Goal: Find contact information: Find contact information

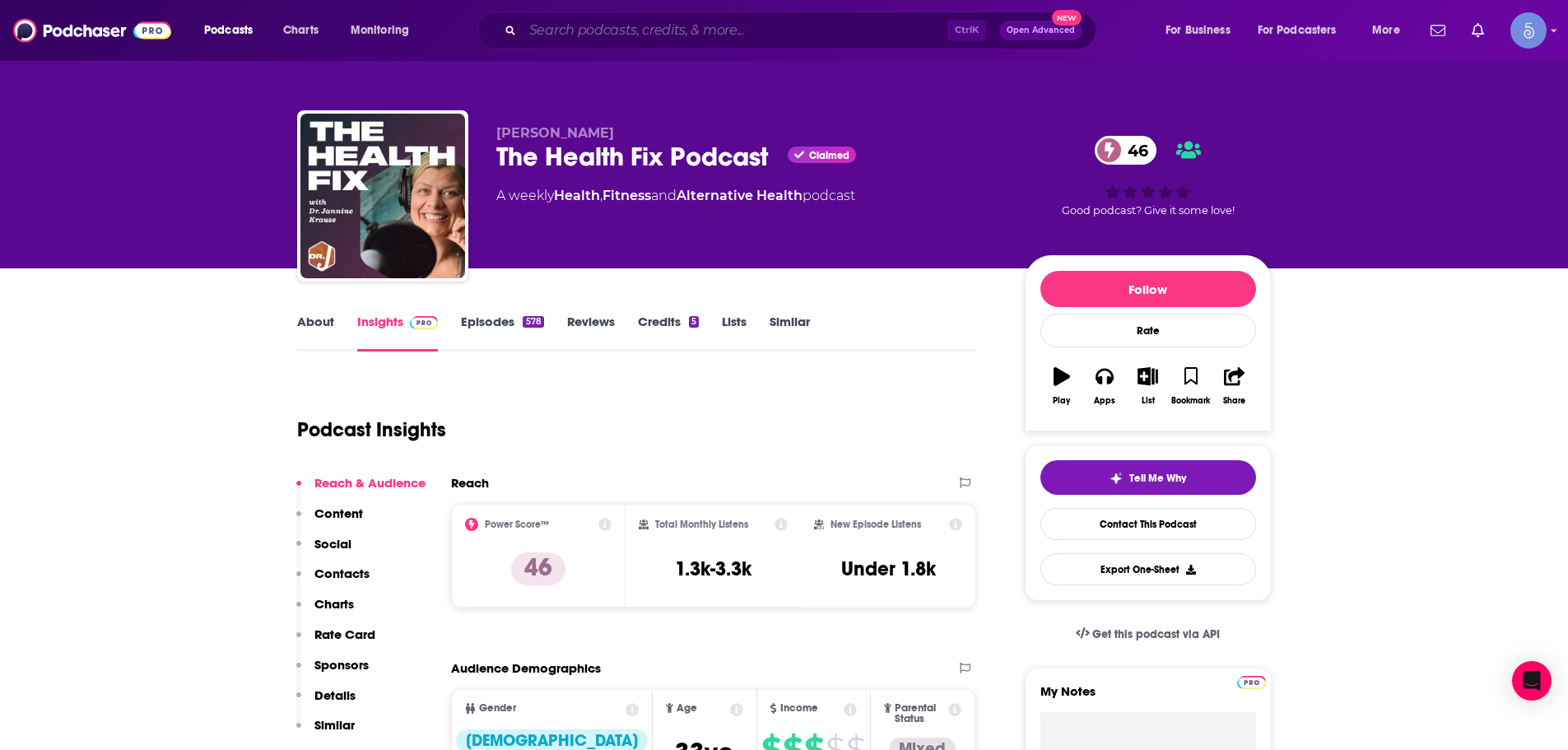
click at [679, 28] on input "Search podcasts, credits, & more..." at bounding box center [735, 30] width 425 height 27
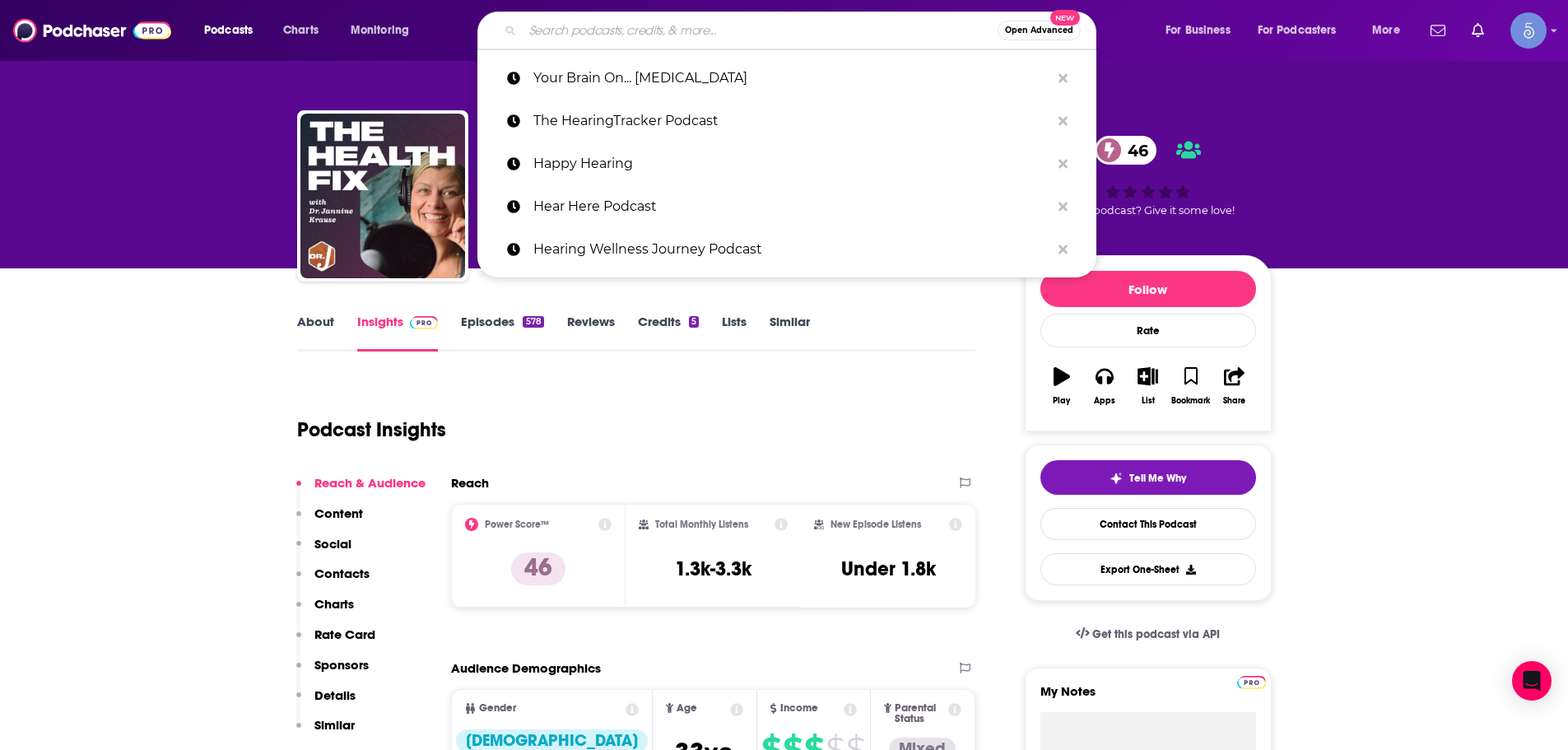
paste input "The School of Greatness"
type input "The School of Greatness"
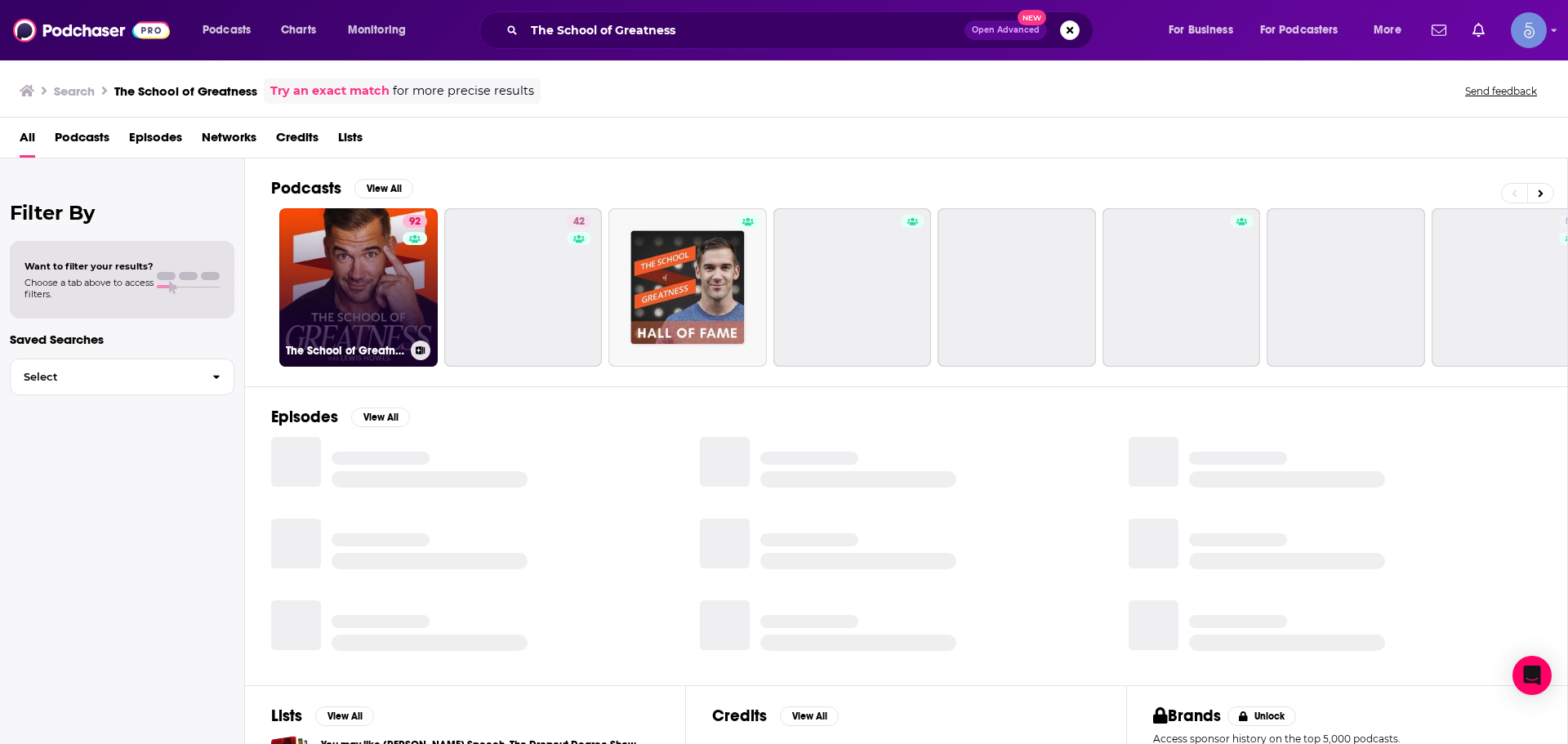
click at [404, 295] on div "92" at bounding box center [417, 277] width 28 height 125
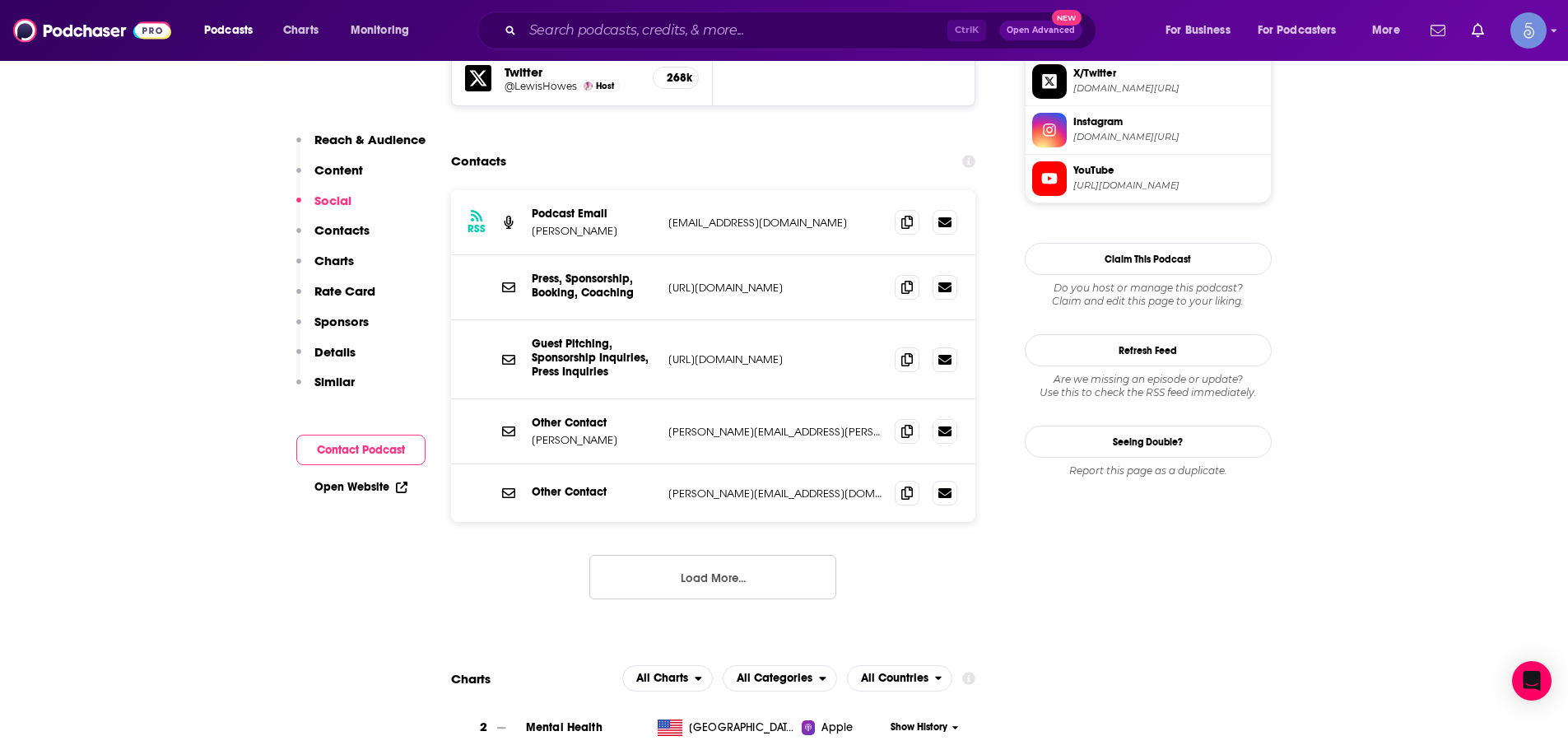
scroll to position [1482, 0]
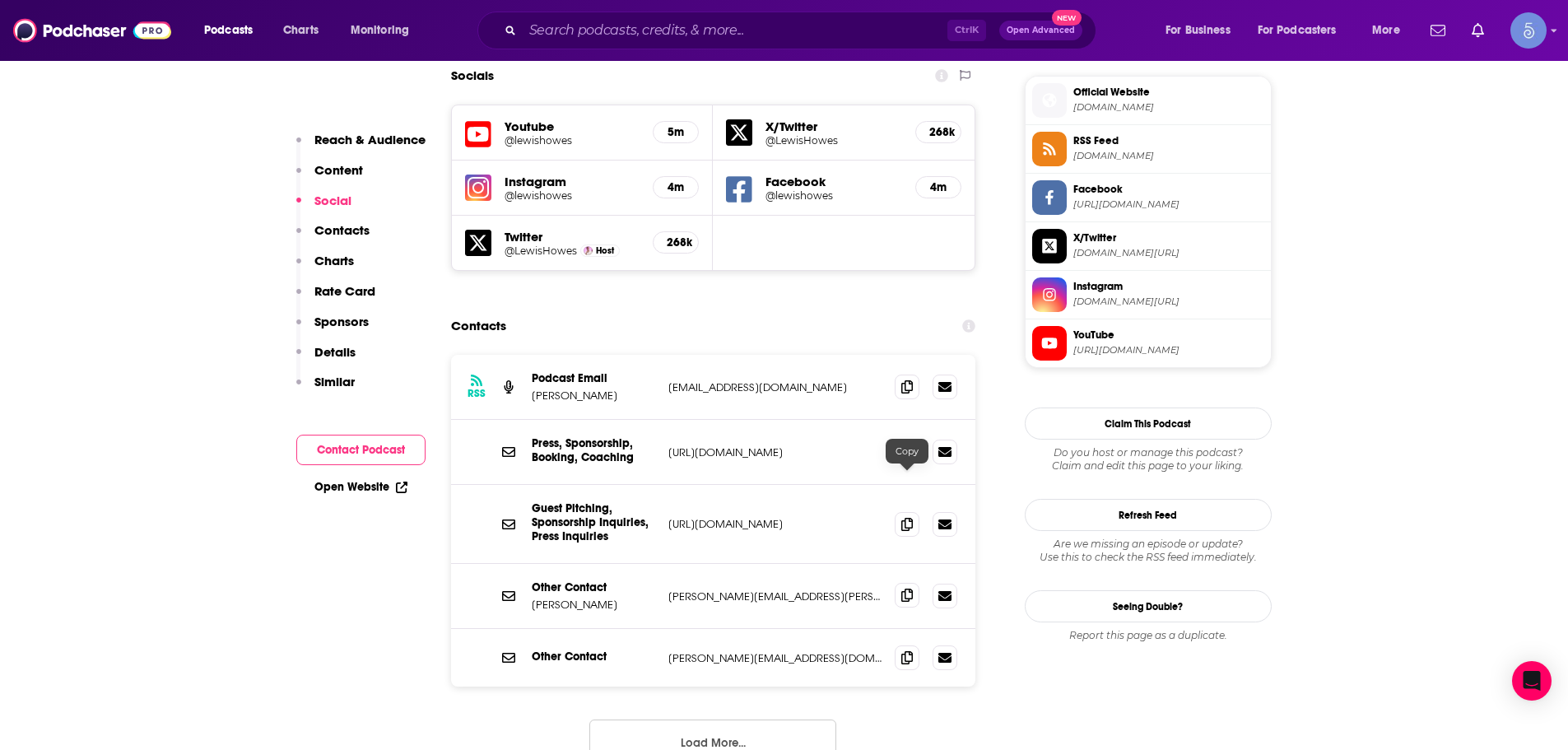
click at [901, 583] on span at bounding box center [907, 595] width 25 height 25
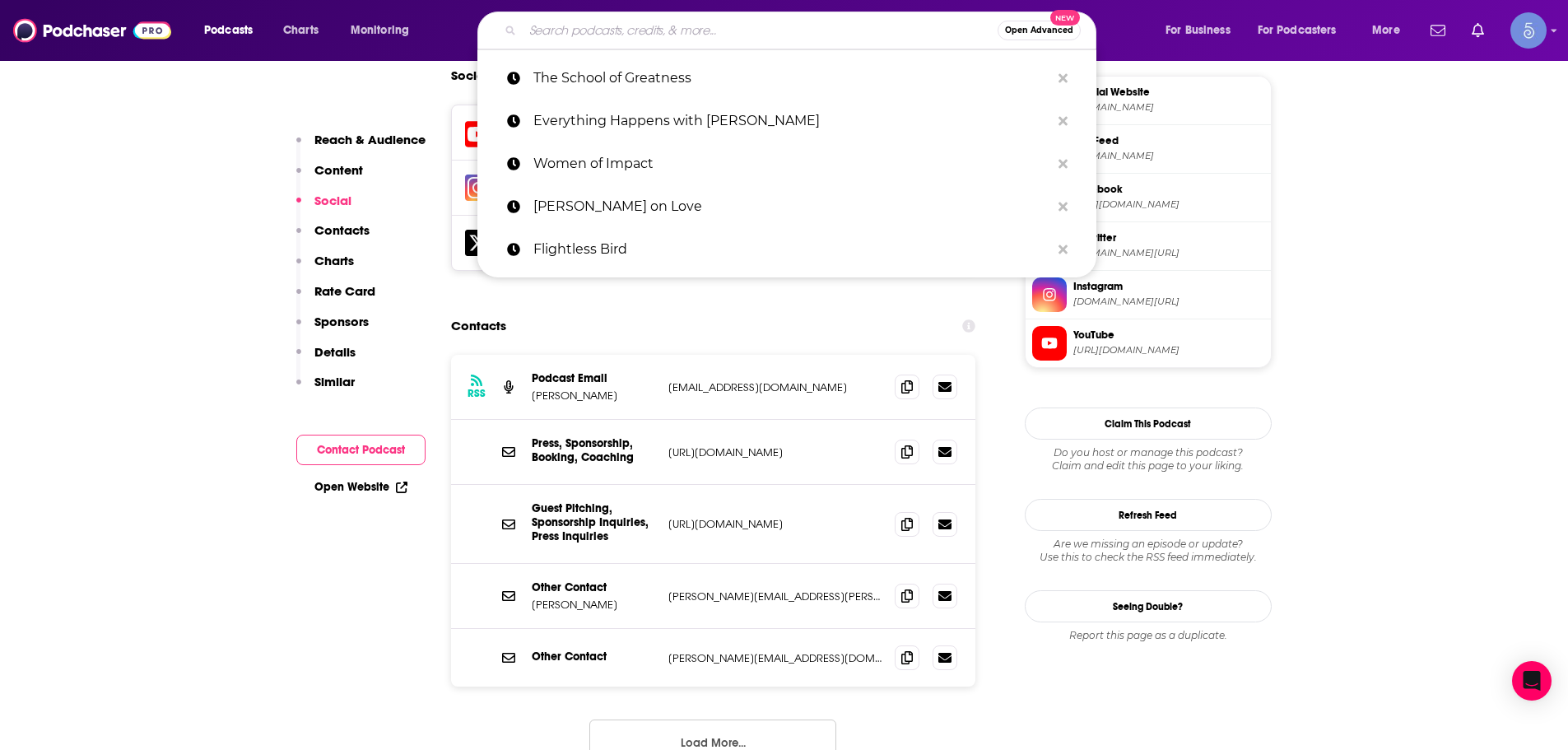
click at [632, 20] on input "Search podcasts, credits, & more..." at bounding box center [760, 30] width 475 height 27
paste input "The Dr. Phil Podcast"
type input "The Dr. Phil Podcast"
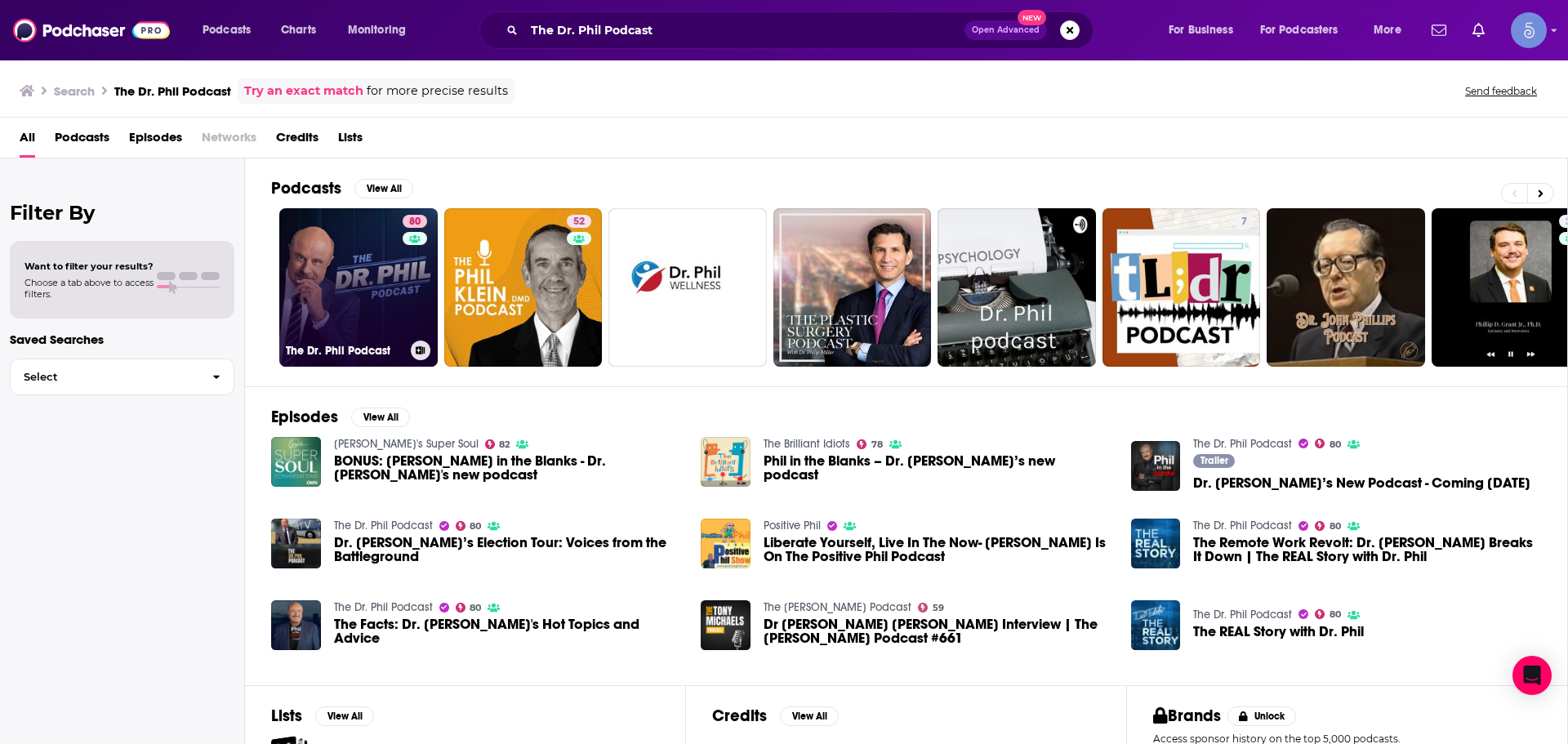
click at [351, 311] on link "80 The Dr. Phil Podcast" at bounding box center [358, 288] width 158 height 158
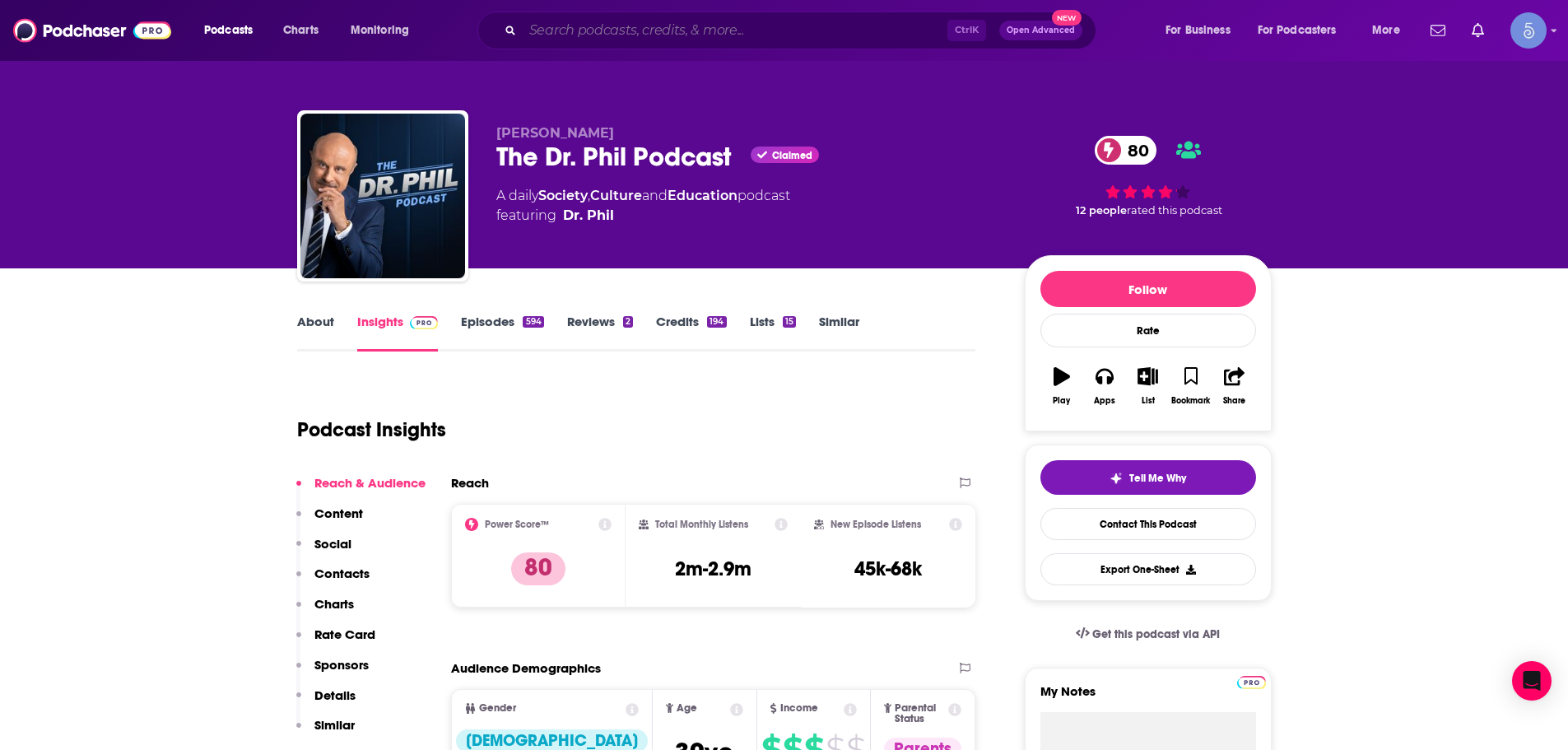
click at [658, 34] on input "Search podcasts, credits, & more..." at bounding box center [735, 30] width 425 height 27
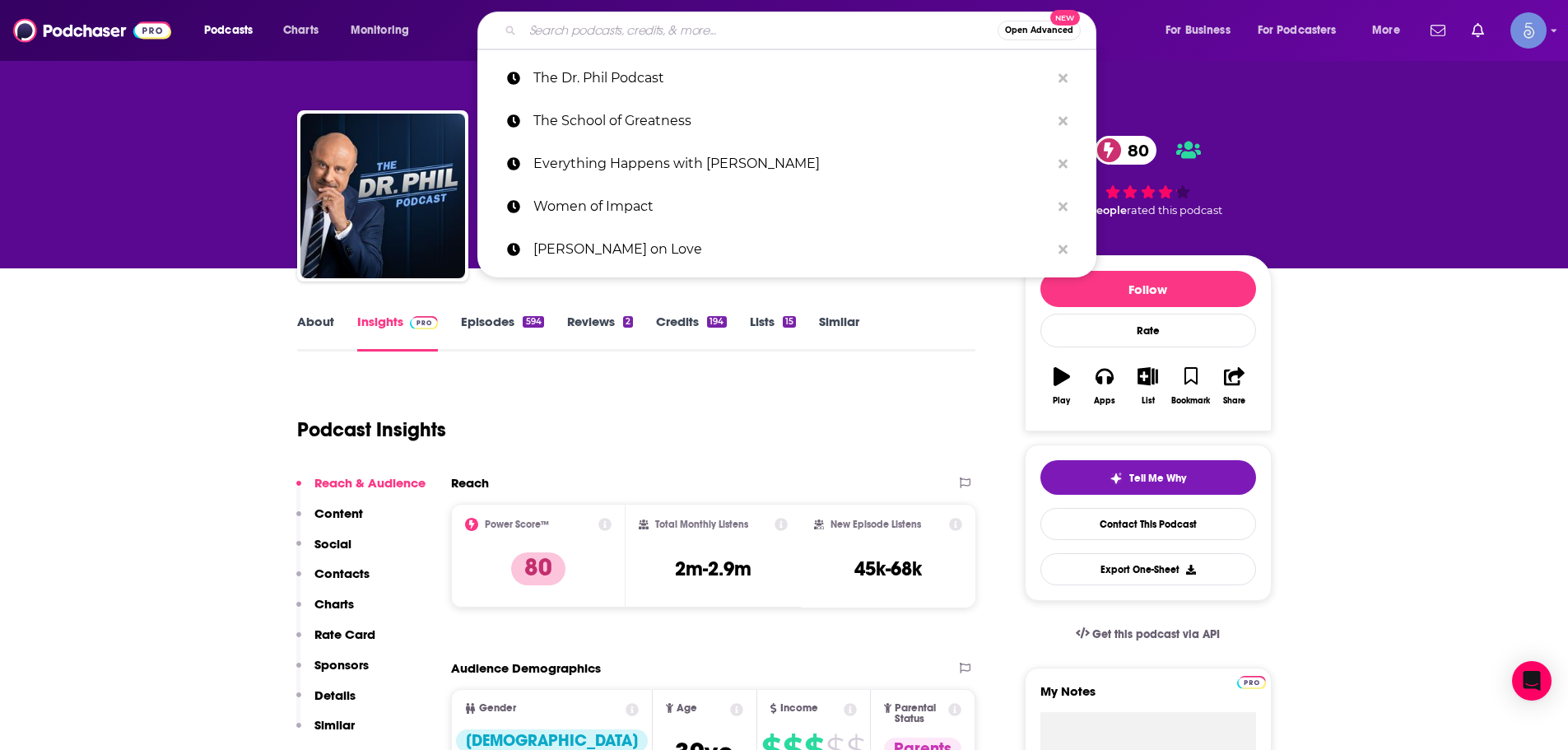
click at [813, 398] on div "Podcast Insights" at bounding box center [630, 419] width 666 height 84
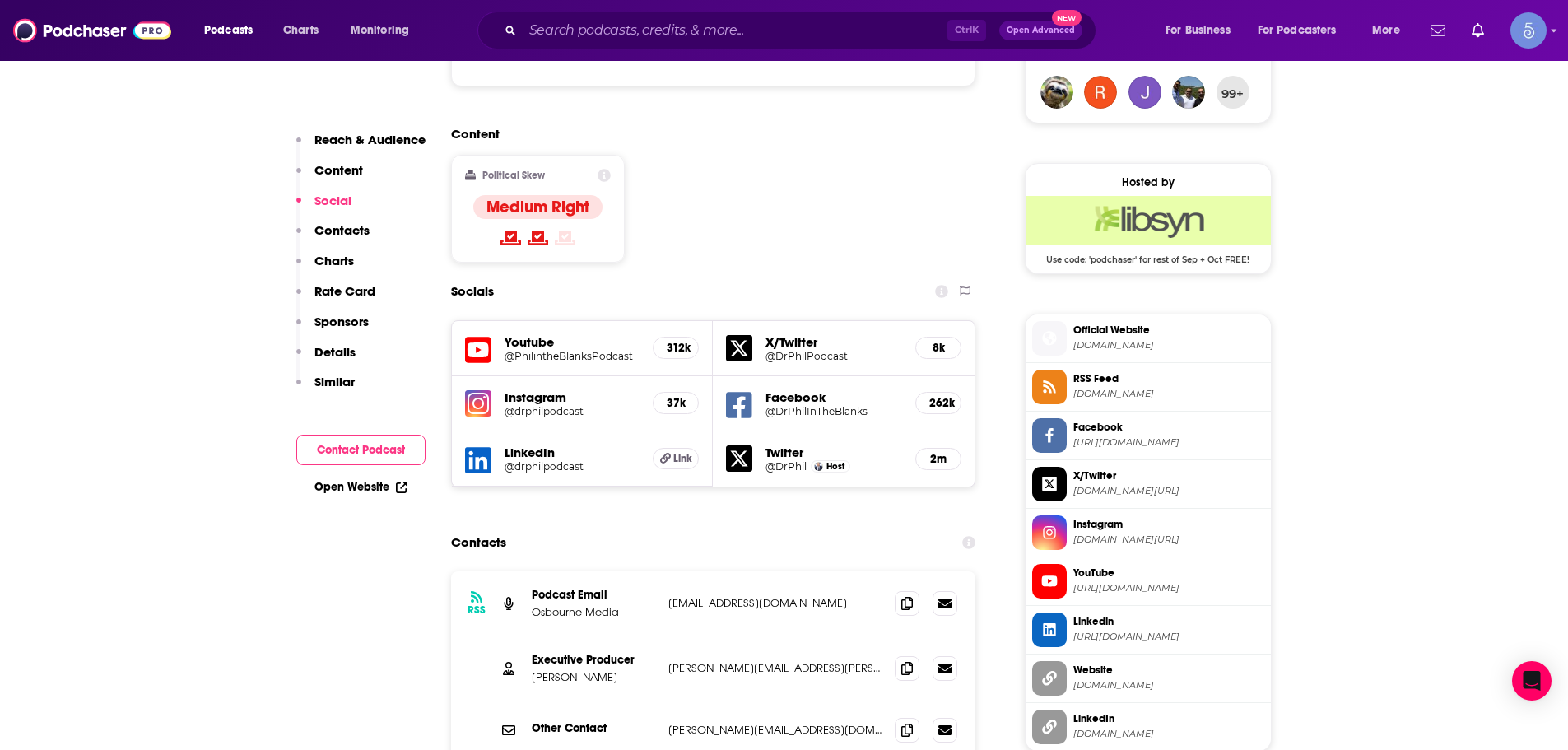
scroll to position [1235, 0]
click at [902, 595] on icon at bounding box center [907, 602] width 11 height 13
click at [634, 27] on input "Search podcasts, credits, & more..." at bounding box center [735, 30] width 425 height 27
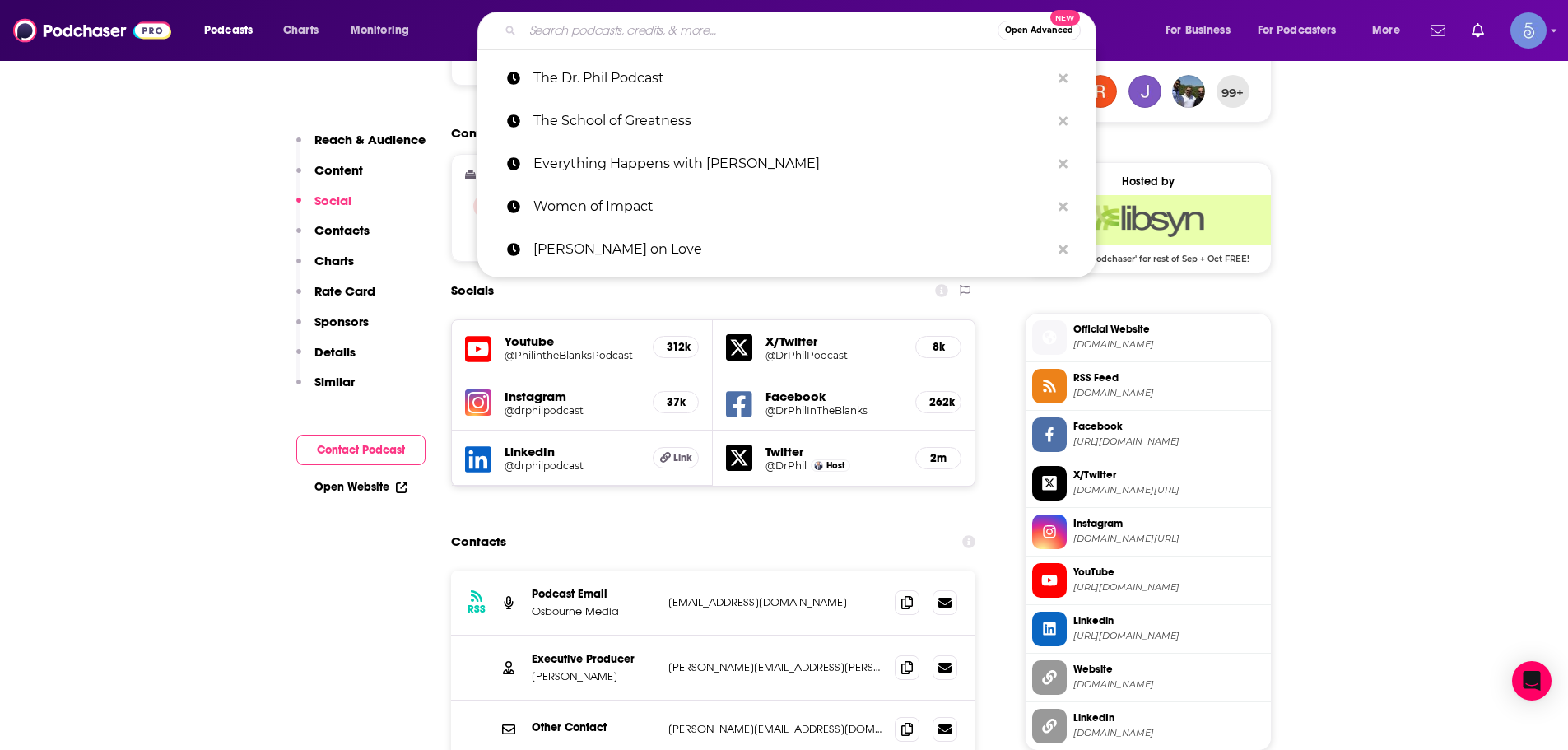
paste input "Whine Down with [PERSON_NAME]"
type input "Whine Down with [PERSON_NAME]"
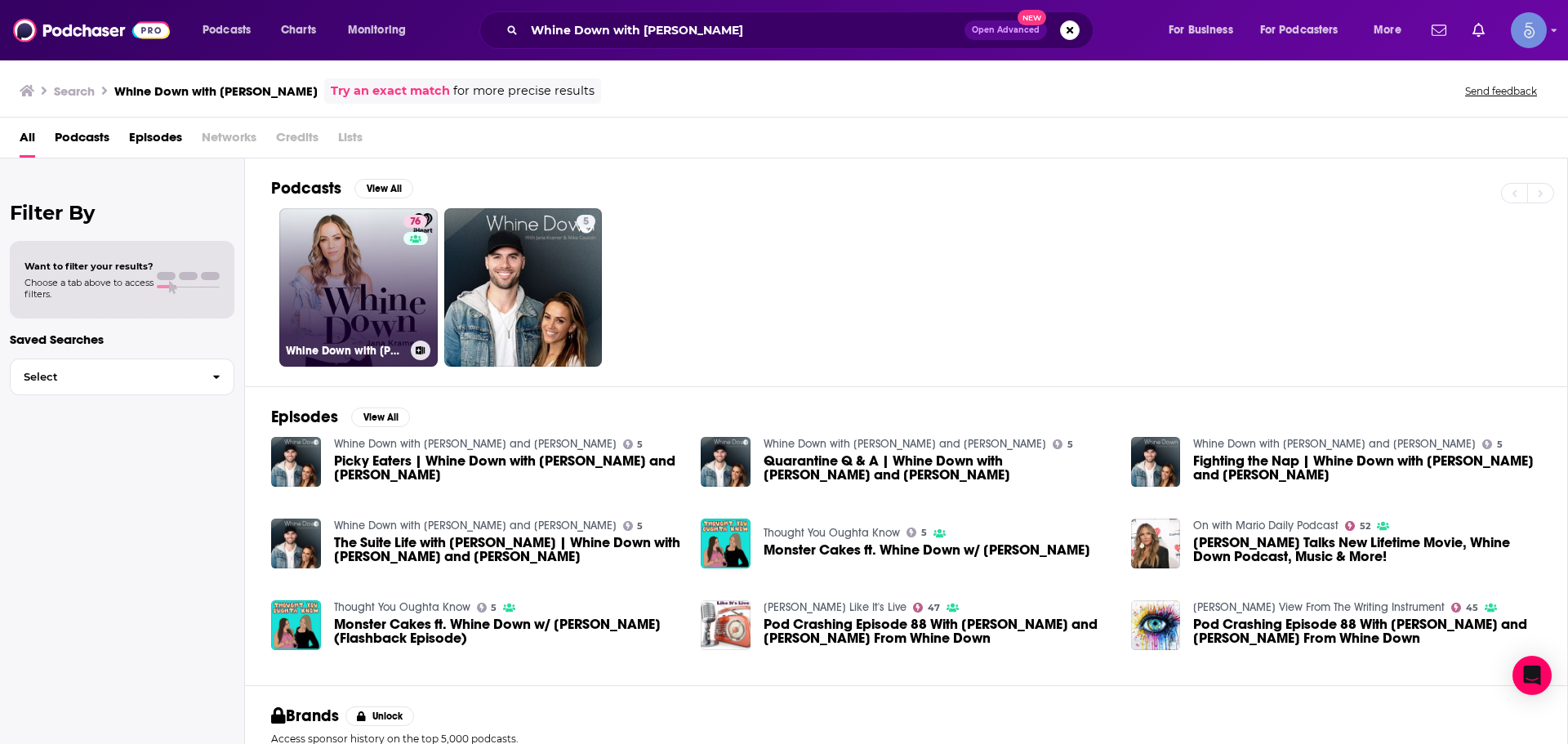
click at [376, 289] on link "76 Whine Down with [PERSON_NAME]" at bounding box center [358, 288] width 158 height 158
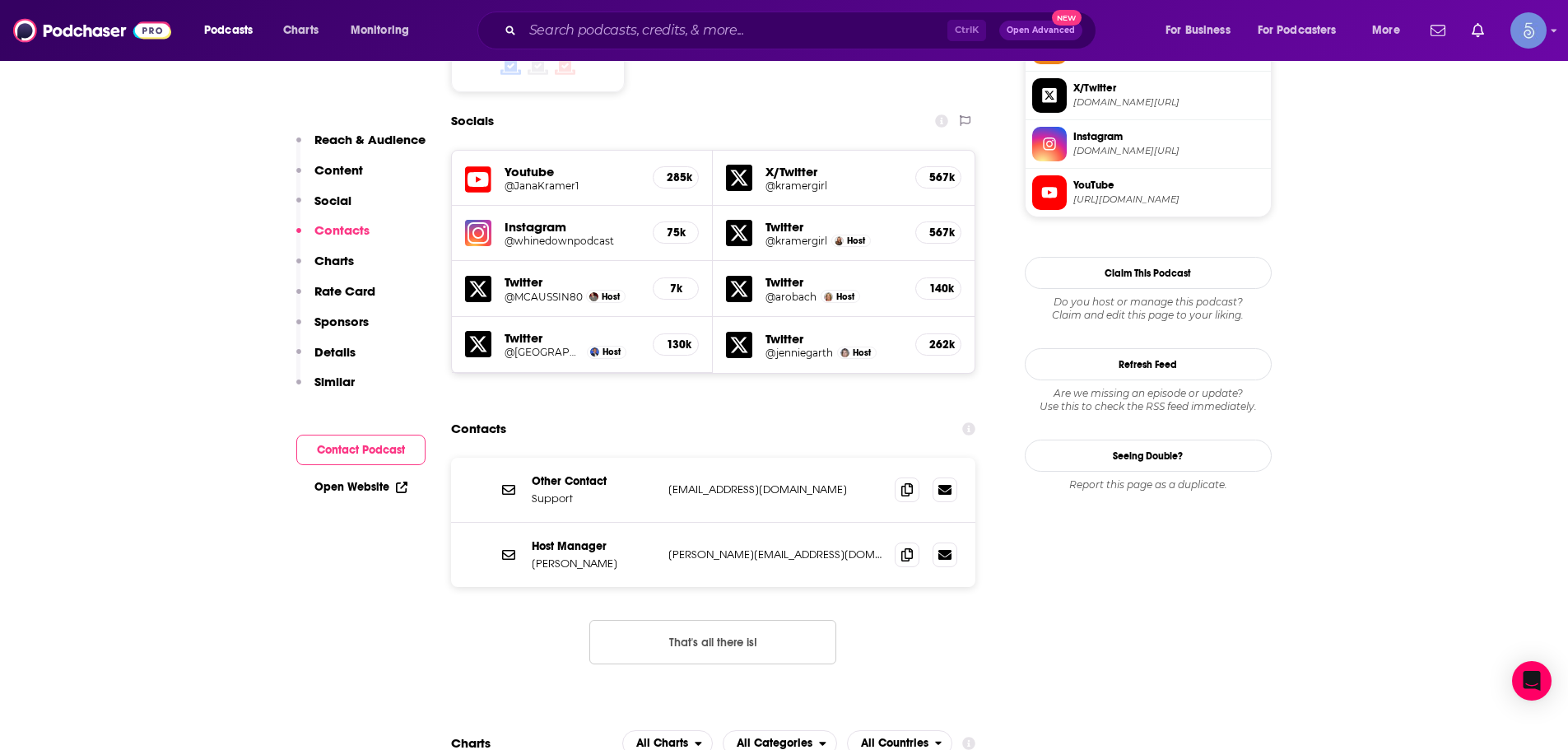
scroll to position [1564, 0]
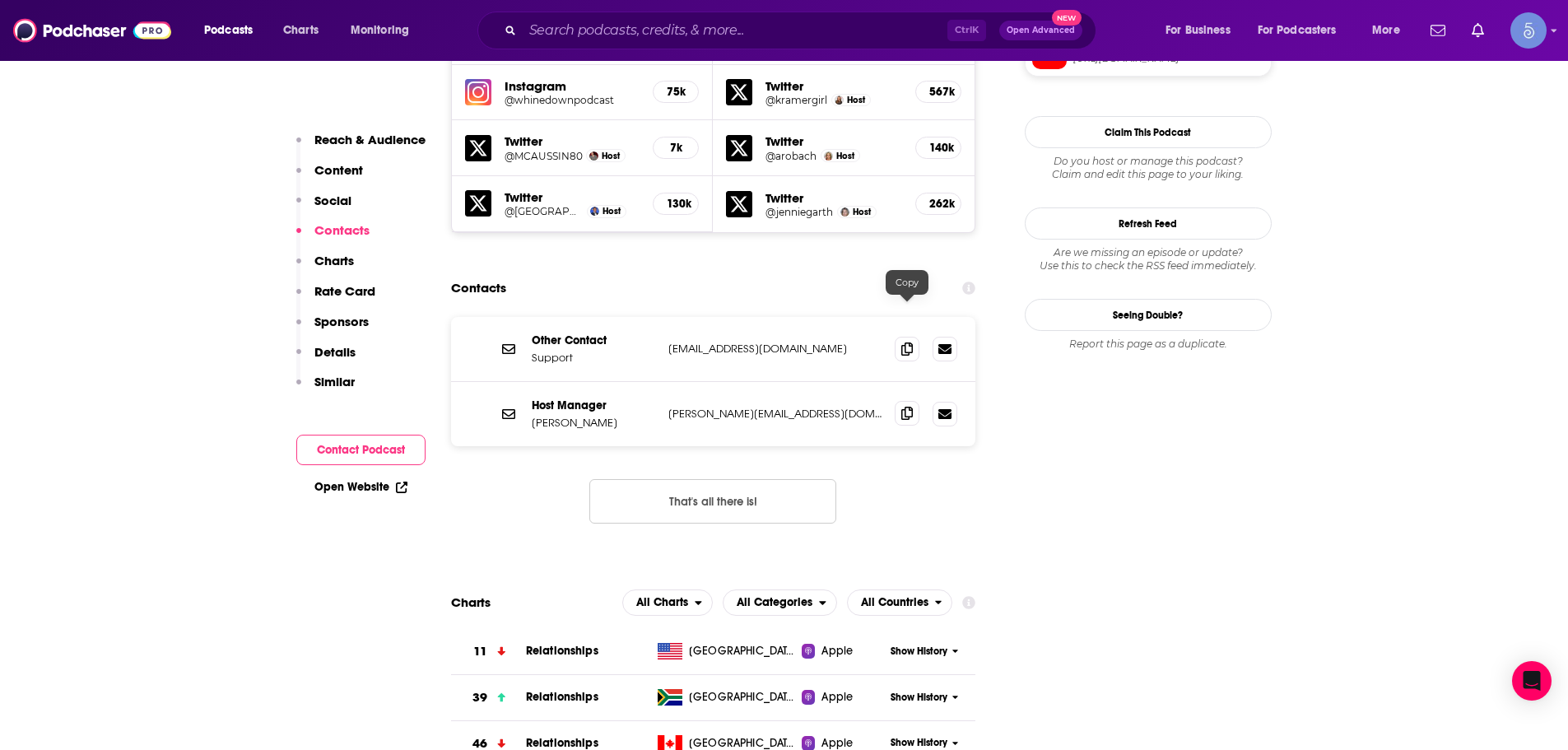
click at [899, 401] on span at bounding box center [907, 413] width 25 height 25
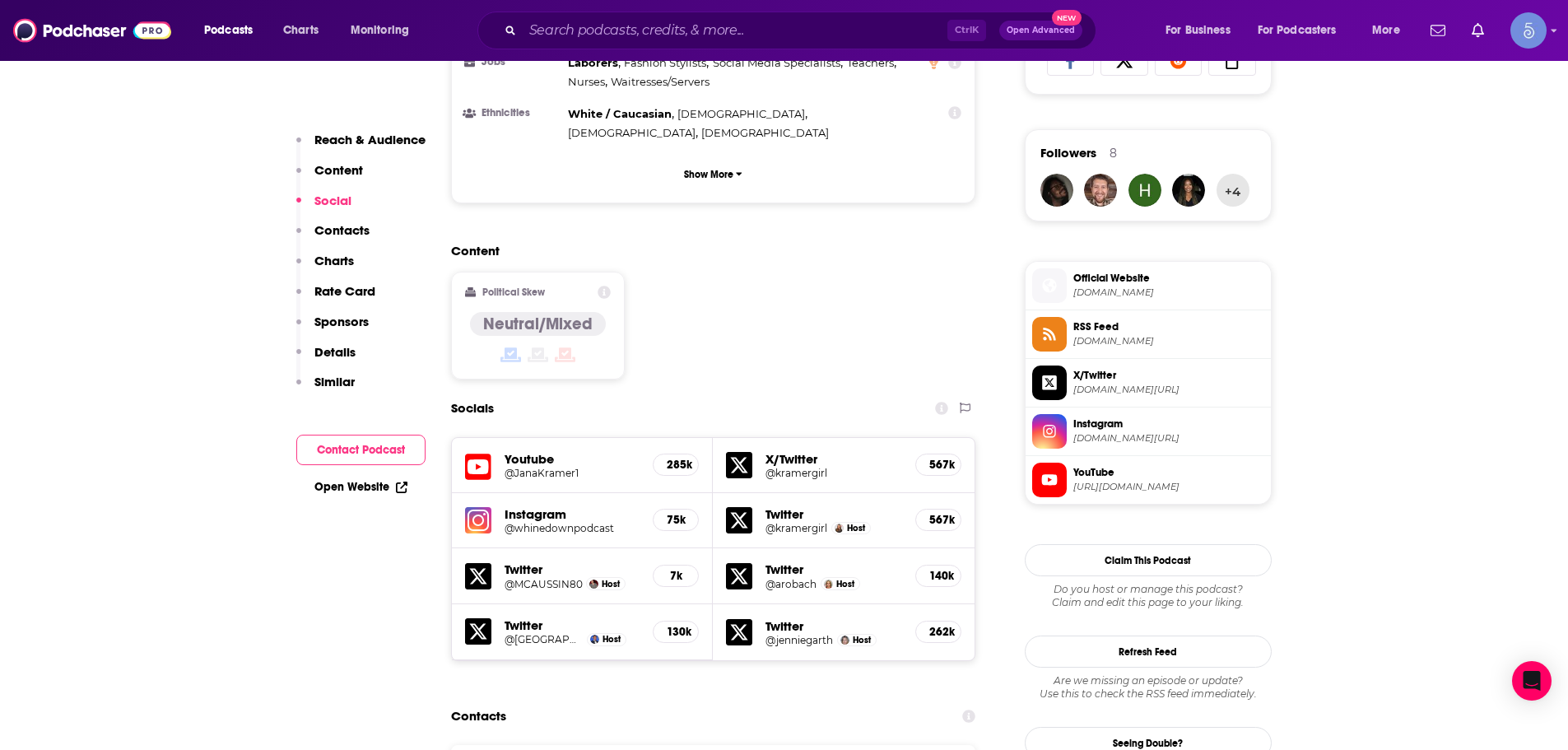
scroll to position [1152, 0]
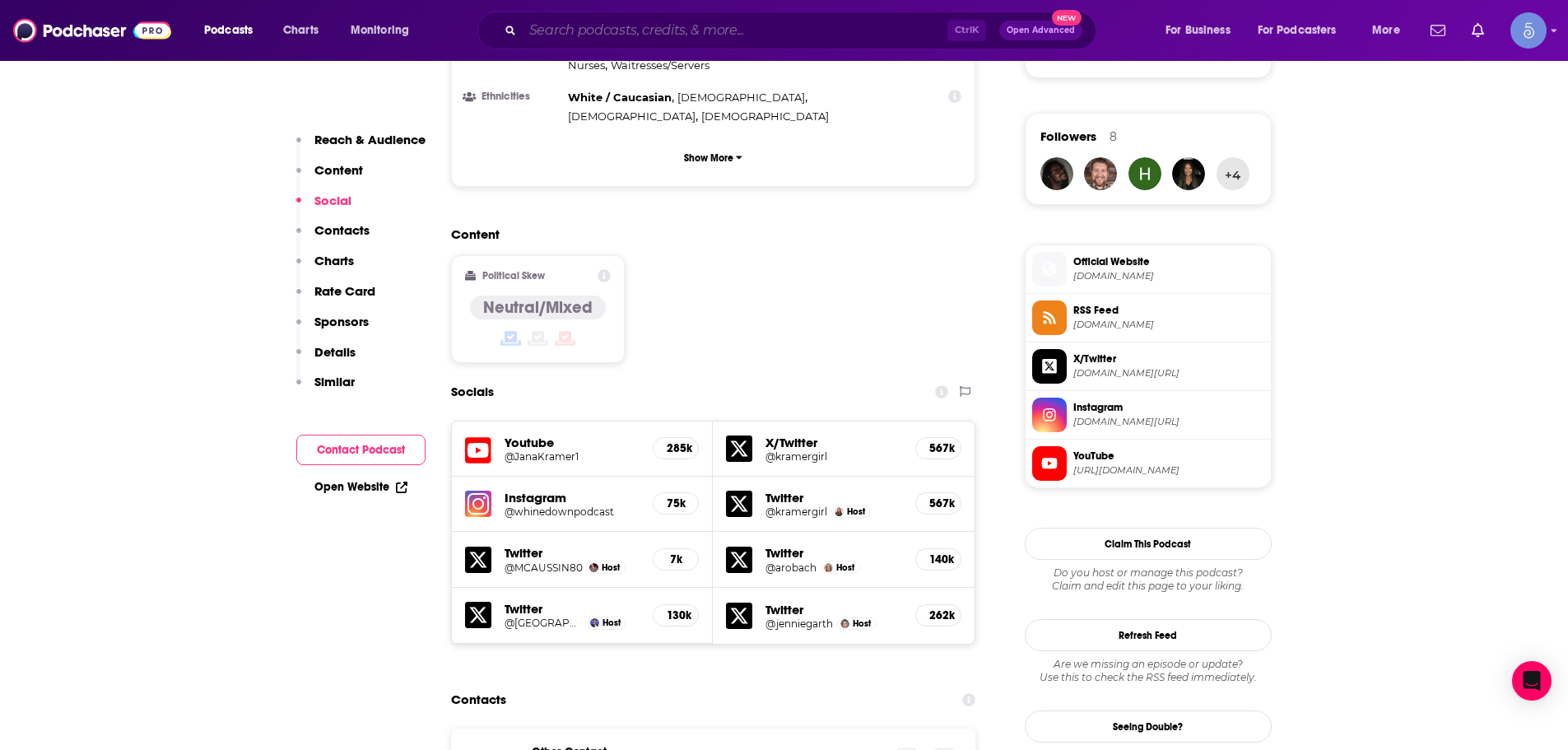
click at [679, 34] on input "Search podcasts, credits, & more..." at bounding box center [735, 30] width 425 height 27
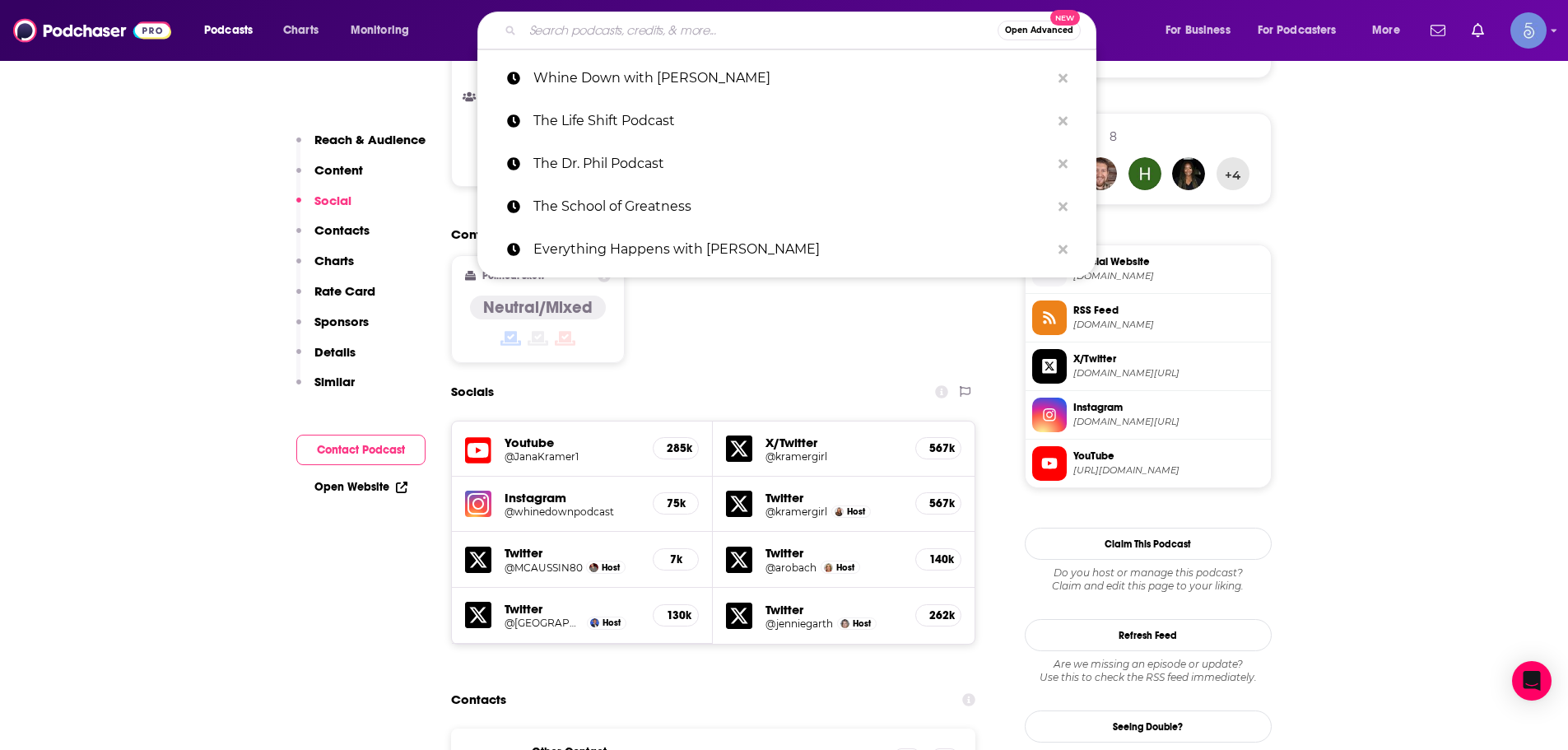
paste input "[PERSON_NAME] Breakdown"
type input "[PERSON_NAME] Breakdown"
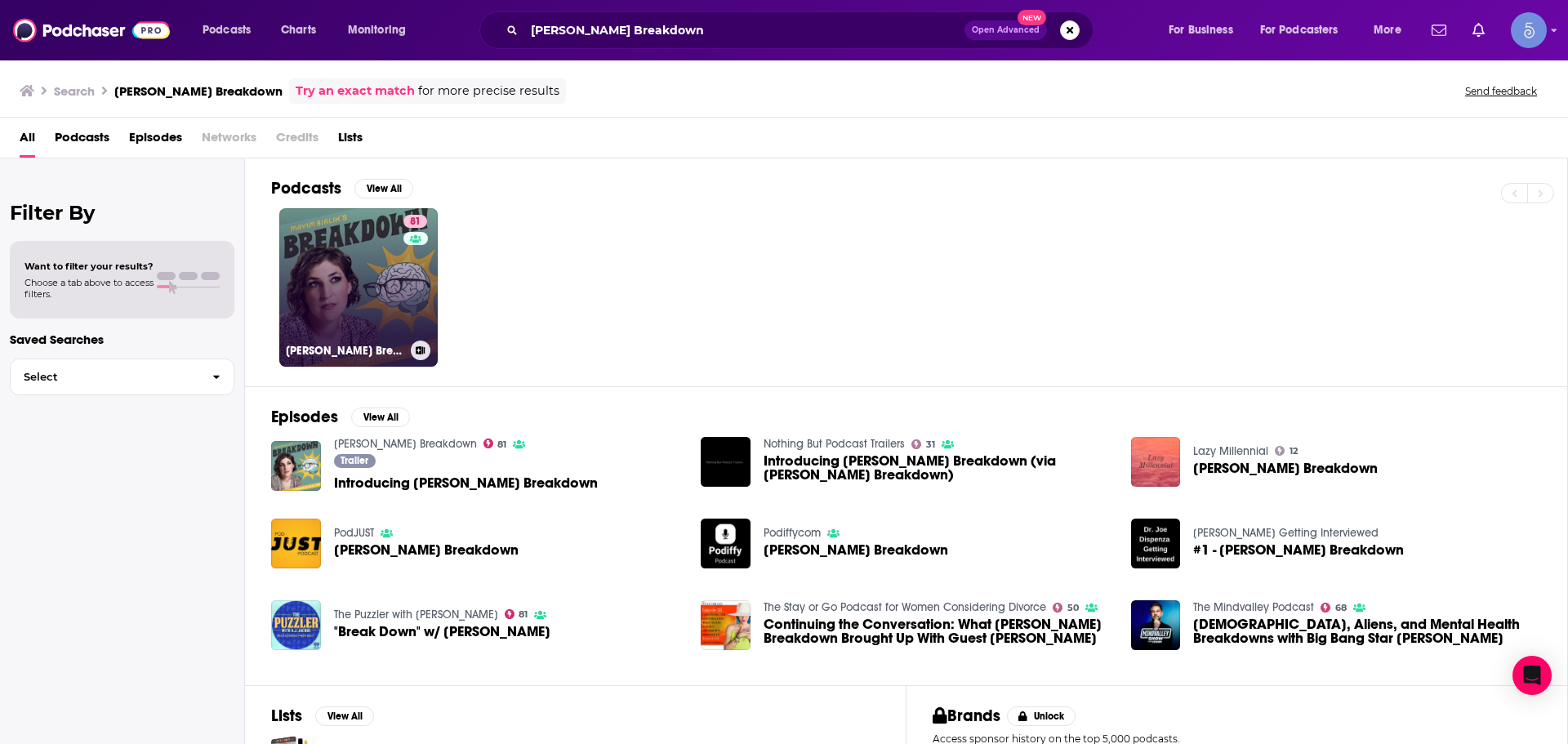
click at [399, 314] on link "81 [PERSON_NAME] Breakdown" at bounding box center [358, 288] width 158 height 158
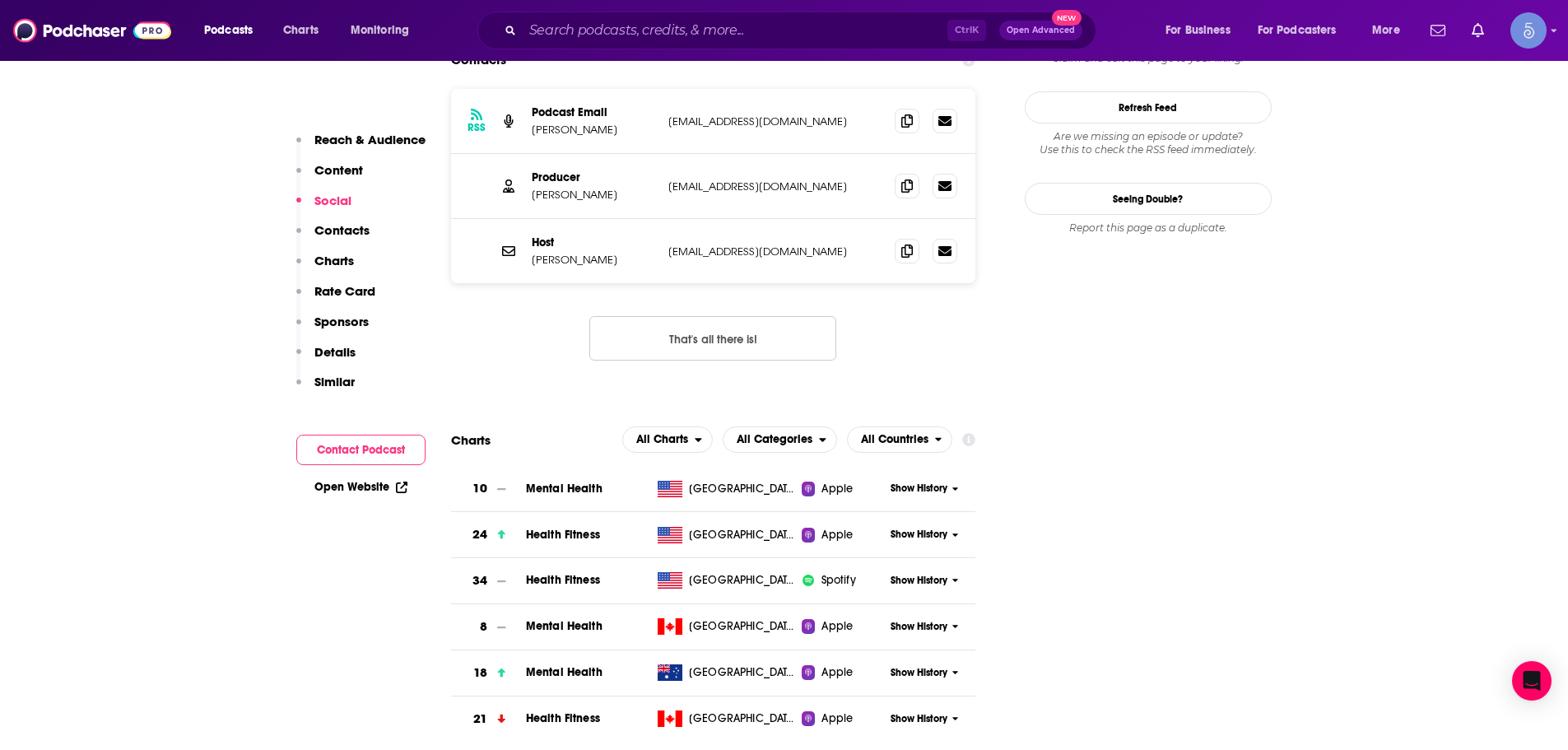
scroll to position [1317, 0]
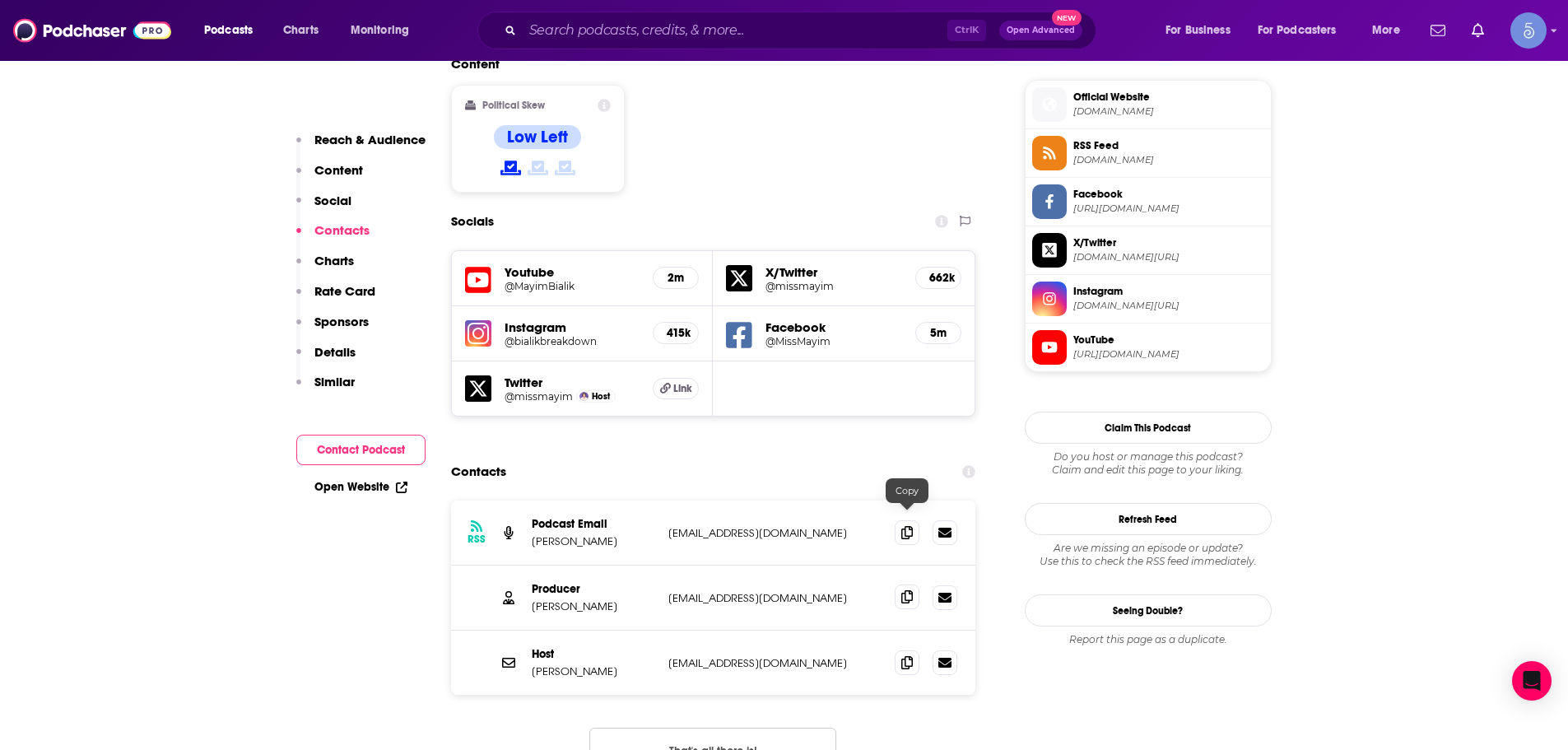
click at [906, 590] on icon at bounding box center [907, 597] width 11 height 13
click at [629, 32] on input "Search podcasts, credits, & more..." at bounding box center [735, 30] width 425 height 27
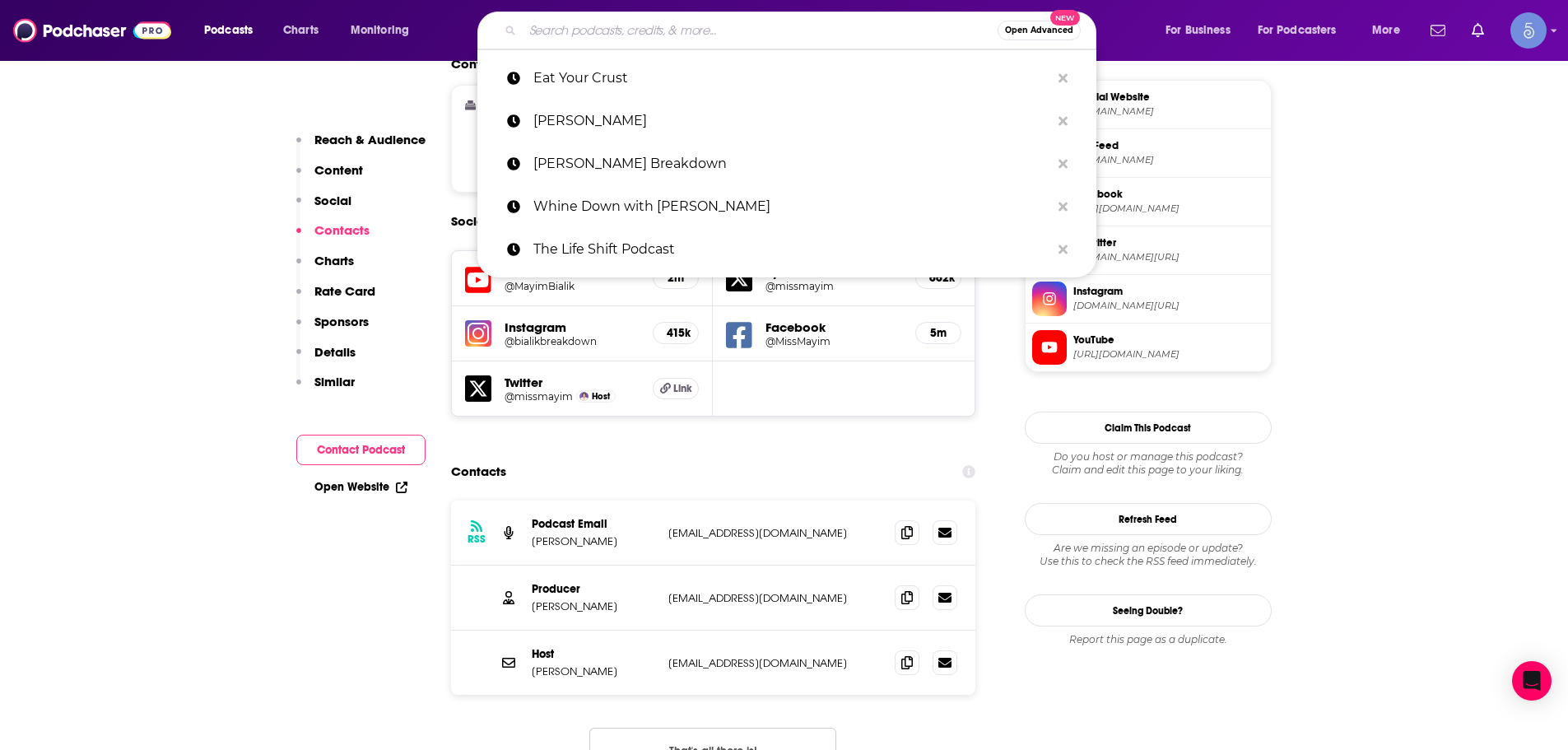
paste input "TED Health"
type input "TED Health"
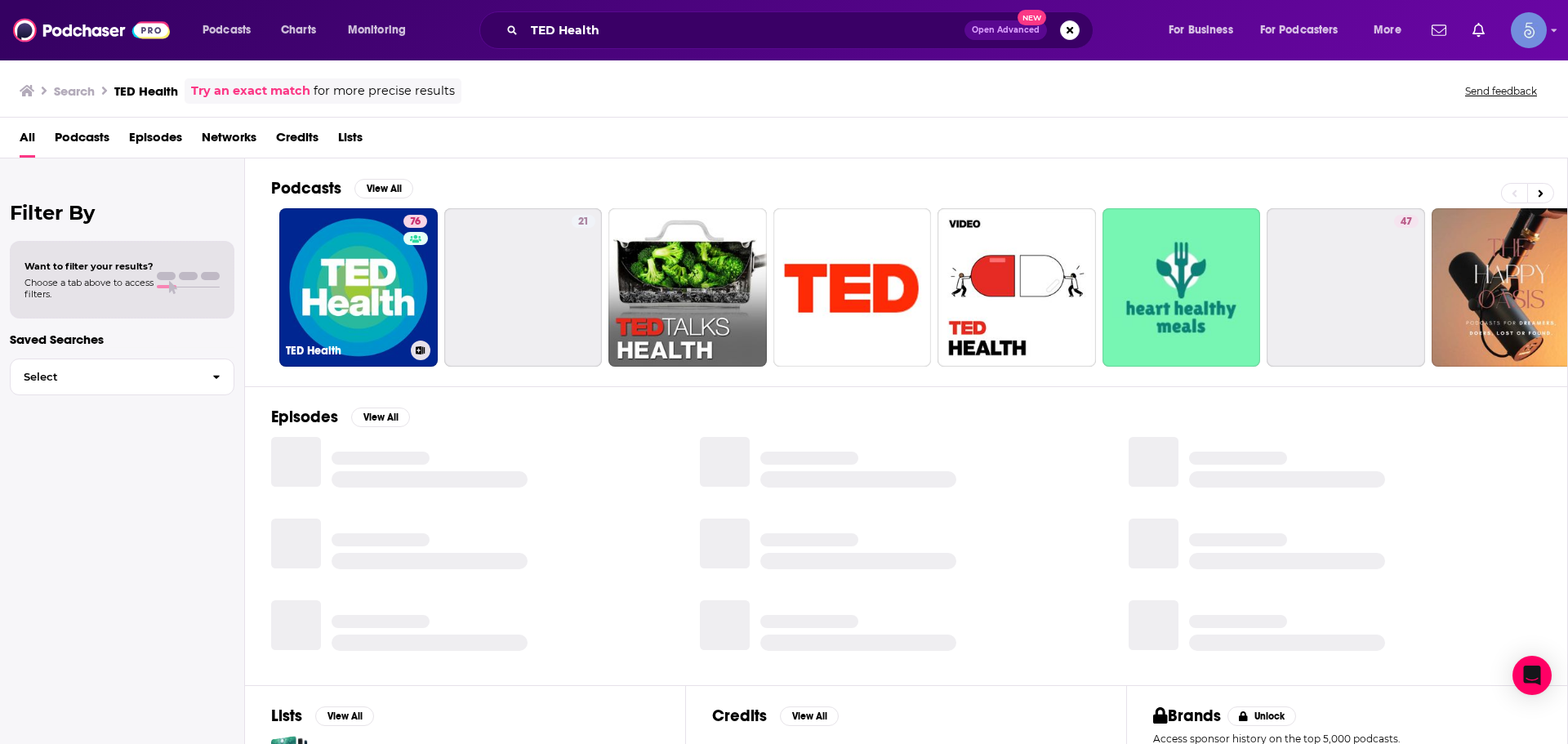
click at [325, 256] on link "76 [PERSON_NAME] Health" at bounding box center [358, 288] width 158 height 158
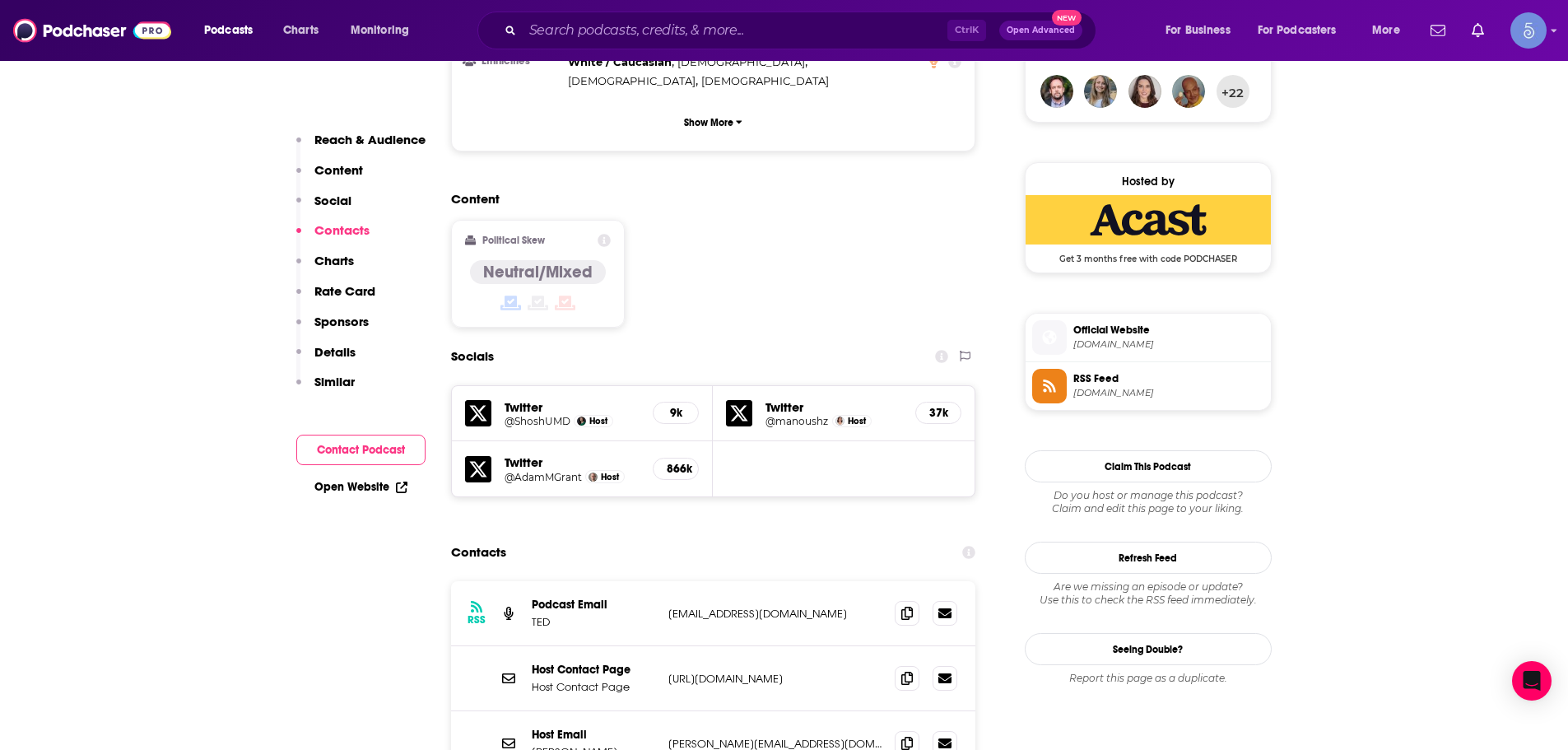
scroll to position [1482, 0]
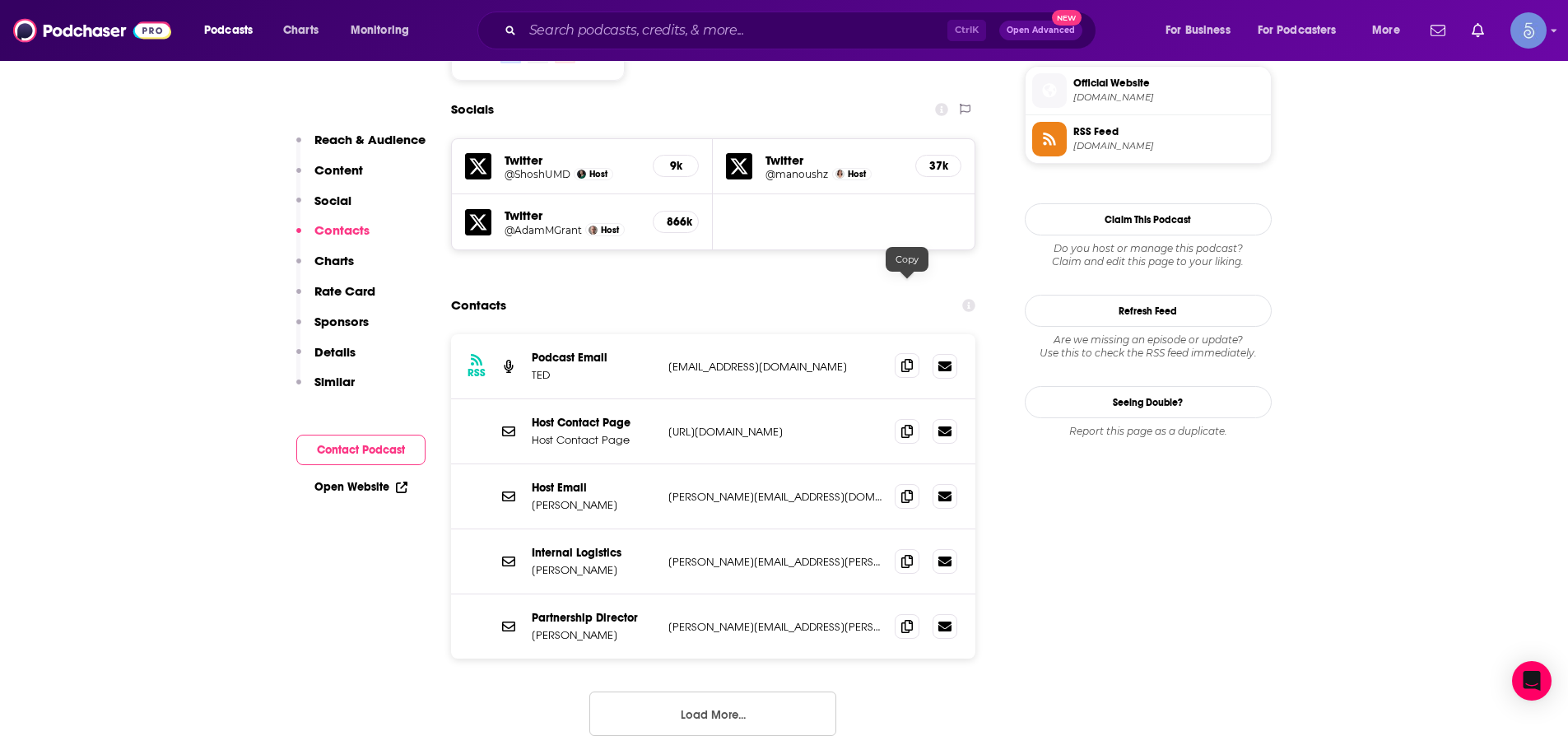
click at [912, 359] on icon at bounding box center [907, 366] width 11 height 13
click at [902, 489] on icon at bounding box center [907, 495] width 11 height 13
click at [759, 15] on div "Ctrl K Open Advanced New" at bounding box center [786, 30] width 619 height 38
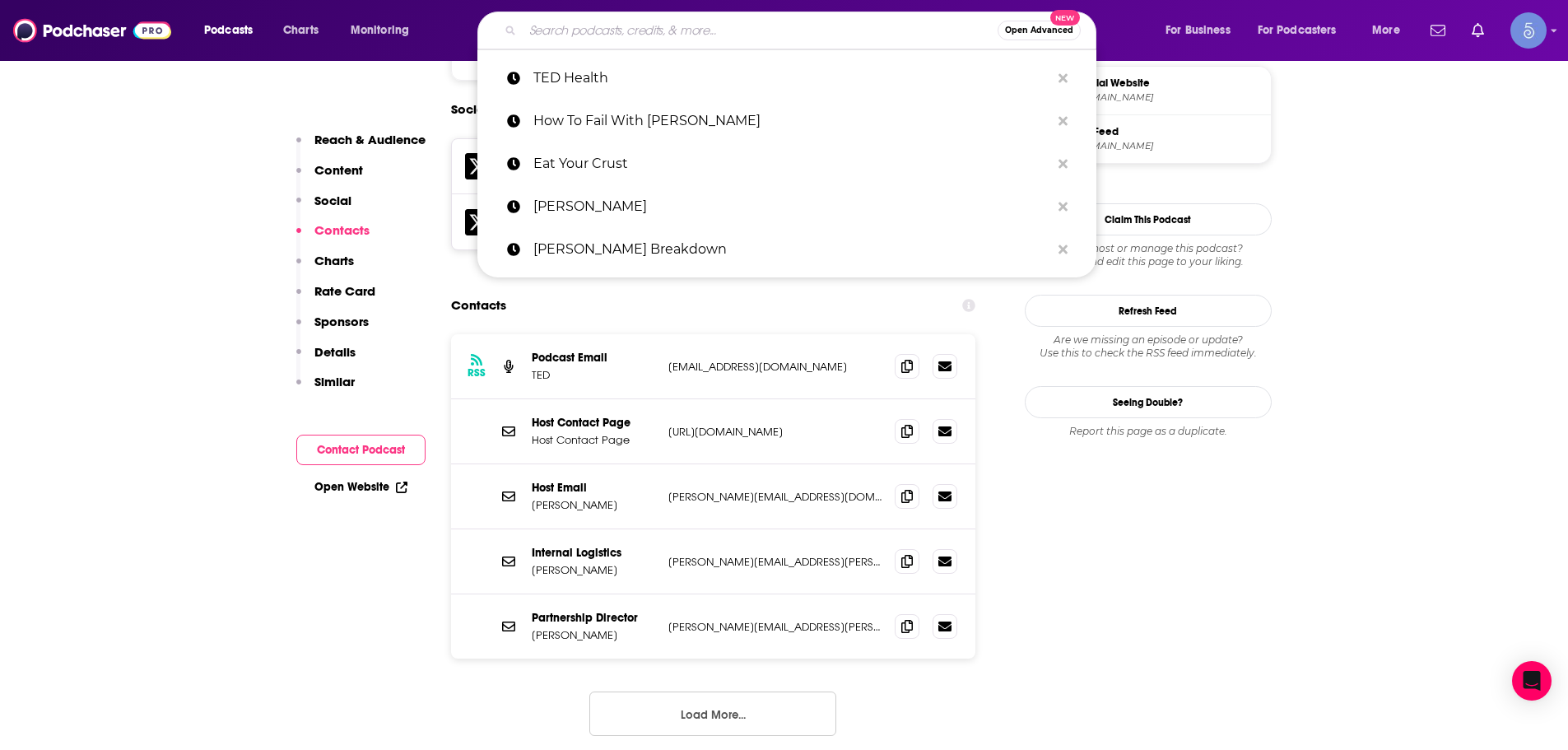
paste input "The Dr. Leaf Show"
type input "The Dr. Leaf Show"
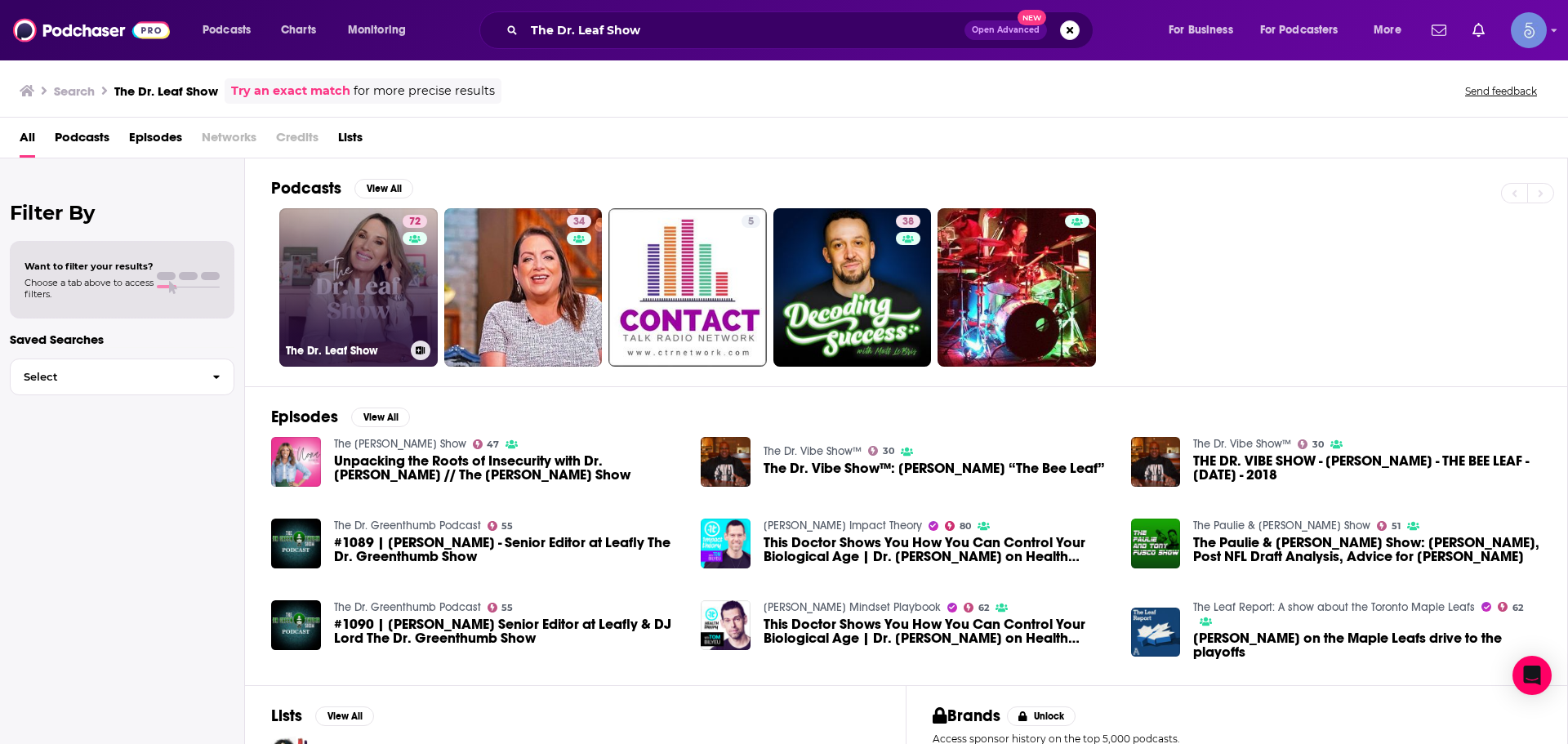
click at [374, 289] on link "72 The Dr. Leaf Show" at bounding box center [358, 288] width 158 height 158
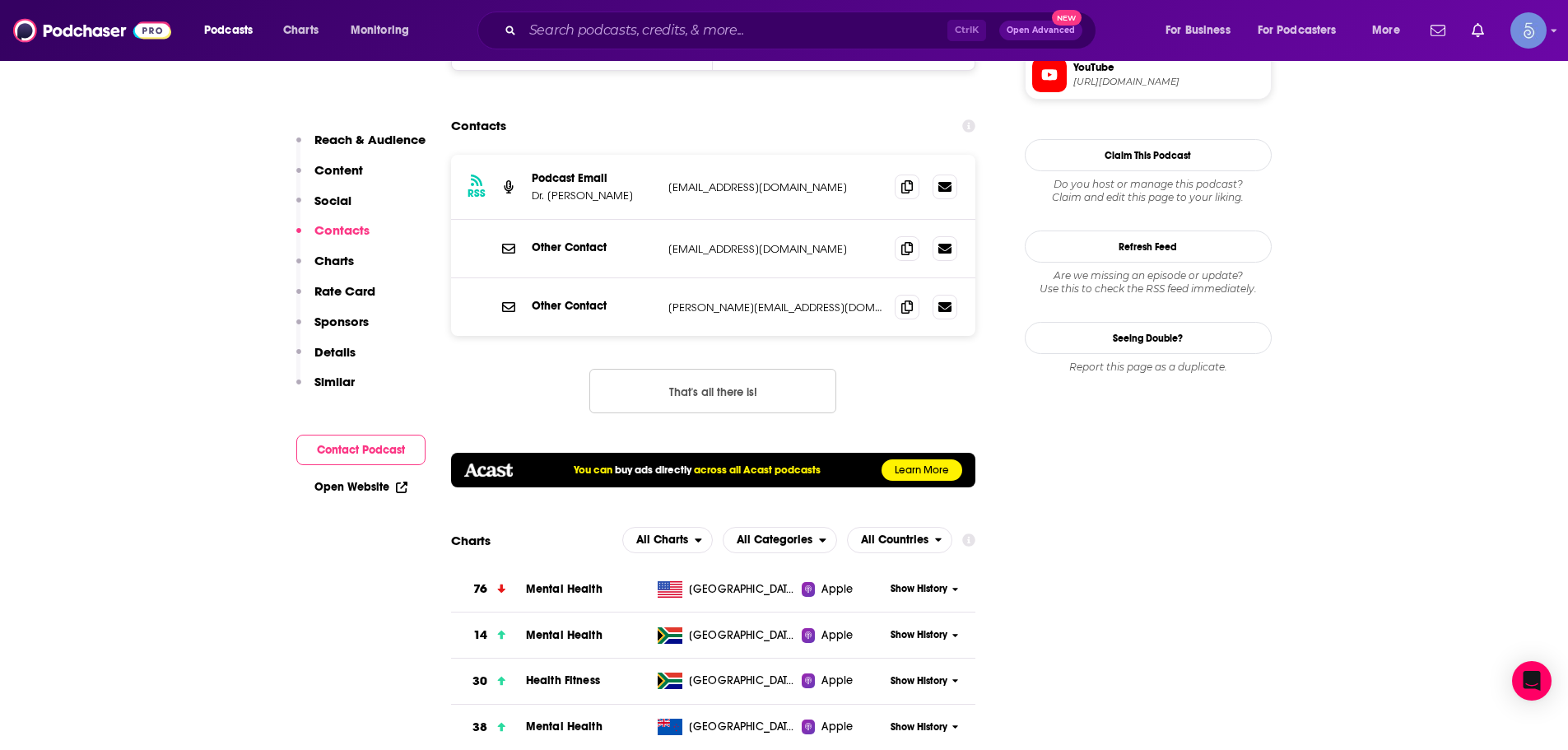
scroll to position [1646, 0]
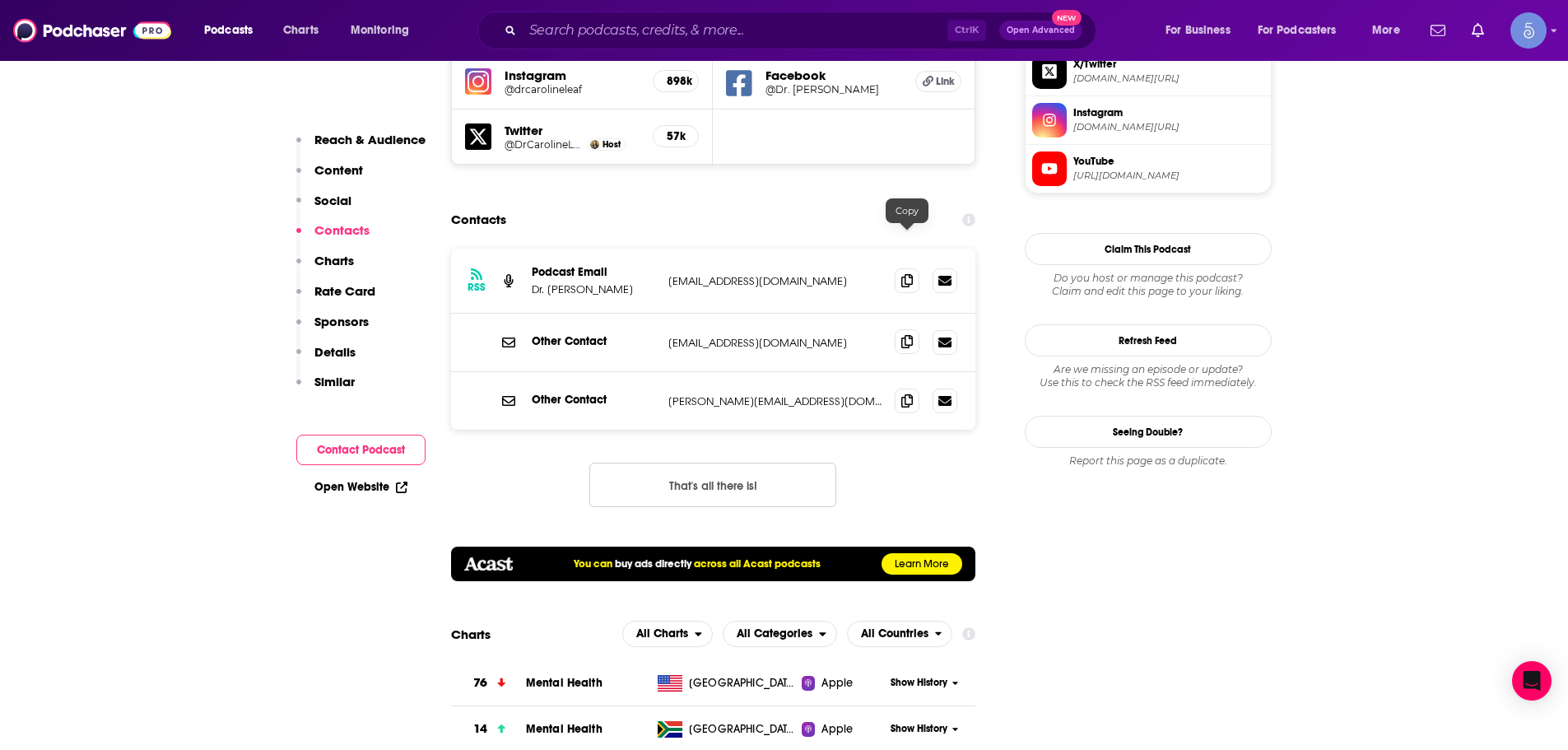
click at [908, 335] on icon at bounding box center [907, 341] width 11 height 13
click at [906, 329] on span at bounding box center [907, 341] width 25 height 25
click at [906, 394] on icon at bounding box center [907, 400] width 11 height 13
click at [673, 34] on input "Search podcasts, credits, & more..." at bounding box center [735, 30] width 425 height 27
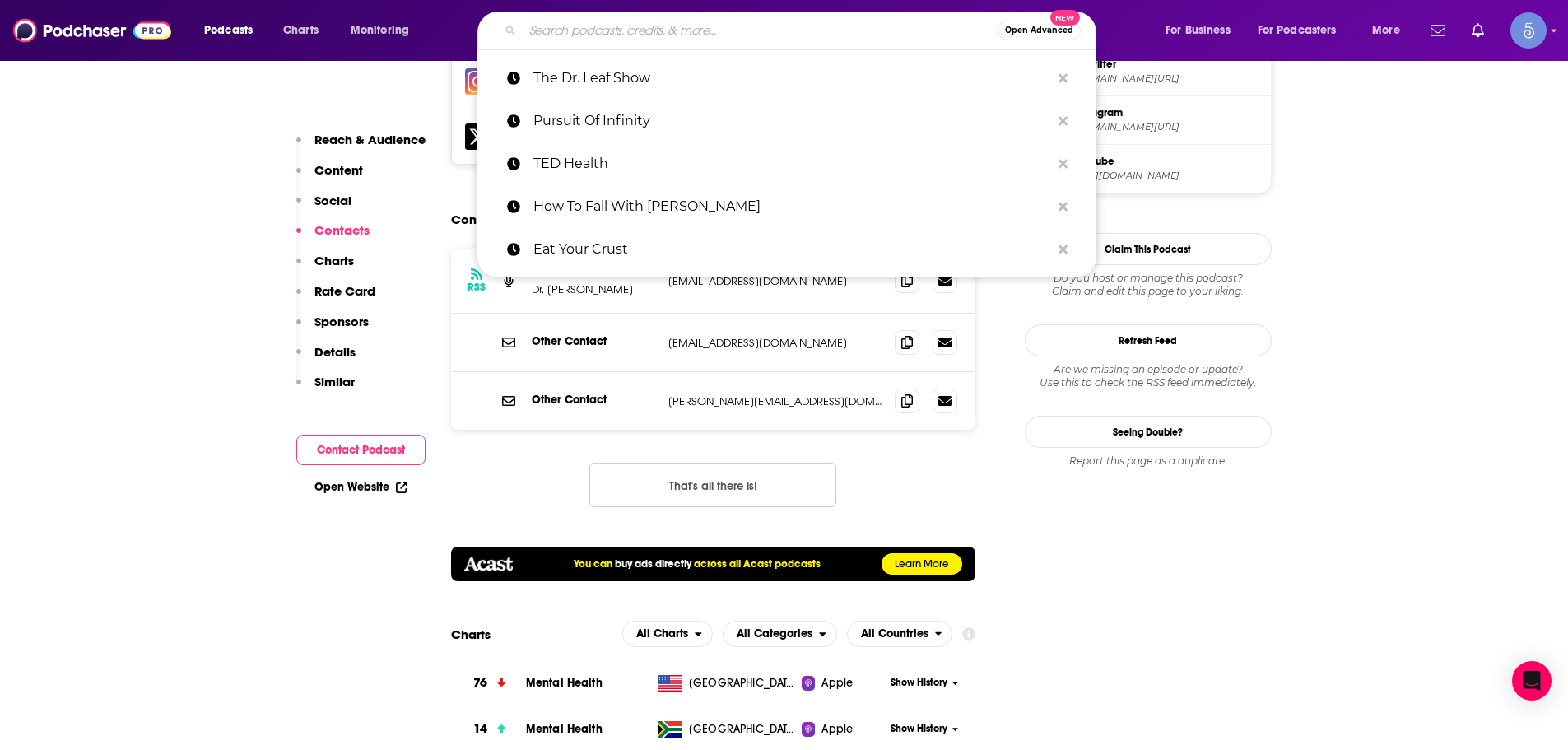
paste input "The [PERSON_NAME] Show"
type input "The [PERSON_NAME] Show"
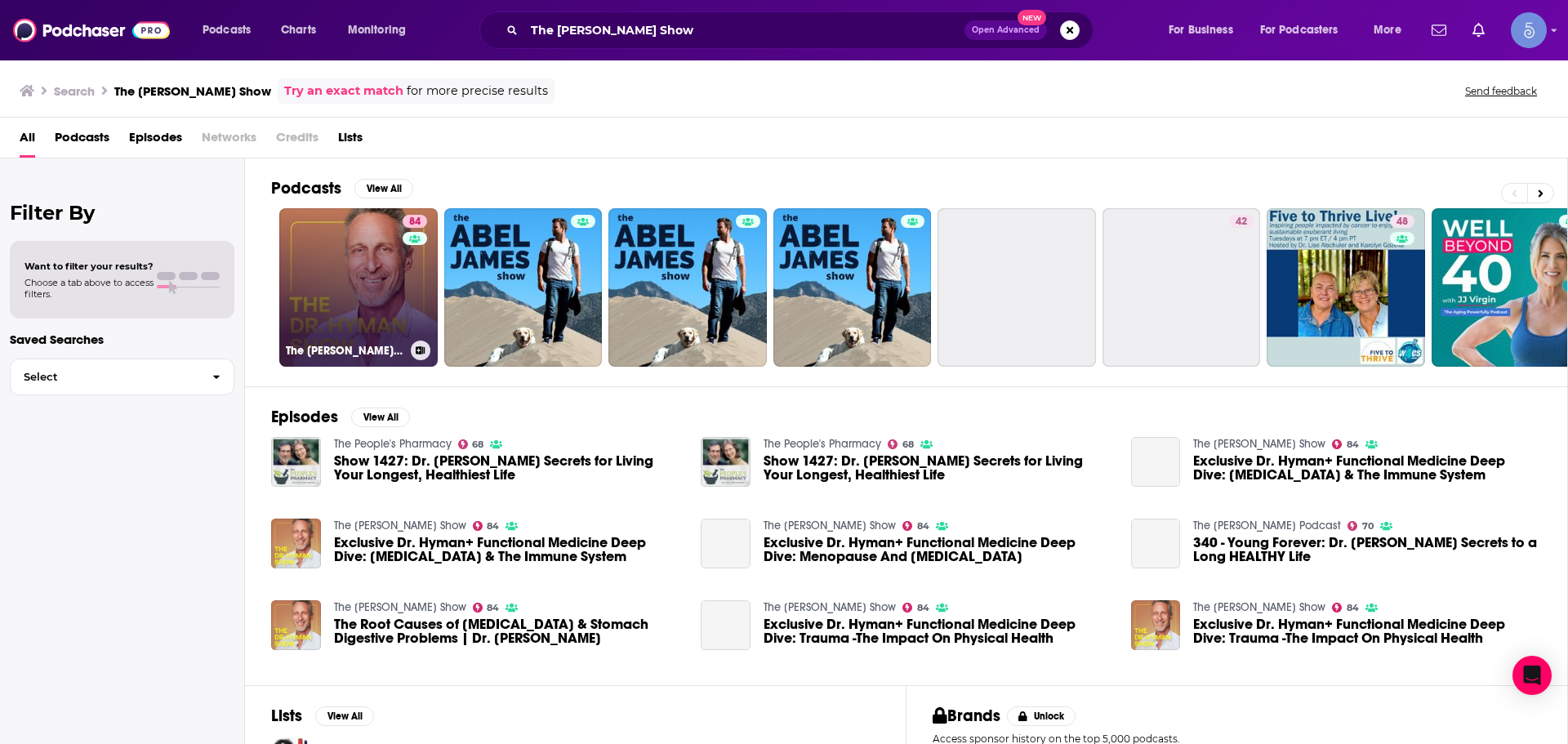
click at [303, 302] on link "84 The [PERSON_NAME] Show" at bounding box center [358, 288] width 158 height 158
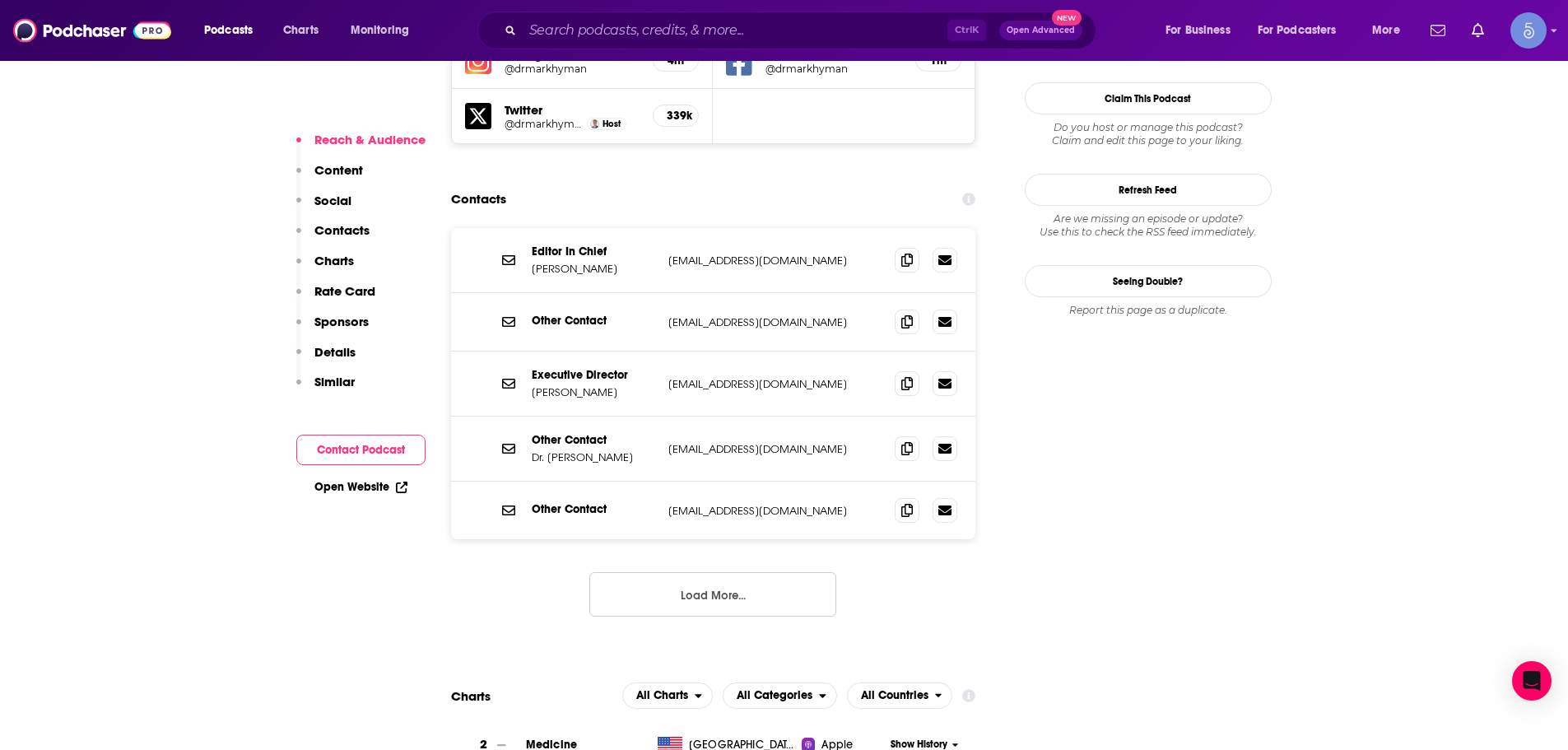
scroll to position [1482, 0]
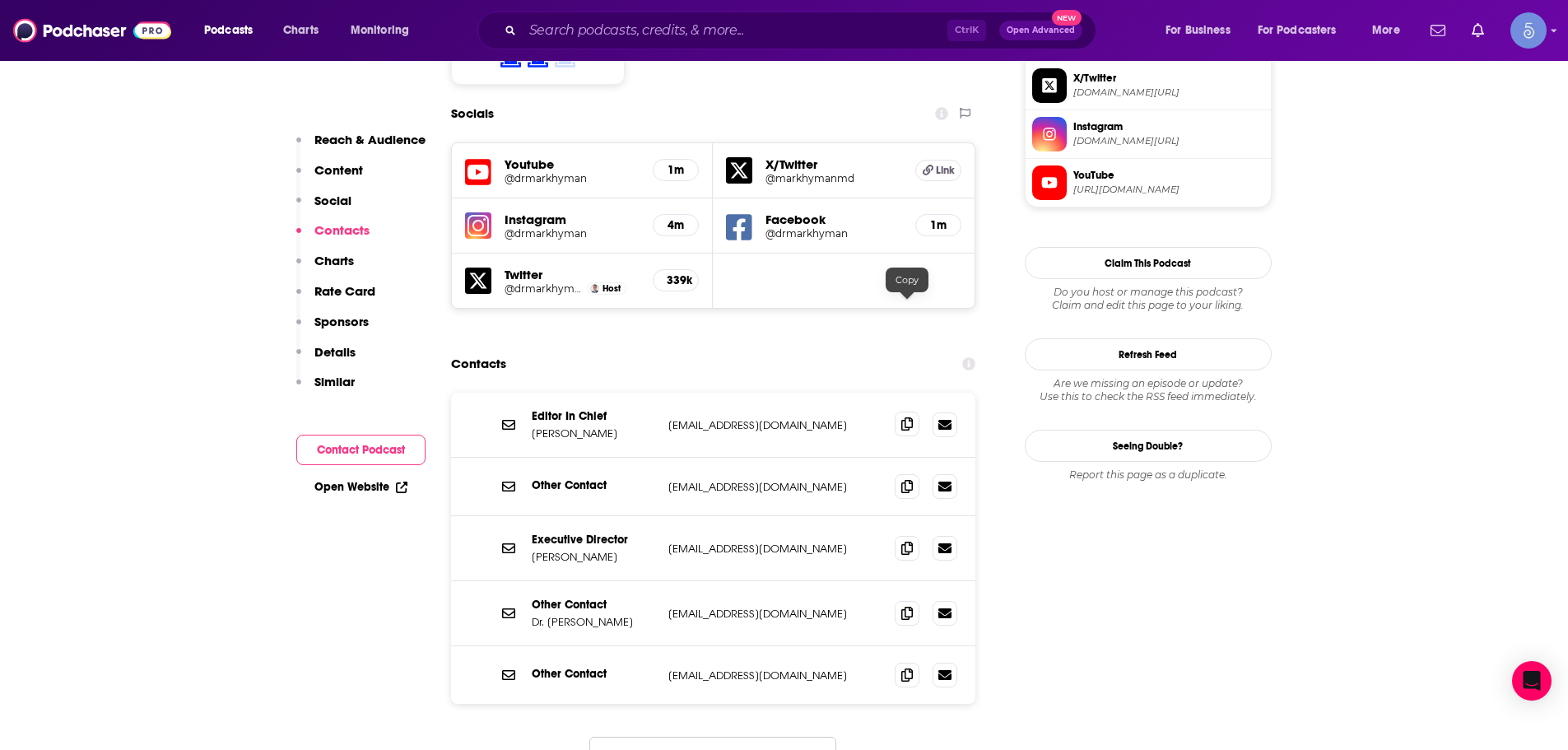
click at [916, 412] on span at bounding box center [907, 424] width 25 height 25
click at [923, 413] on div at bounding box center [926, 425] width 63 height 25
click at [903, 417] on icon at bounding box center [907, 424] width 11 height 13
click at [908, 541] on icon at bounding box center [907, 548] width 11 height 13
click at [903, 581] on div "Other Contact Dr. [PERSON_NAME] [EMAIL_ADDRESS][DOMAIN_NAME] [EMAIL_ADDRESS][DO…" at bounding box center [714, 613] width 526 height 65
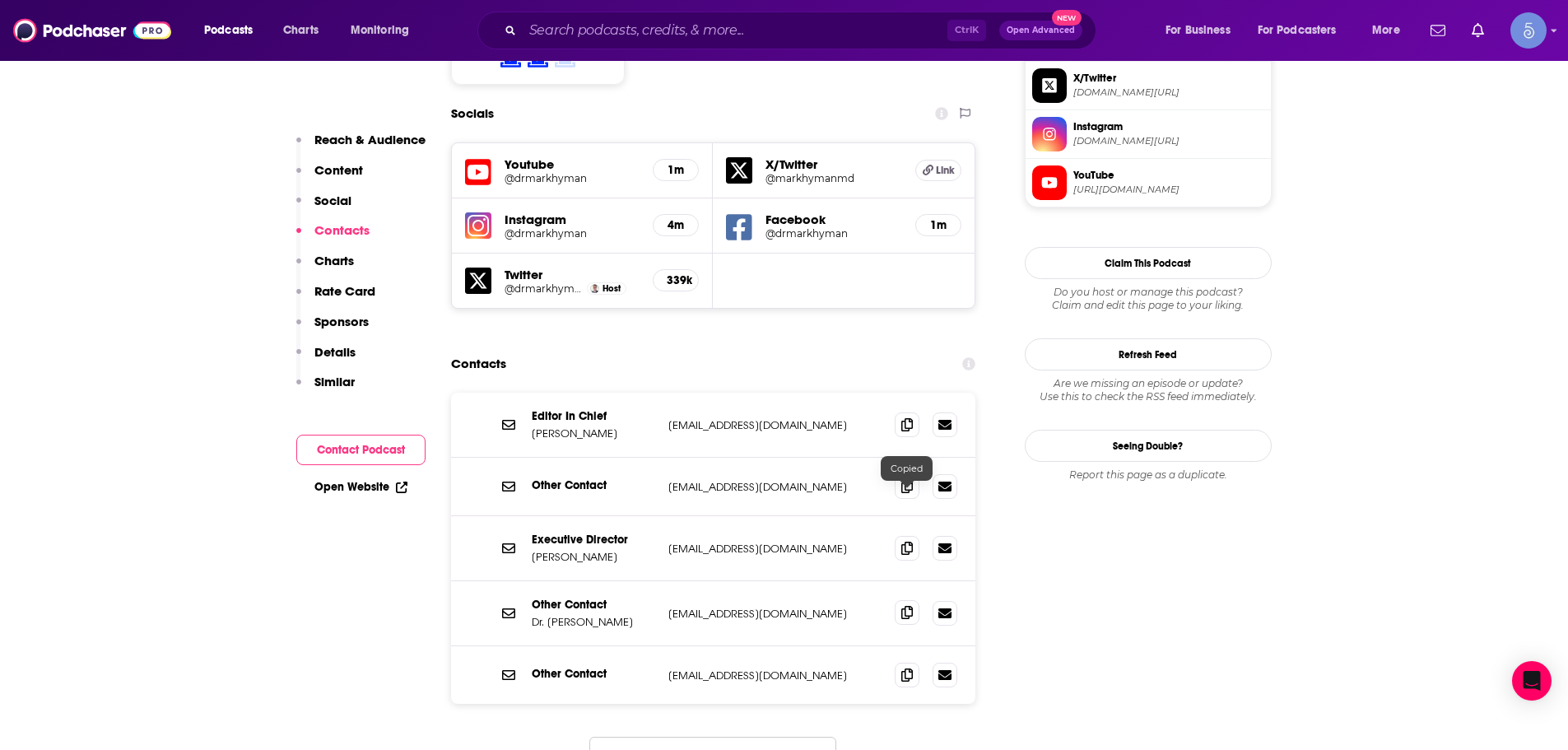
click at [901, 606] on icon at bounding box center [907, 612] width 11 height 13
click at [901, 535] on span at bounding box center [907, 548] width 25 height 25
click at [703, 40] on input "Search podcasts, credits, & more..." at bounding box center [735, 30] width 425 height 27
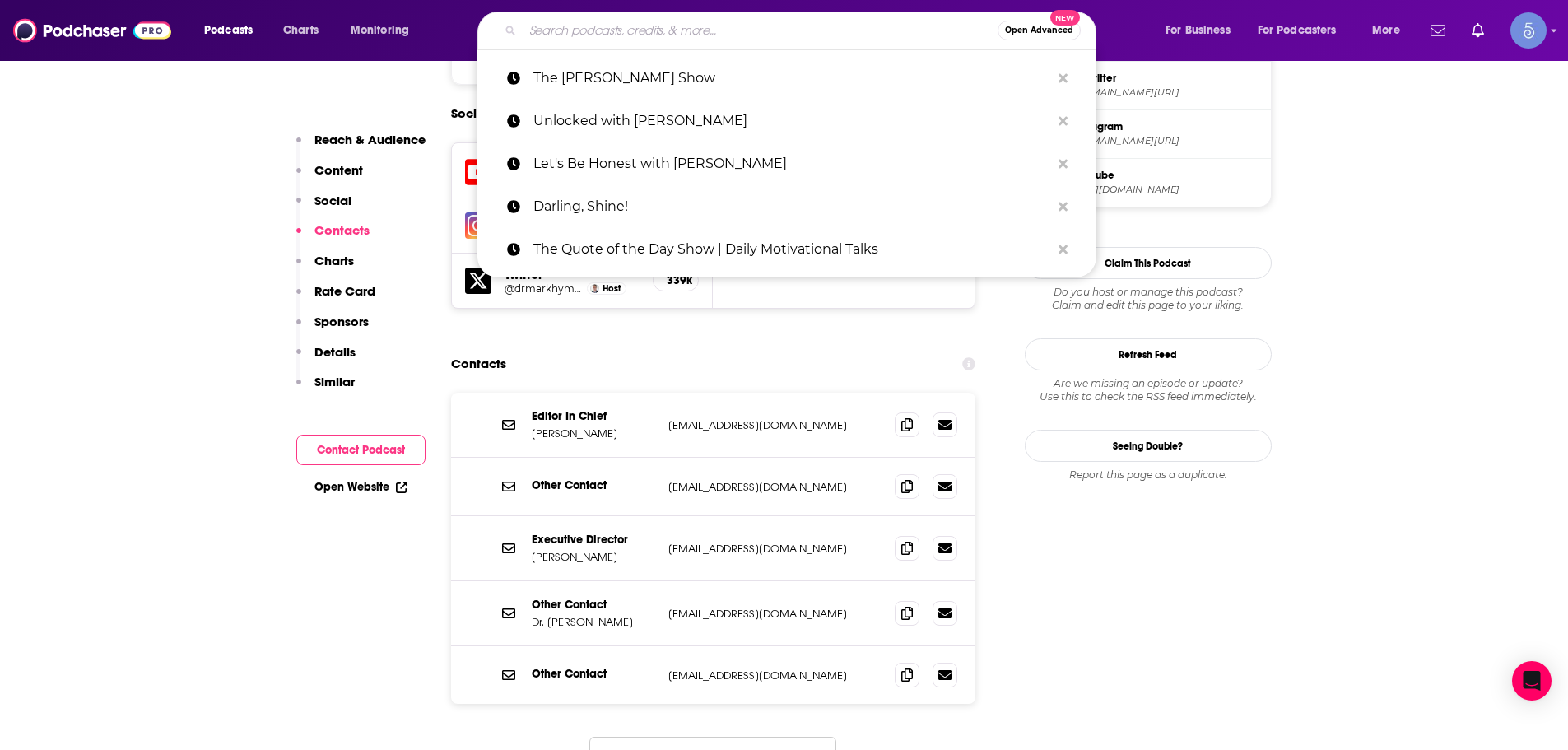
paste input "Optimal Living Daily - Personal Development and Self-Improvement"
type input "Optimal Living Daily - Personal Development and Self-Improvement"
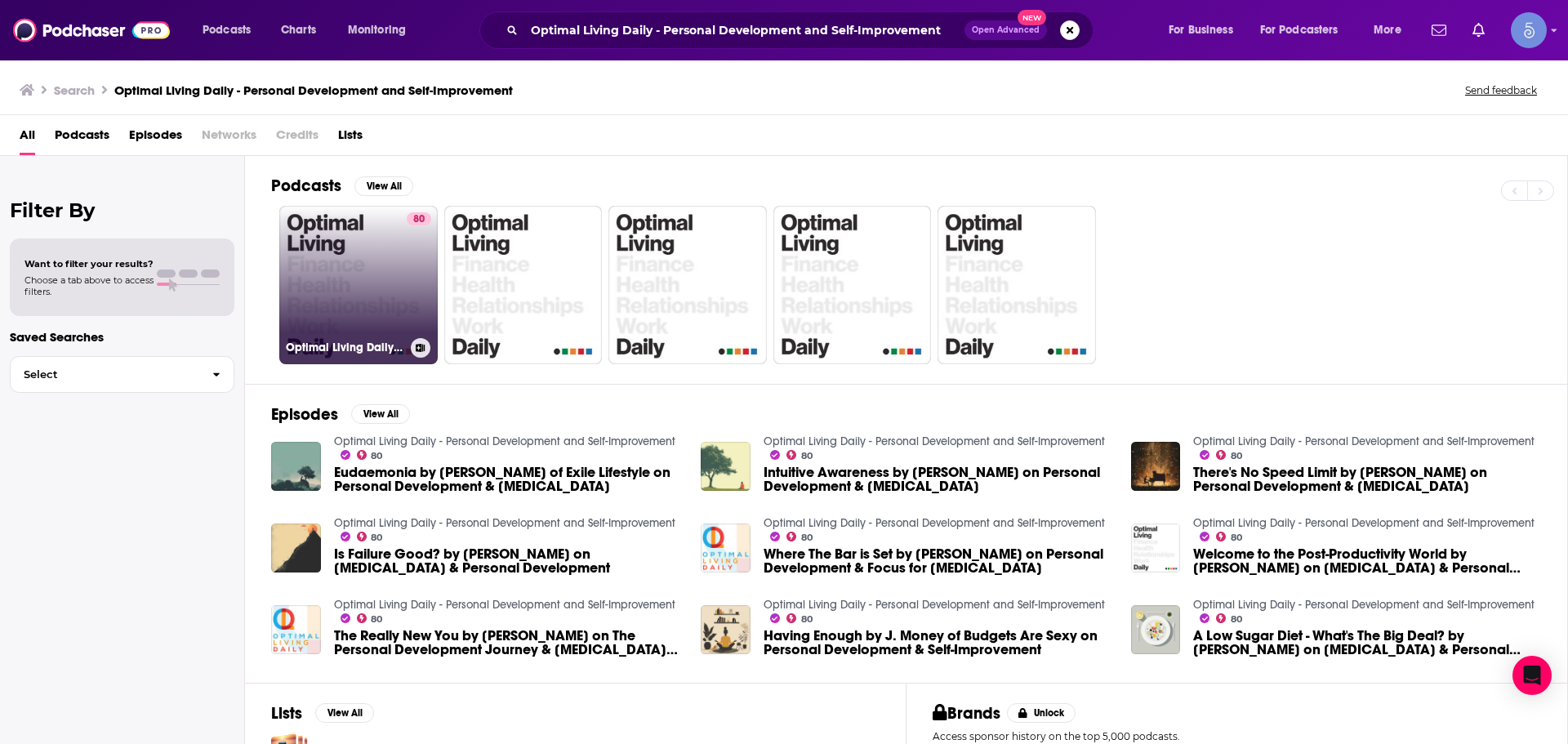
click at [422, 304] on div "80" at bounding box center [419, 274] width 25 height 125
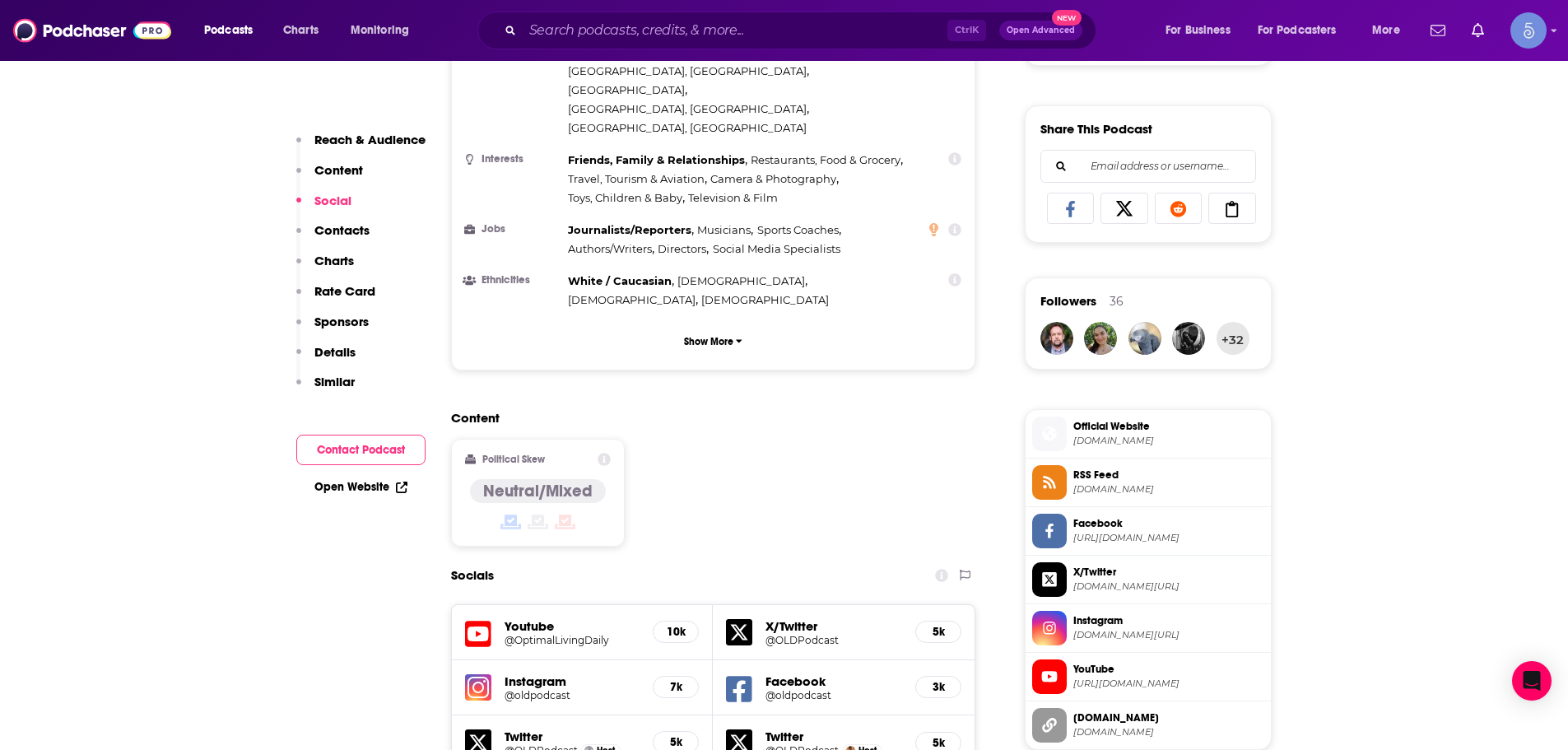
scroll to position [1564, 0]
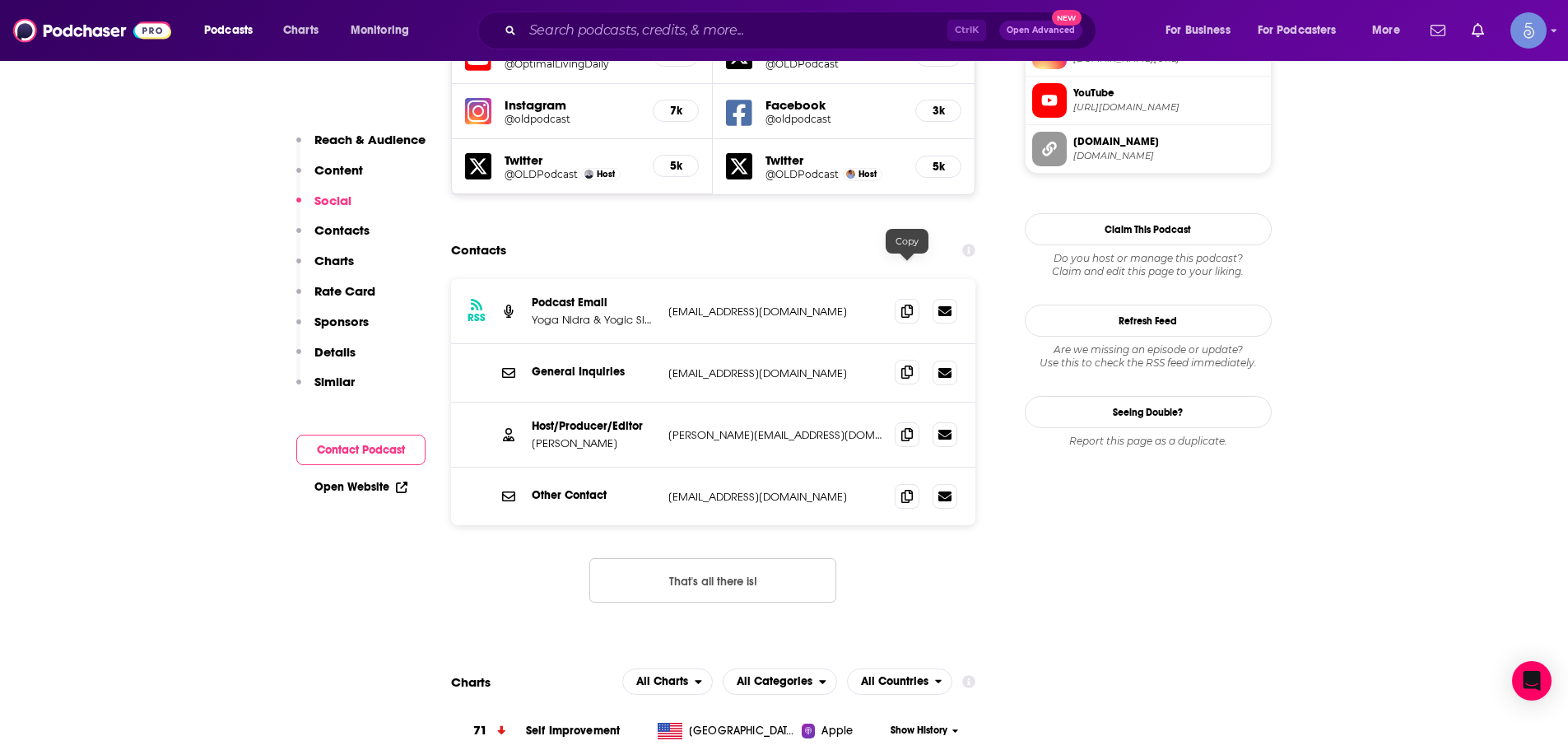
click at [905, 366] on icon at bounding box center [907, 373] width 11 height 13
click at [898, 421] on span at bounding box center [907, 433] width 25 height 25
click at [653, 32] on input "Search podcasts, credits, & more..." at bounding box center [735, 30] width 425 height 27
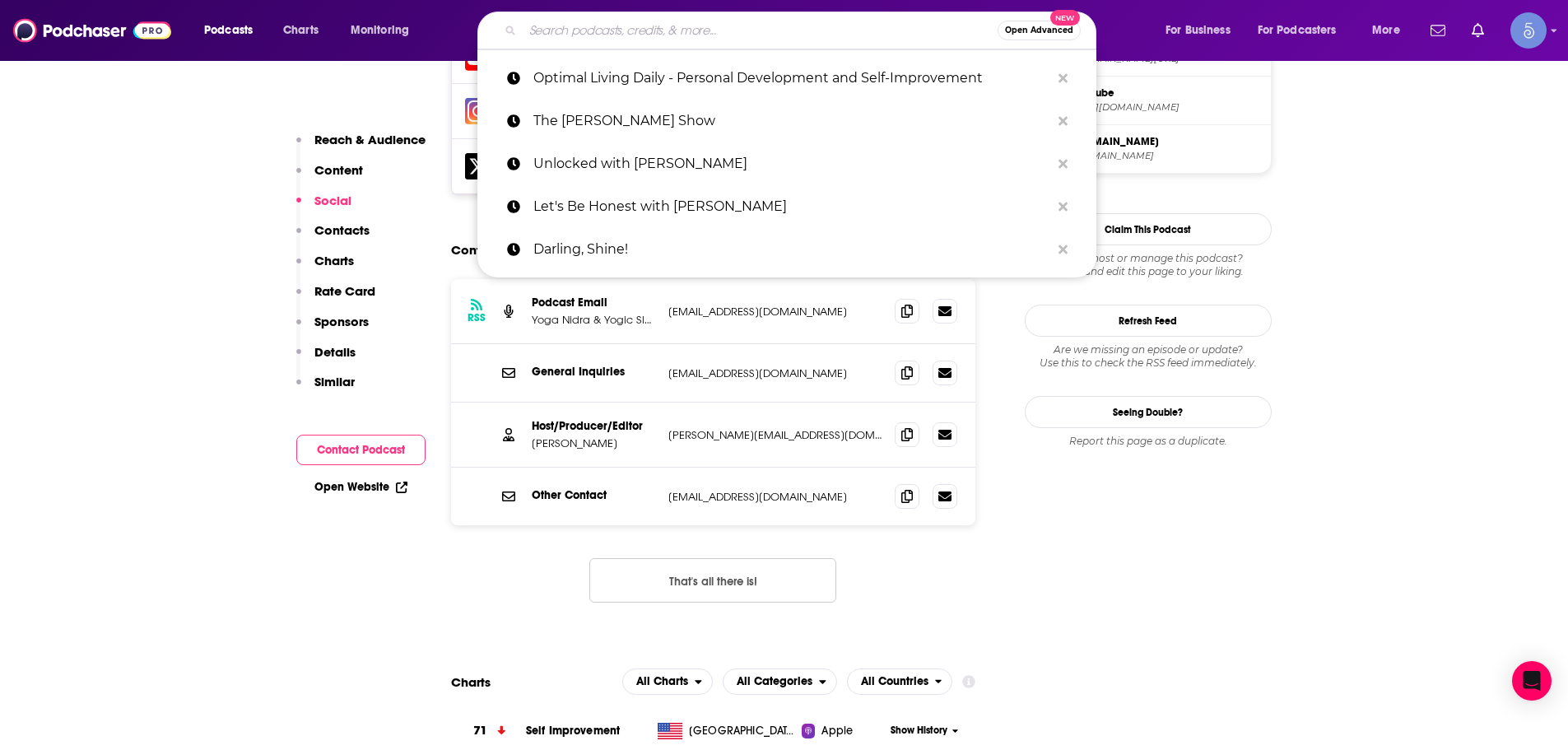
paste input "Everyday Wellness: Midlife Hormones, Health, and Science for Women 35+"
type input "Everyday Wellness: Midlife Hormones, Health, and Science for Women 35+"
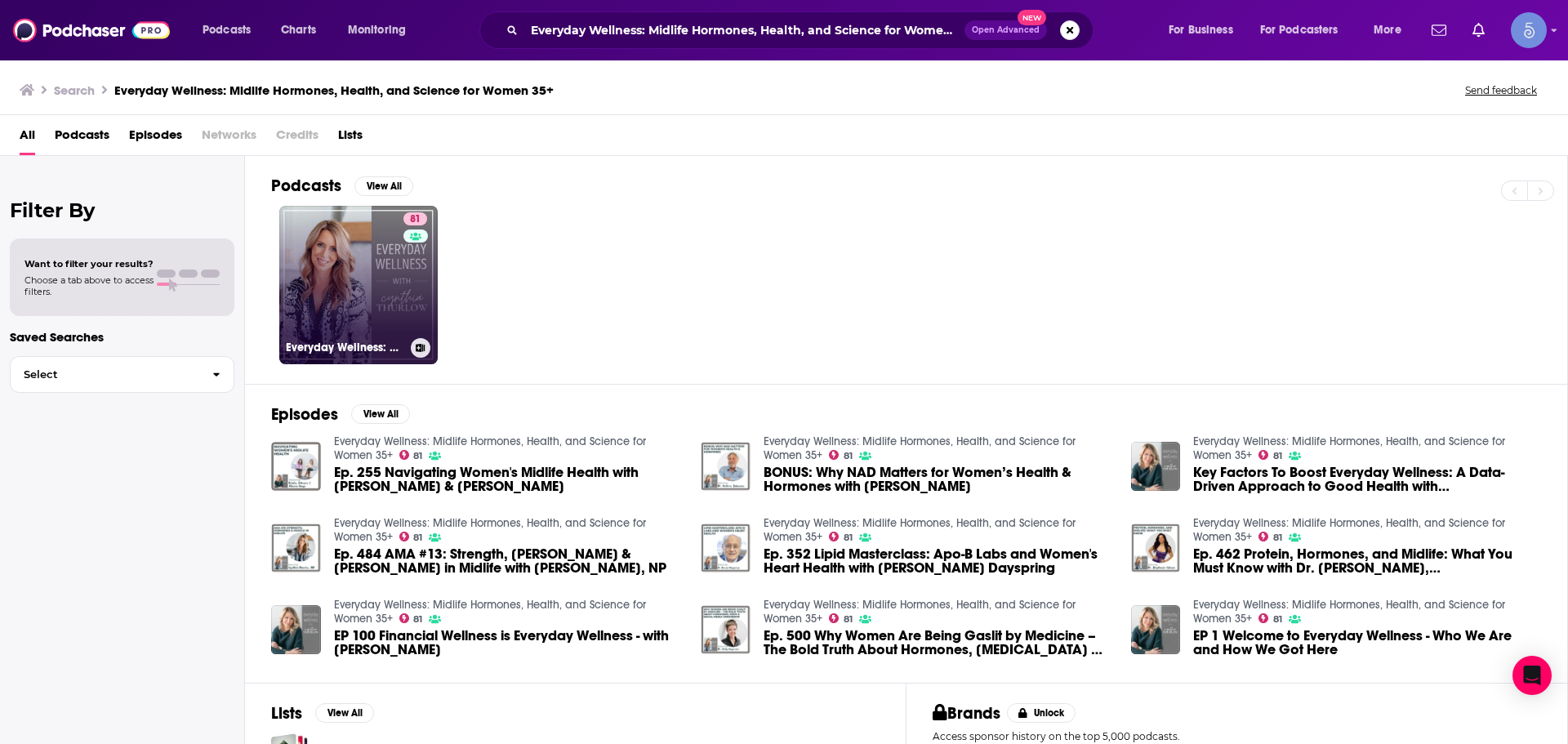
click at [374, 250] on link "81 Everyday Wellness: Midlife Hormones, Health, and Science for Women 35+" at bounding box center [358, 285] width 158 height 158
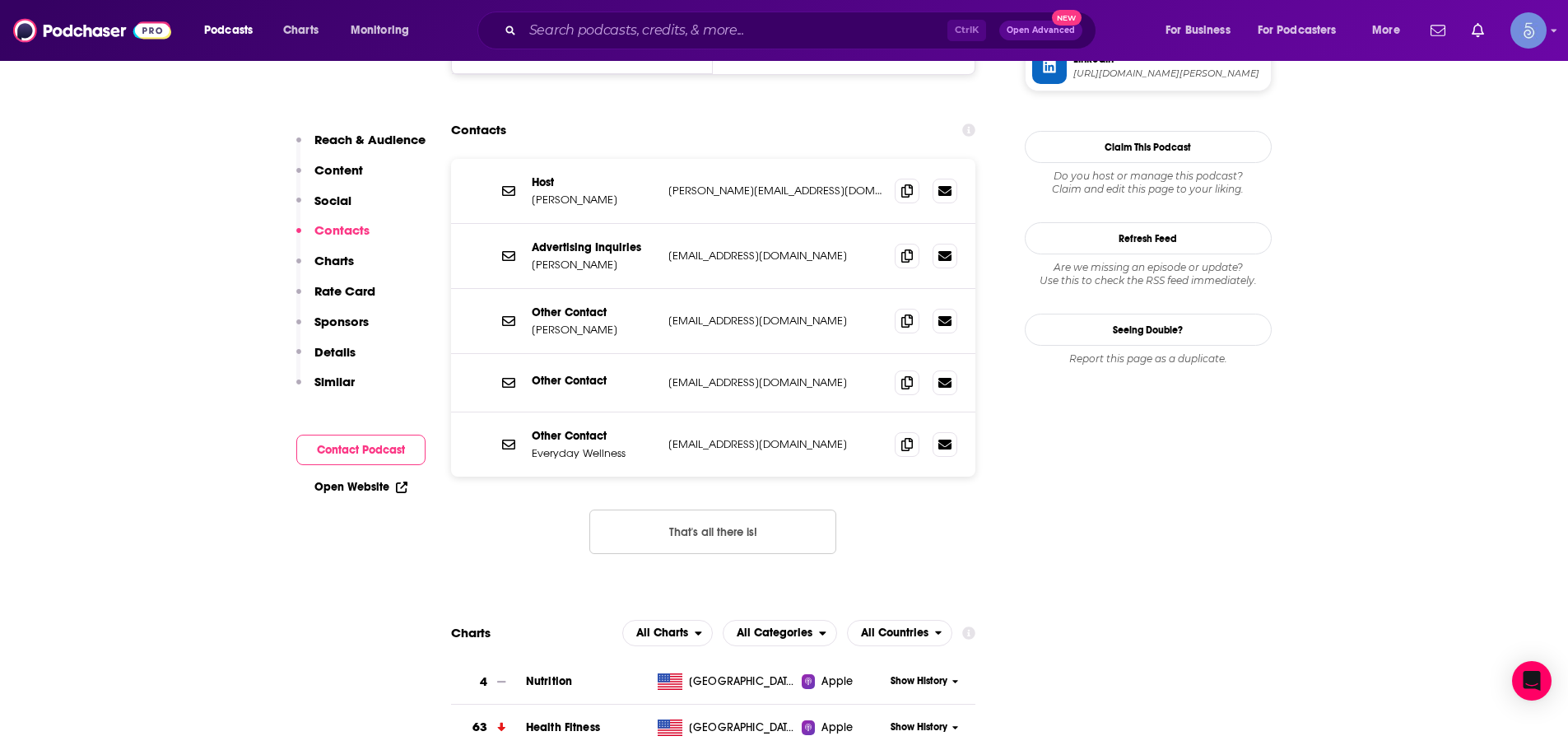
scroll to position [1235, 0]
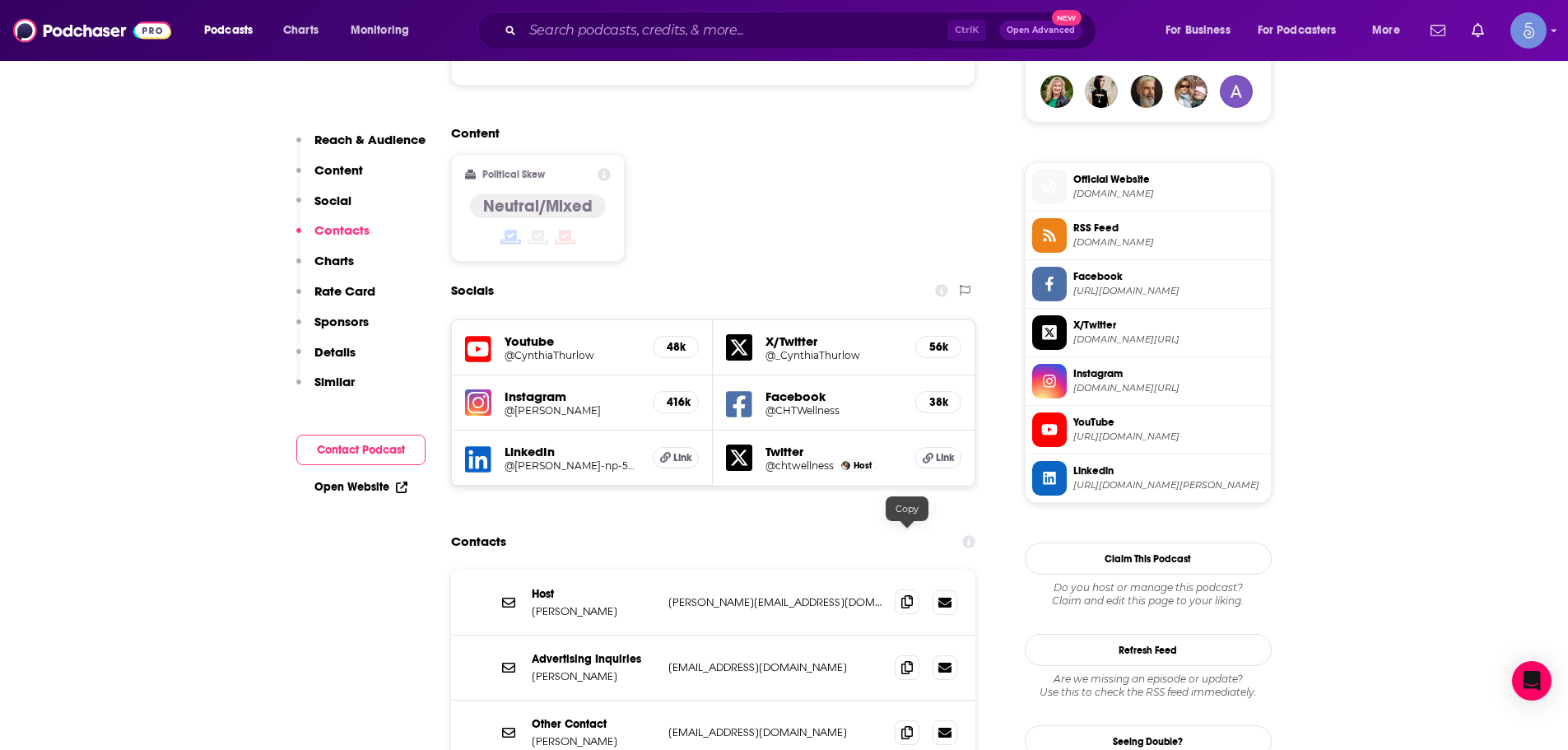
click at [907, 595] on icon at bounding box center [907, 602] width 11 height 13
click at [913, 589] on span at bounding box center [907, 602] width 25 height 25
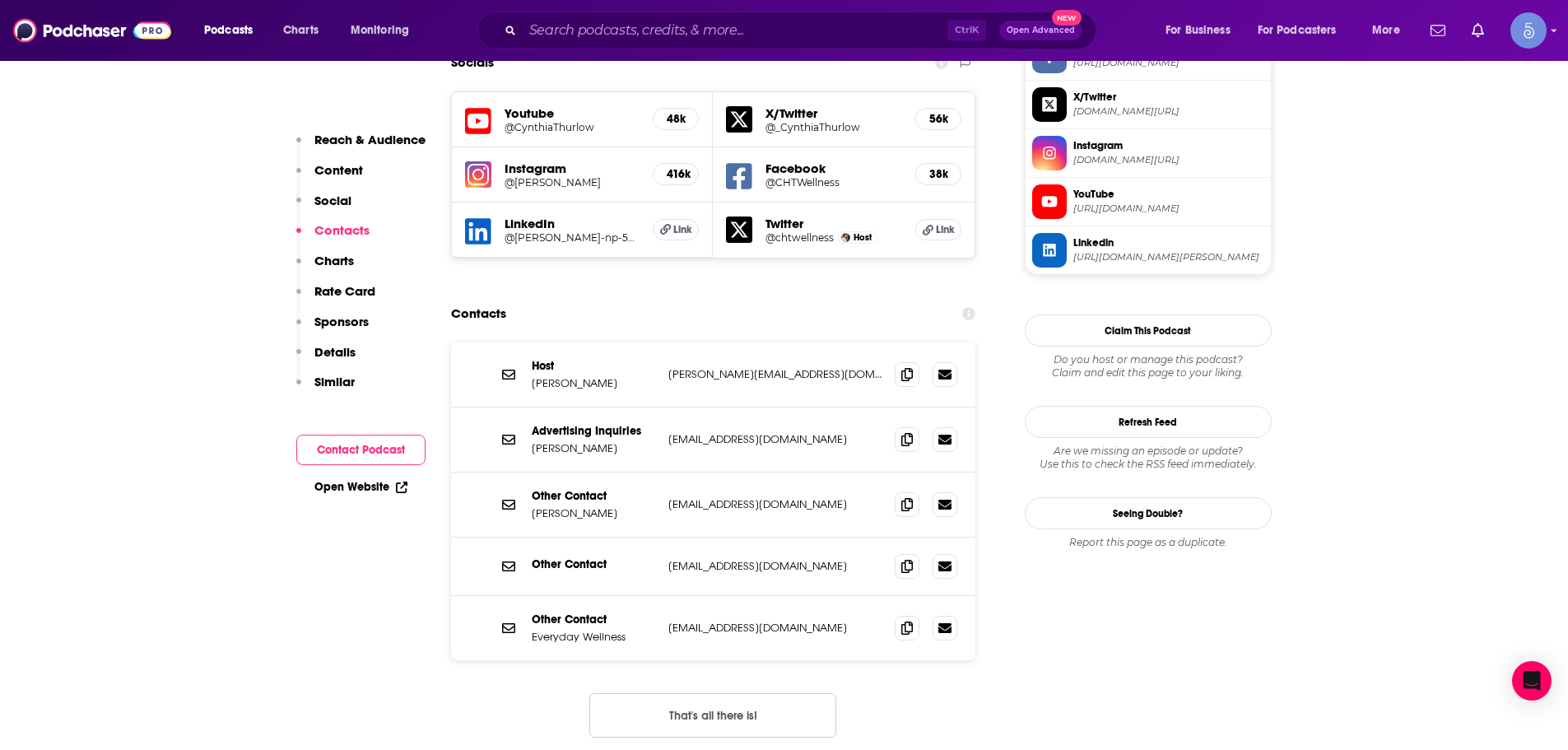
scroll to position [1564, 0]
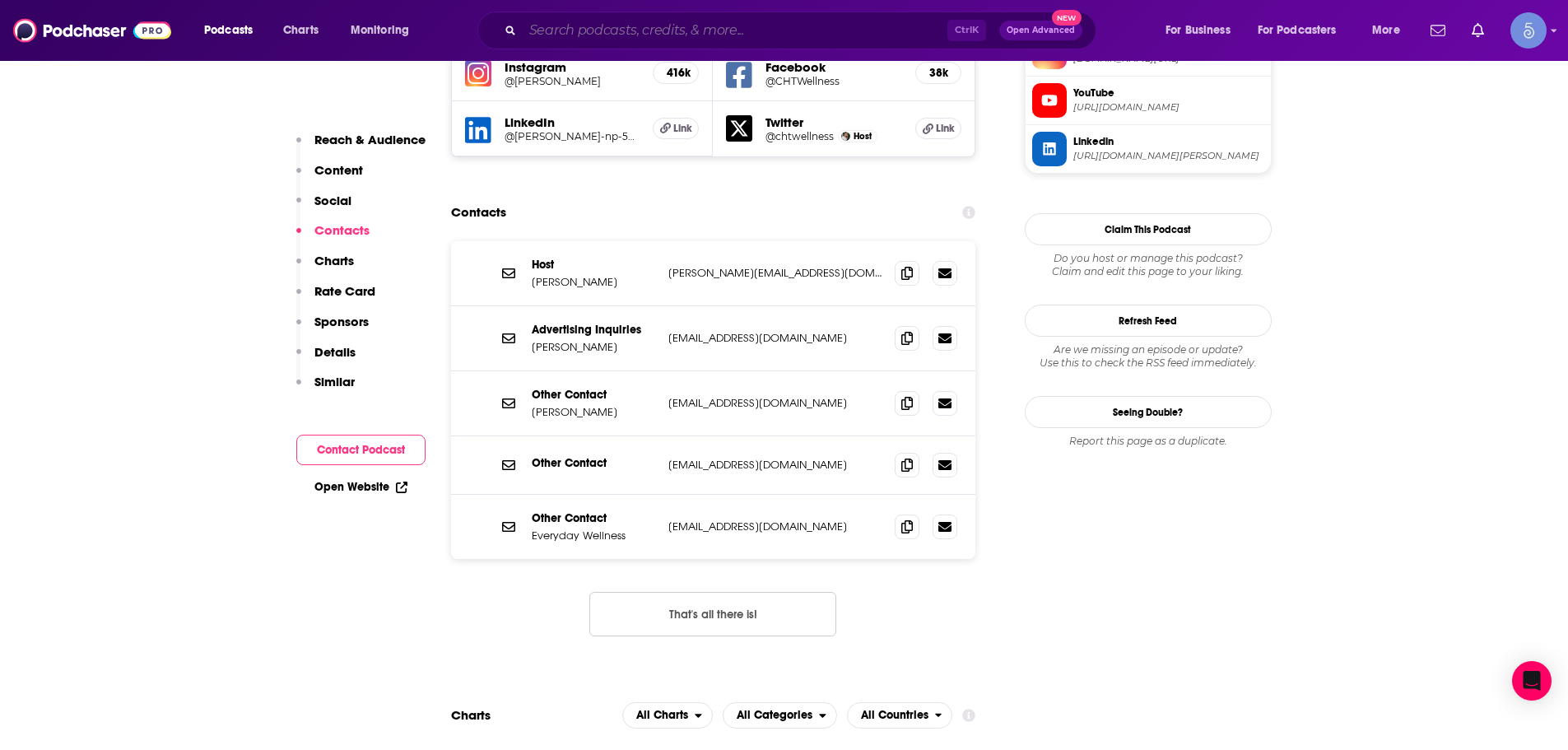
click at [746, 36] on input "Search podcasts, credits, & more..." at bounding box center [735, 30] width 425 height 27
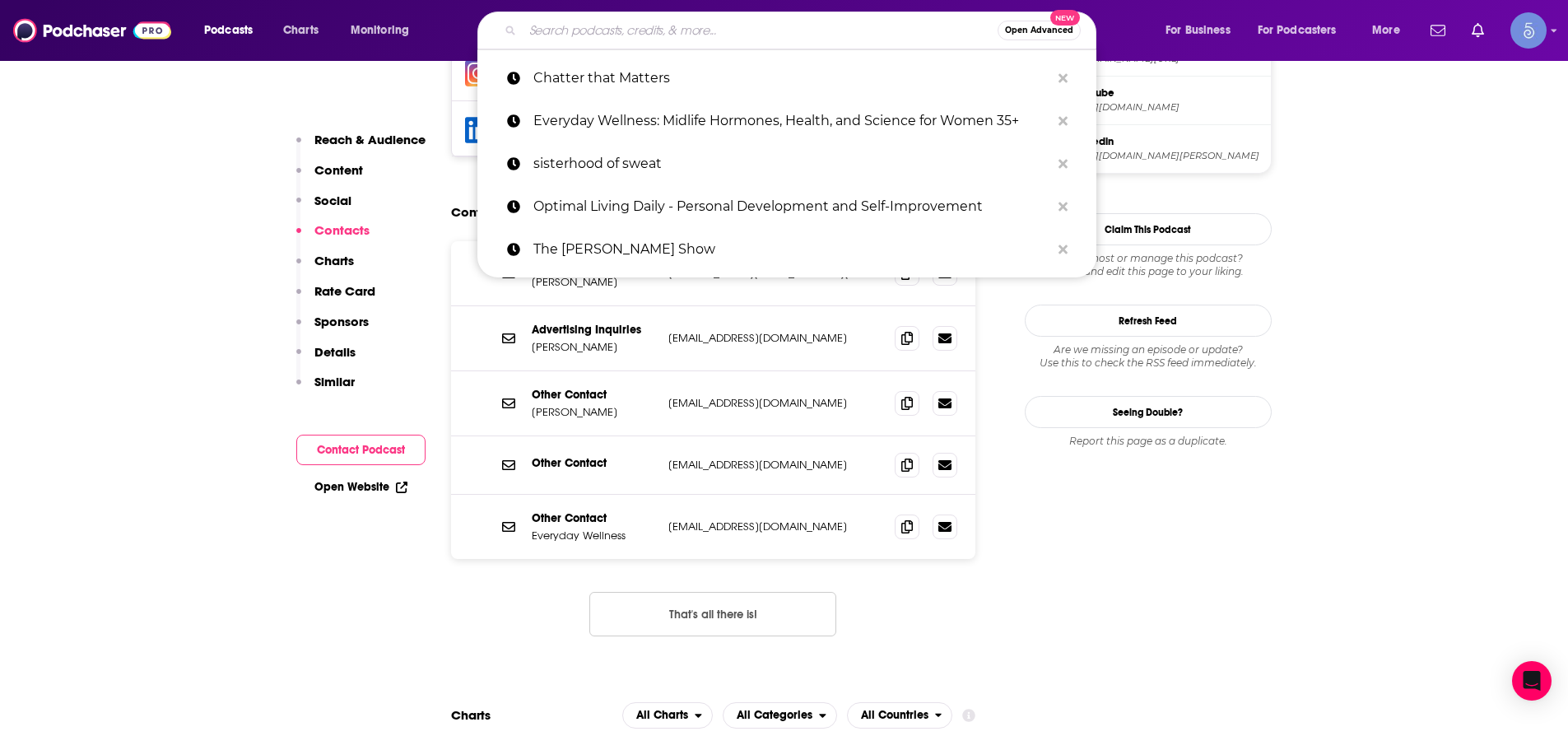
paste input "Mental Illness Happy Hour"
type input "Mental Illness Happy Hour"
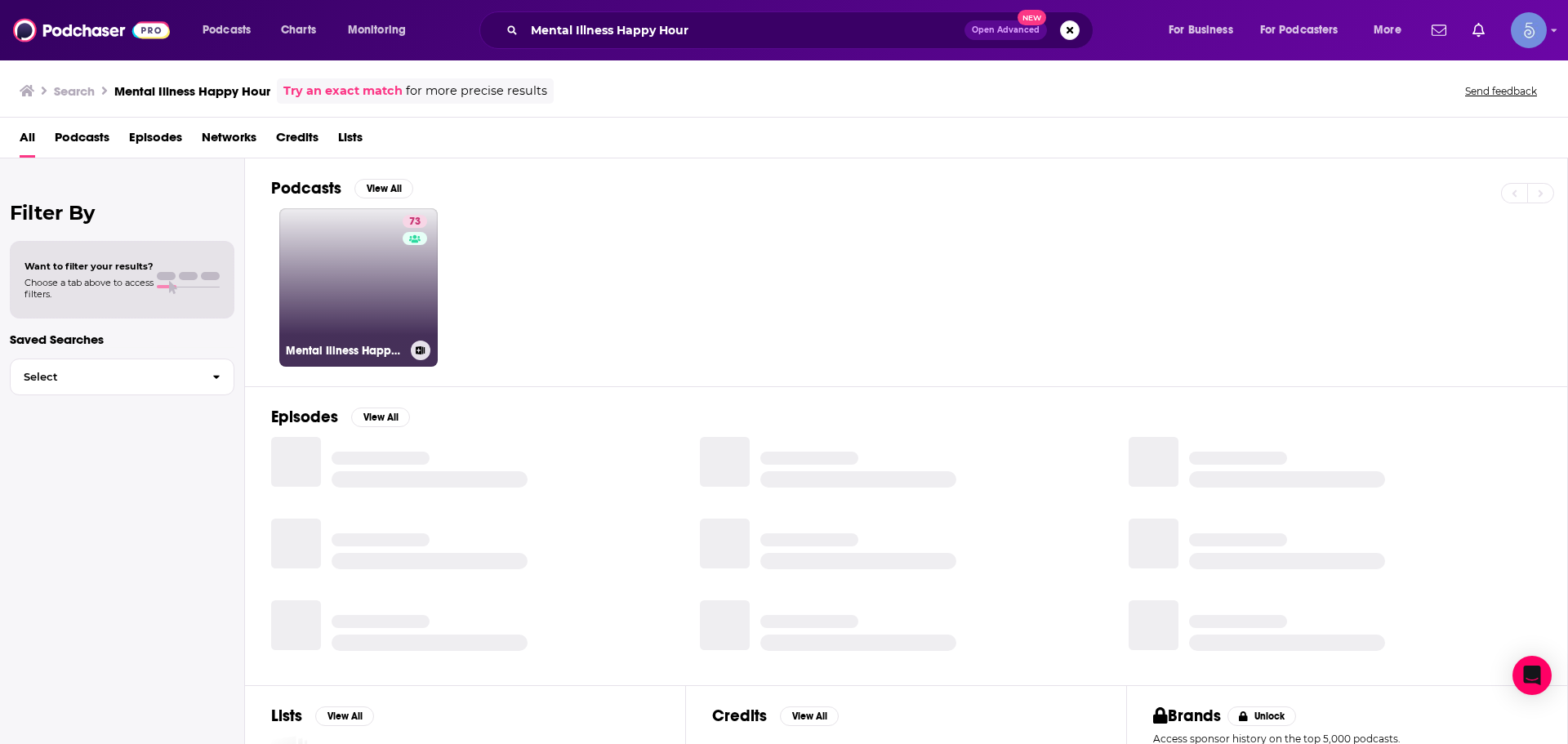
click at [338, 269] on link "73 Mental Illness Happy Hour" at bounding box center [358, 288] width 158 height 158
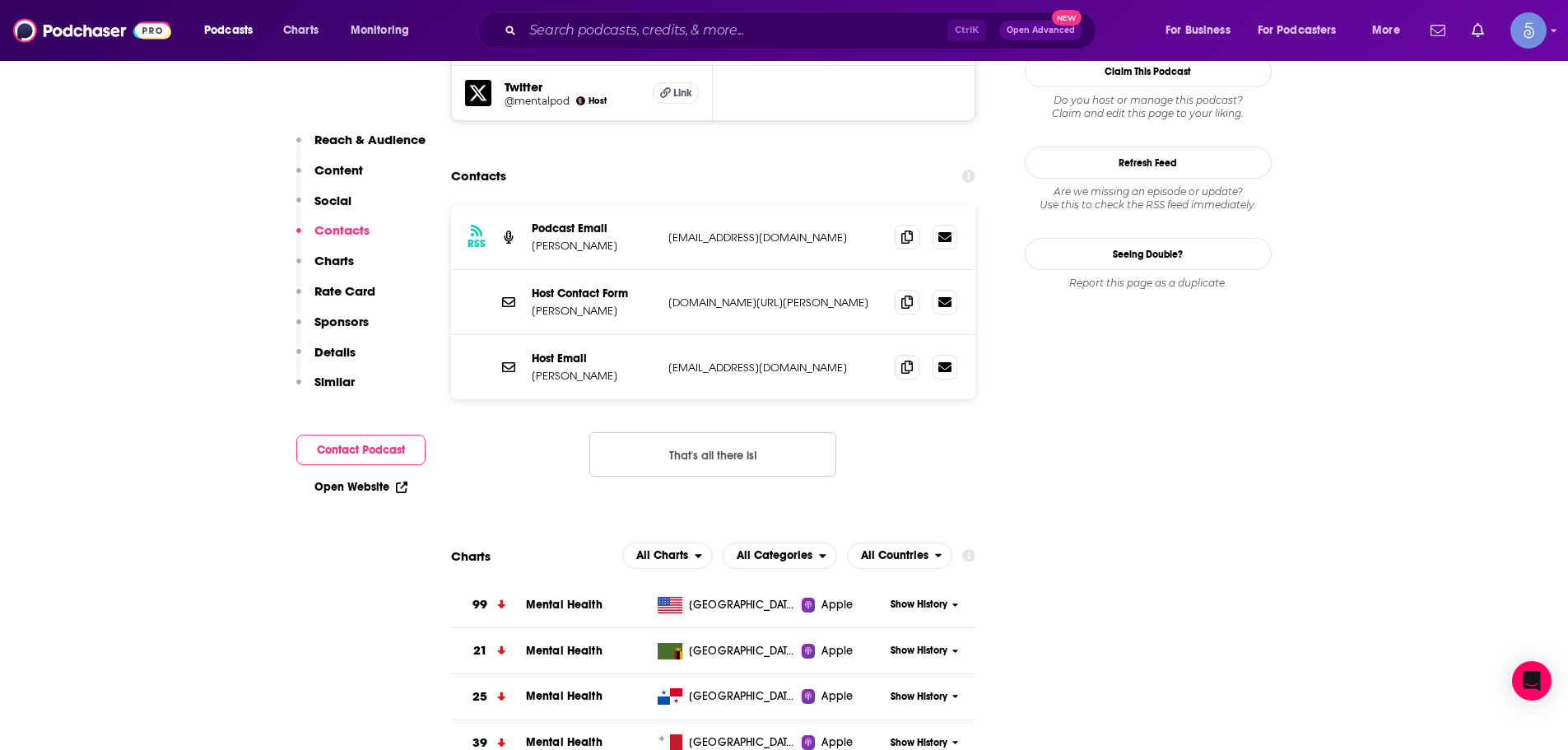
scroll to position [1235, 0]
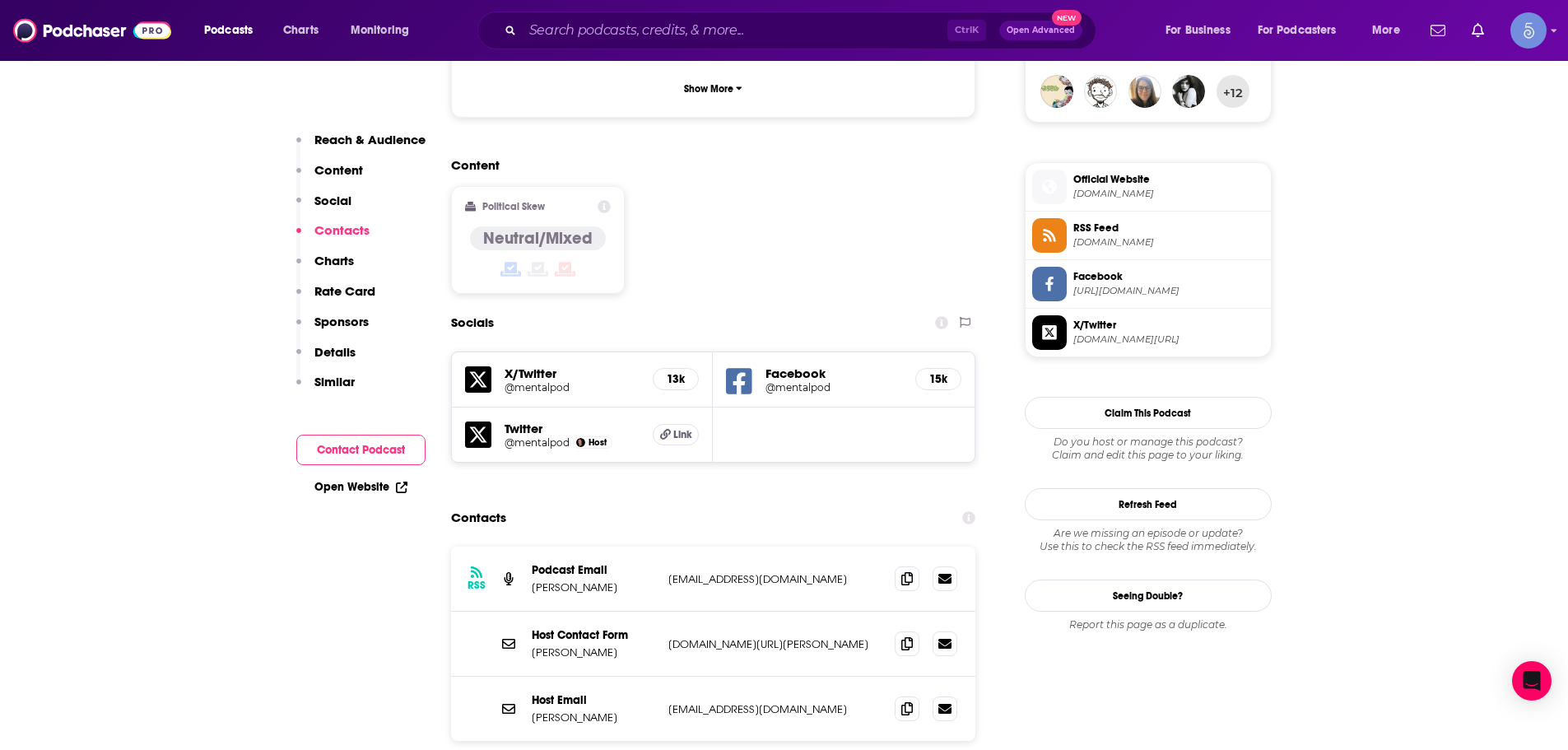
click at [908, 677] on div "Host Email [PERSON_NAME] [PERSON_NAME][EMAIL_ADDRESS][DOMAIN_NAME] [EMAIL_ADDRE…" at bounding box center [714, 709] width 526 height 65
click at [900, 696] on span at bounding box center [907, 708] width 25 height 25
click at [598, 37] on input "Search podcasts, credits, & more..." at bounding box center [735, 30] width 425 height 27
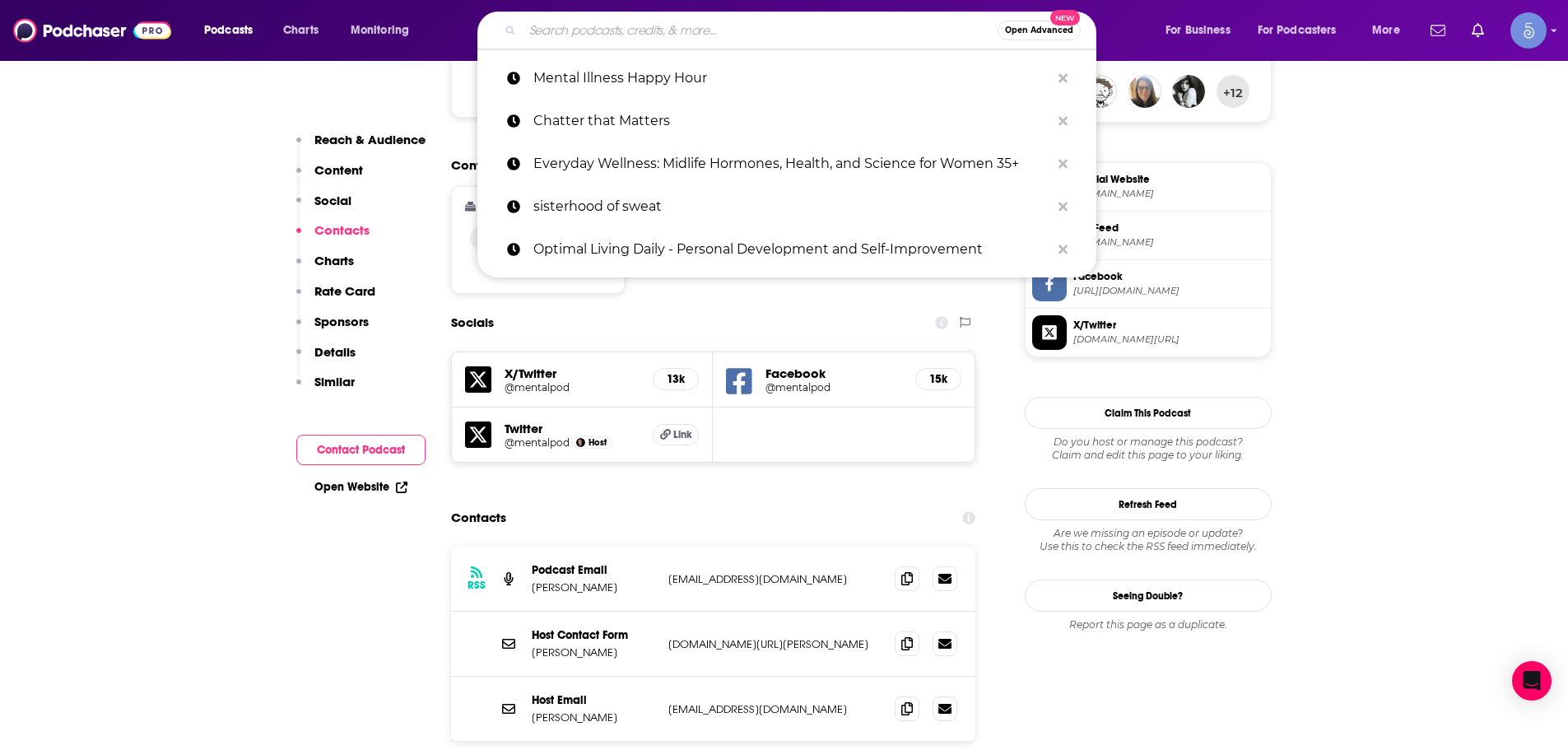
paste input "All In The Mind"
type input "All In The Mind"
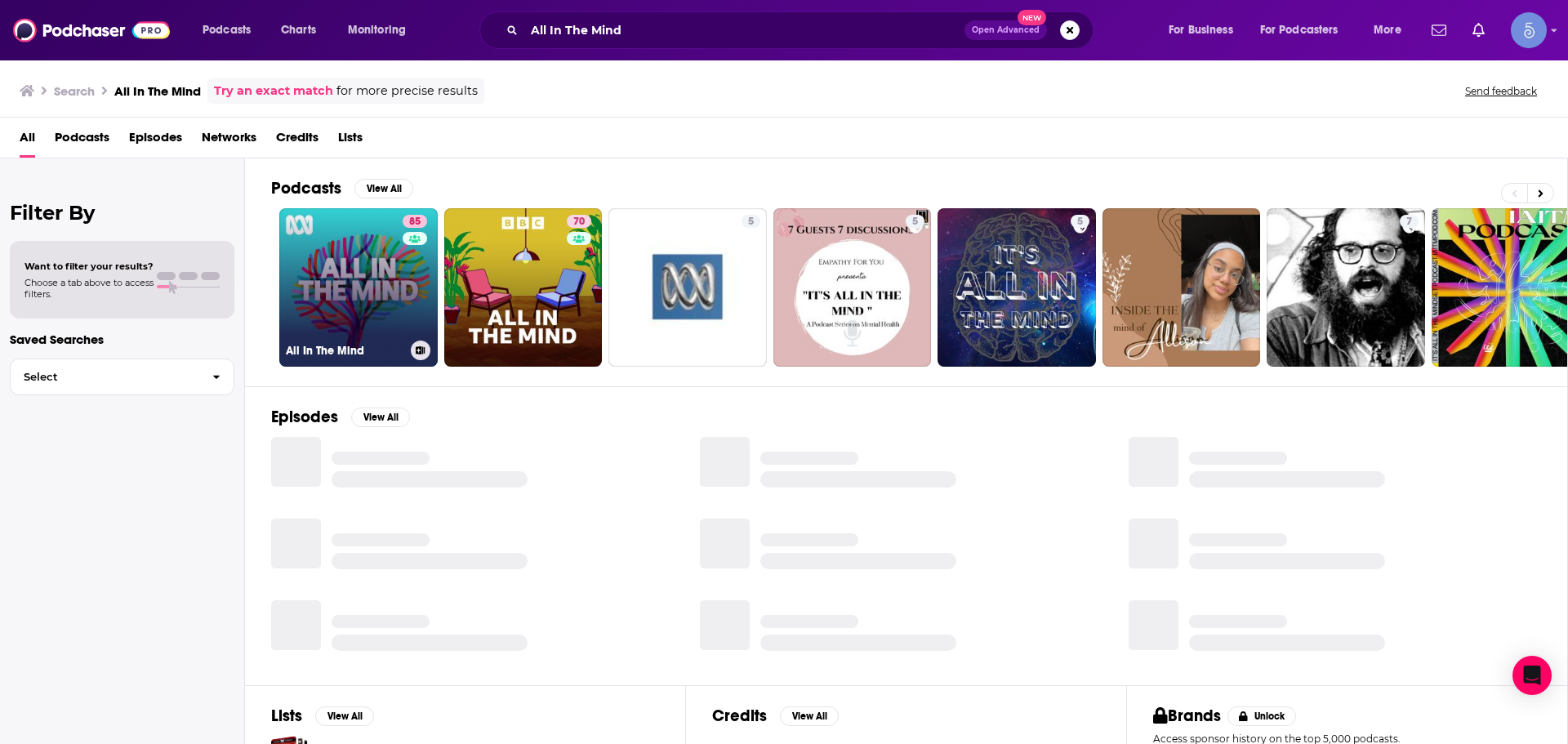
click at [358, 286] on link "85 All In The Mind" at bounding box center [358, 288] width 158 height 158
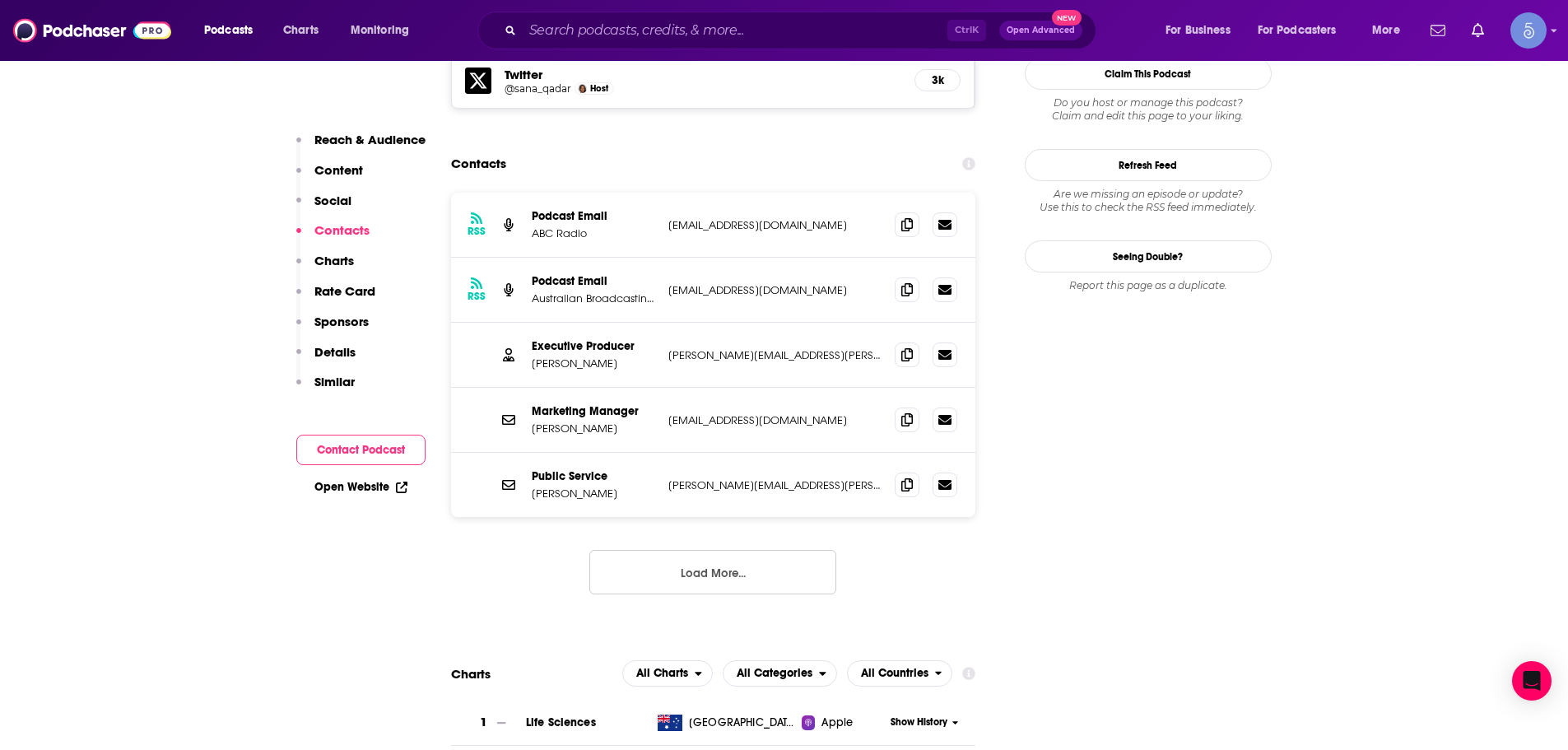
scroll to position [1482, 0]
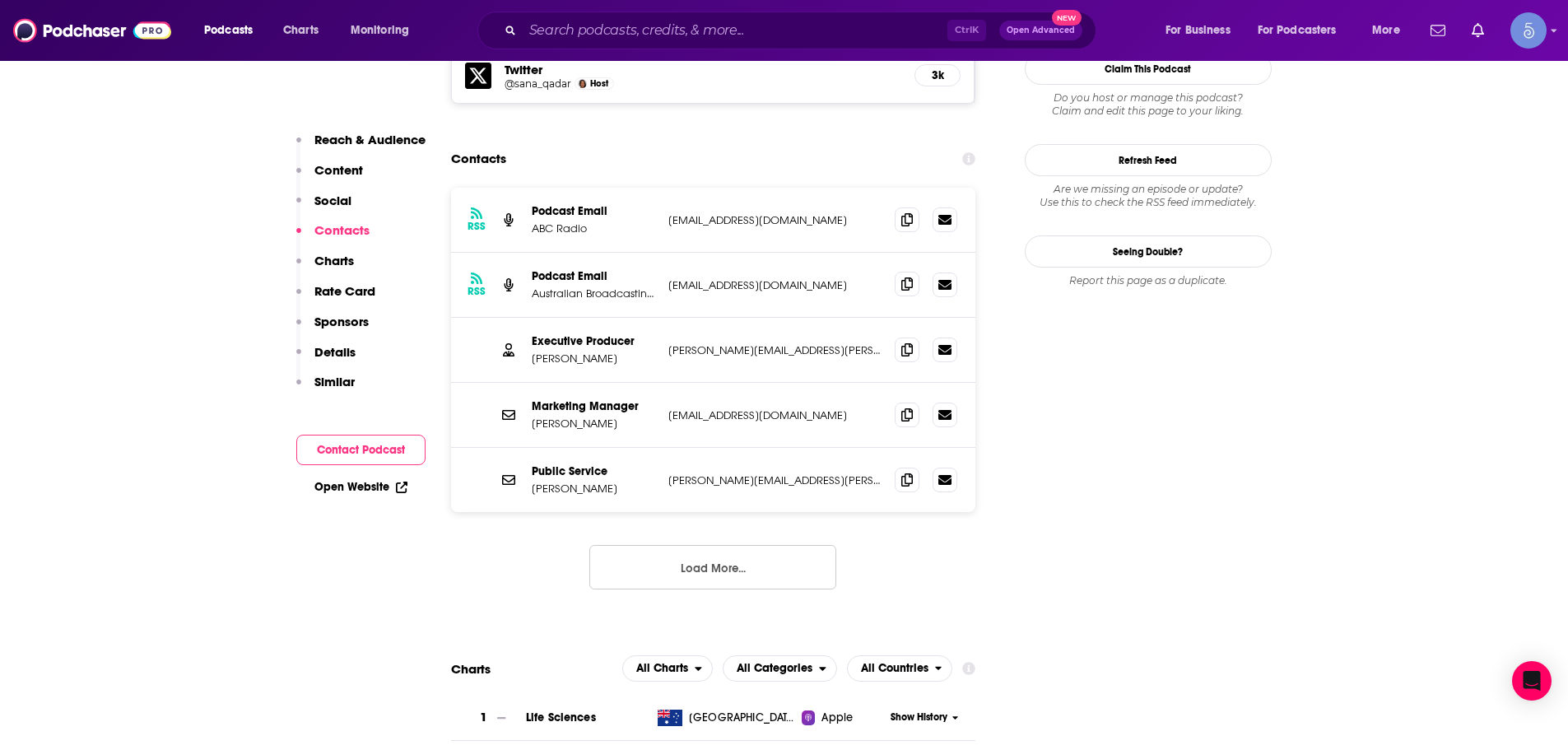
click at [900, 272] on span at bounding box center [907, 284] width 25 height 25
click at [908, 342] on icon at bounding box center [907, 349] width 11 height 13
click at [901, 402] on span at bounding box center [907, 414] width 25 height 25
click at [763, 34] on input "Search podcasts, credits, & more..." at bounding box center [735, 30] width 425 height 27
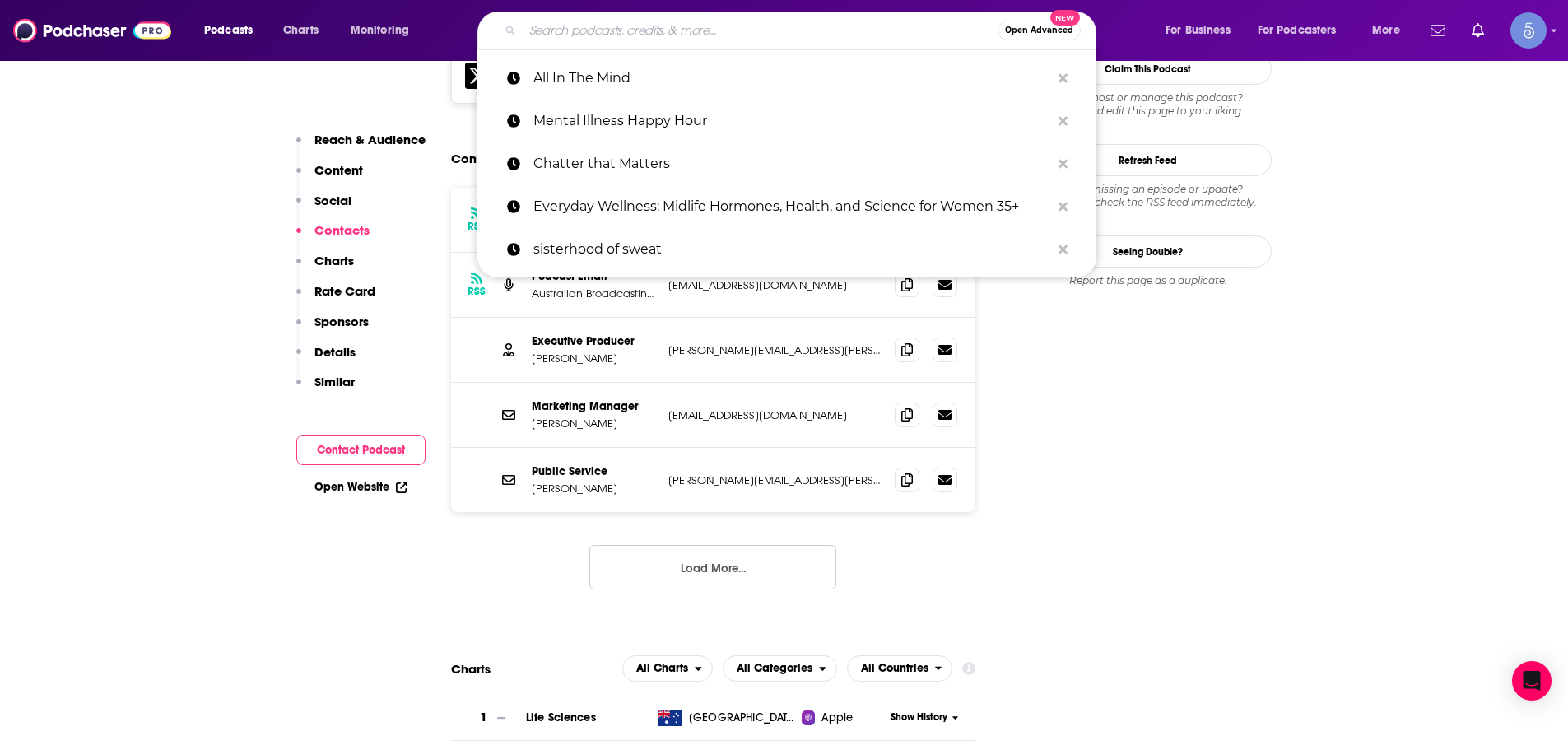
paste input "[DEMOGRAPHIC_DATA], We Need To Talk"
type input "[DEMOGRAPHIC_DATA], We Need To Talk"
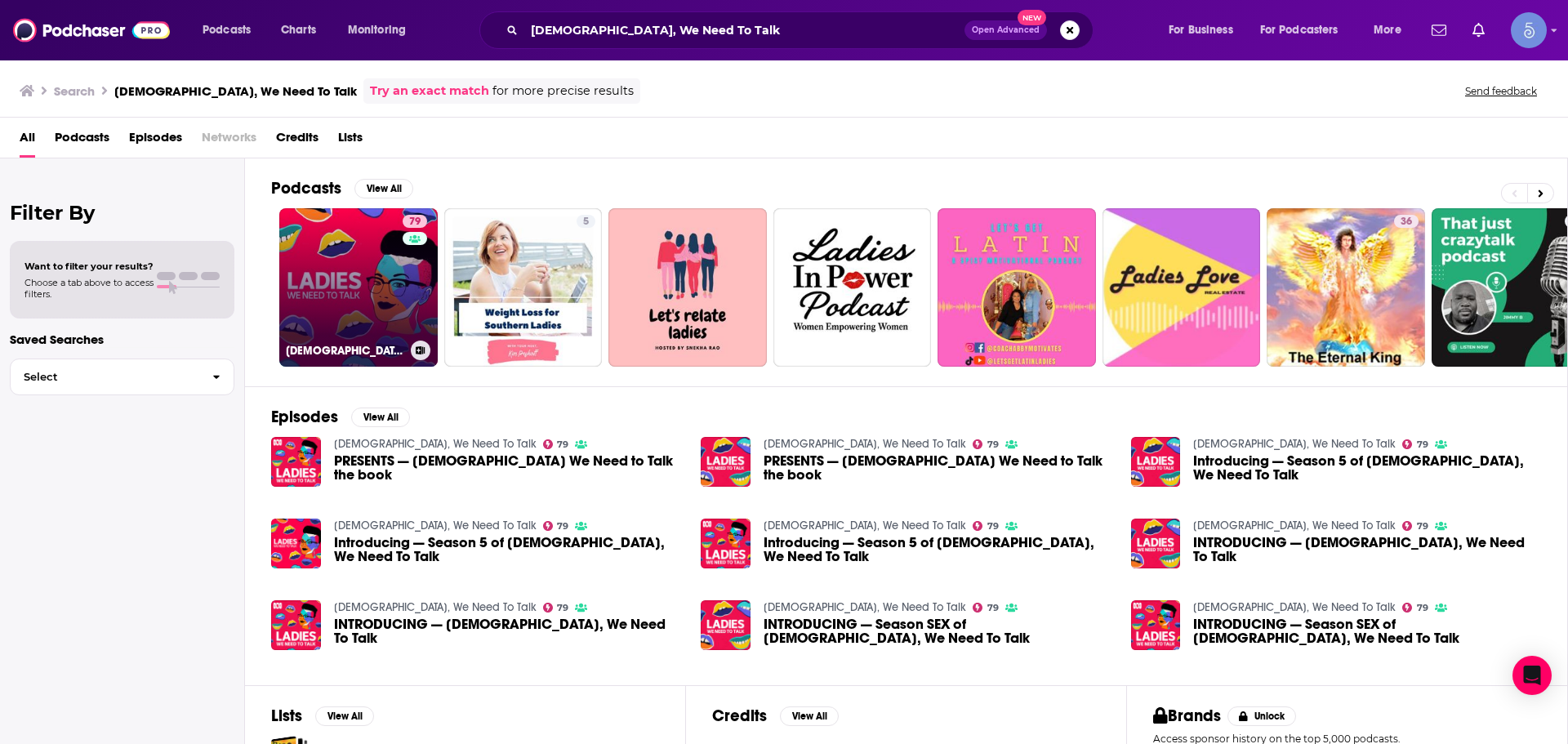
click at [353, 306] on link "79 [DEMOGRAPHIC_DATA], We Need To Talk" at bounding box center [358, 288] width 158 height 158
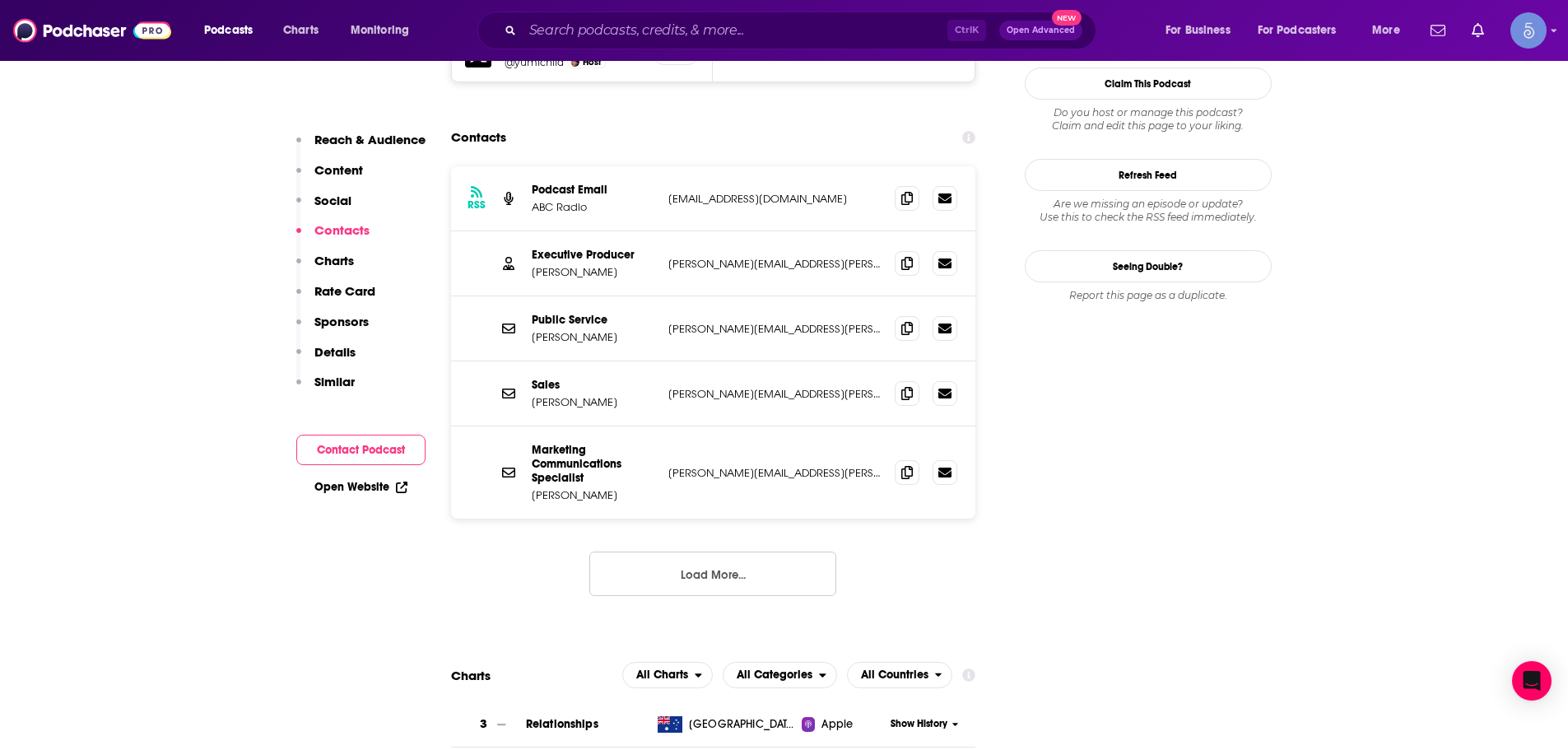
scroll to position [1399, 0]
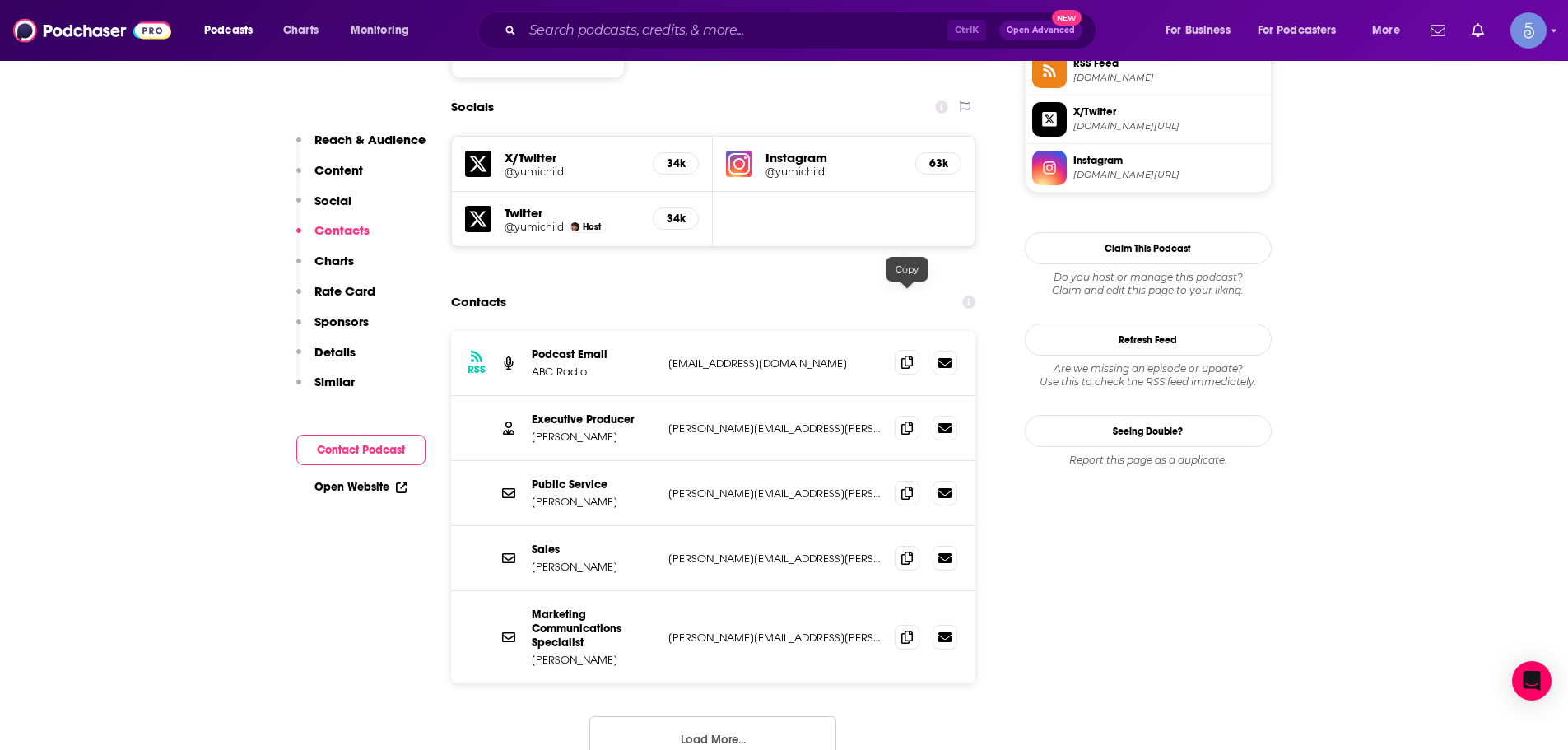
click at [895, 350] on span at bounding box center [907, 362] width 25 height 25
click at [625, 29] on input "Search podcasts, credits, & more..." at bounding box center [735, 30] width 425 height 27
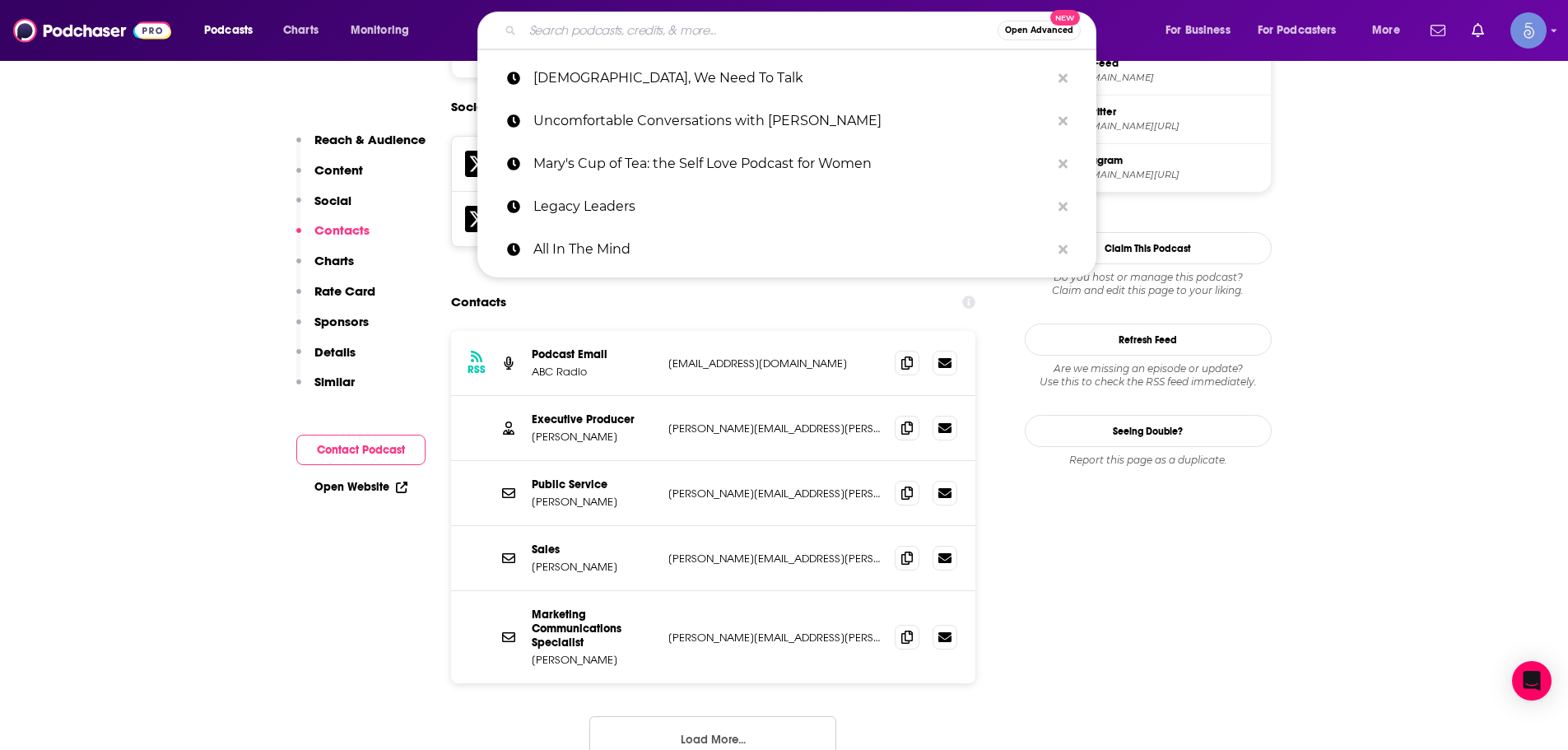
paste input "All In The Mind"
type input "All In The Mind"
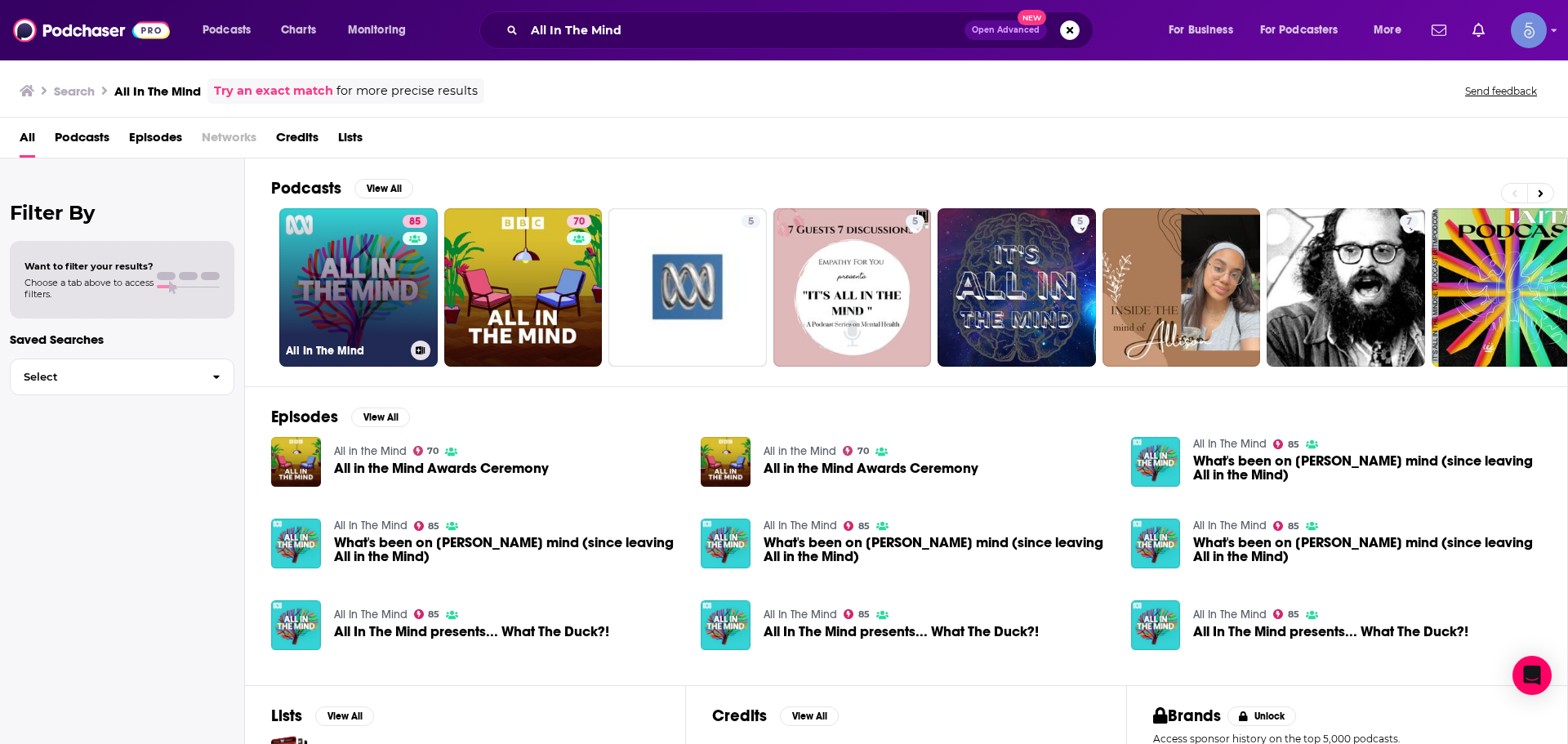
click at [326, 278] on link "85 All In The Mind" at bounding box center [358, 288] width 158 height 158
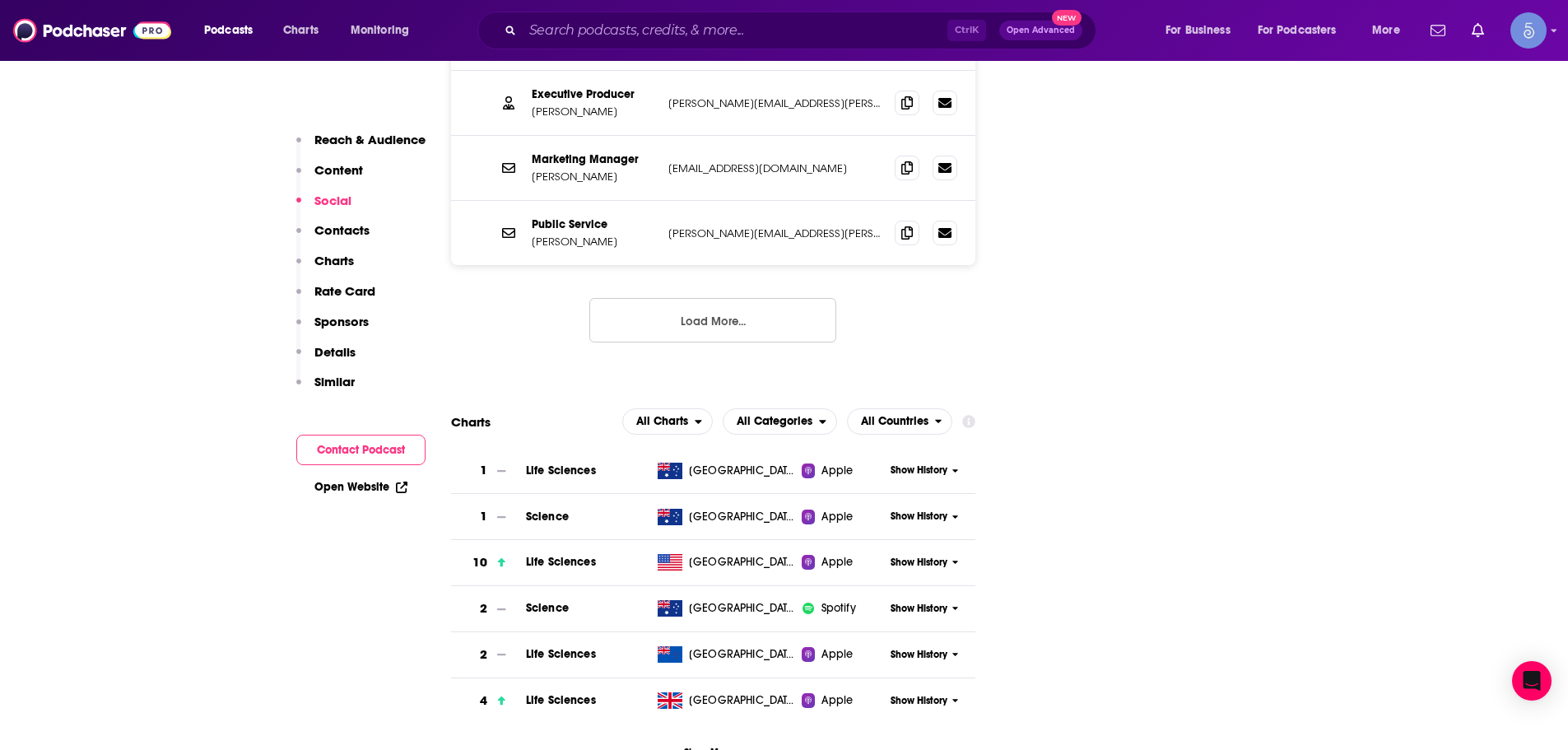
scroll to position [1152, 0]
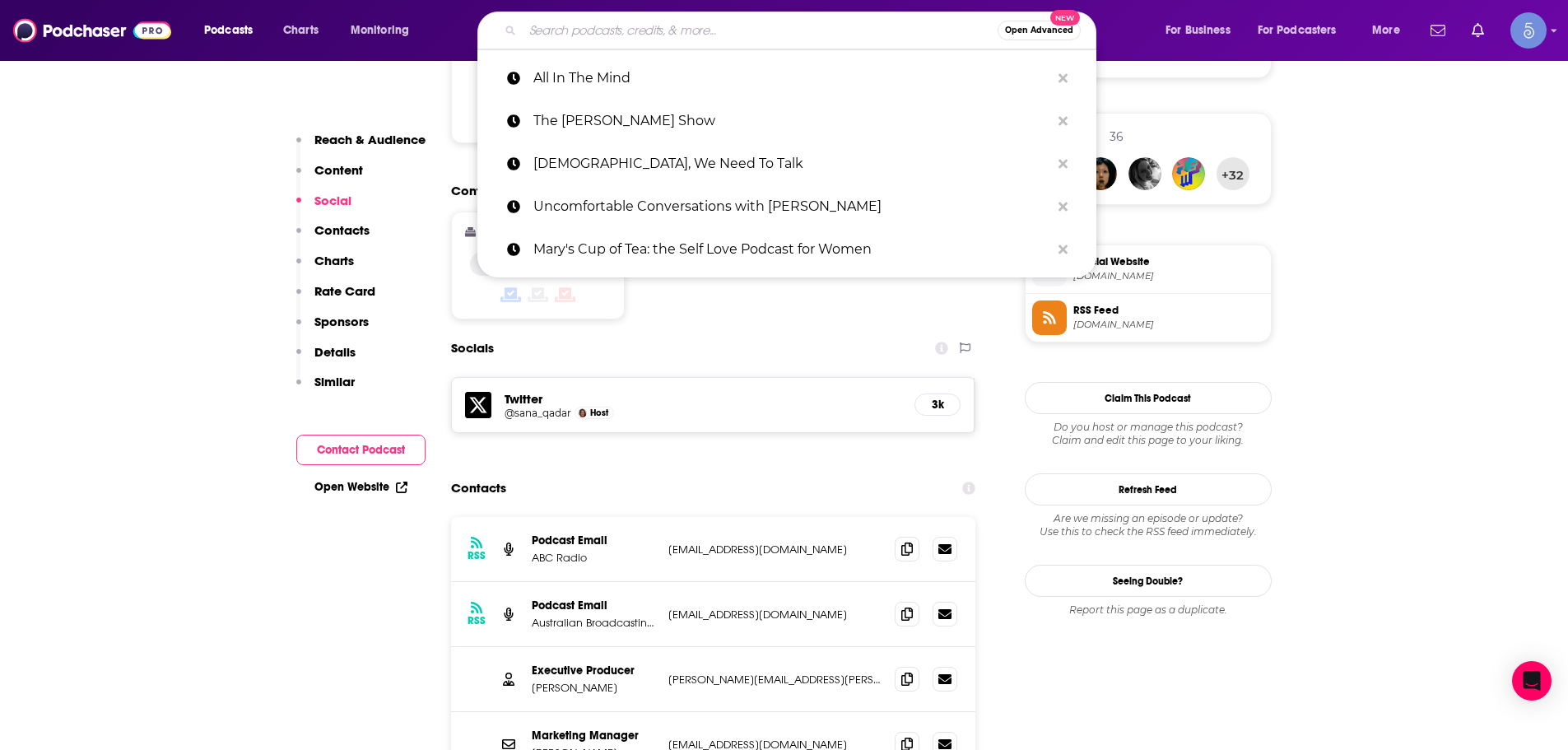
click at [602, 36] on input "Search podcasts, credits, & more..." at bounding box center [760, 30] width 475 height 27
paste input "Therapy in a Nutshell"
type input "Therapy in a Nutshell"
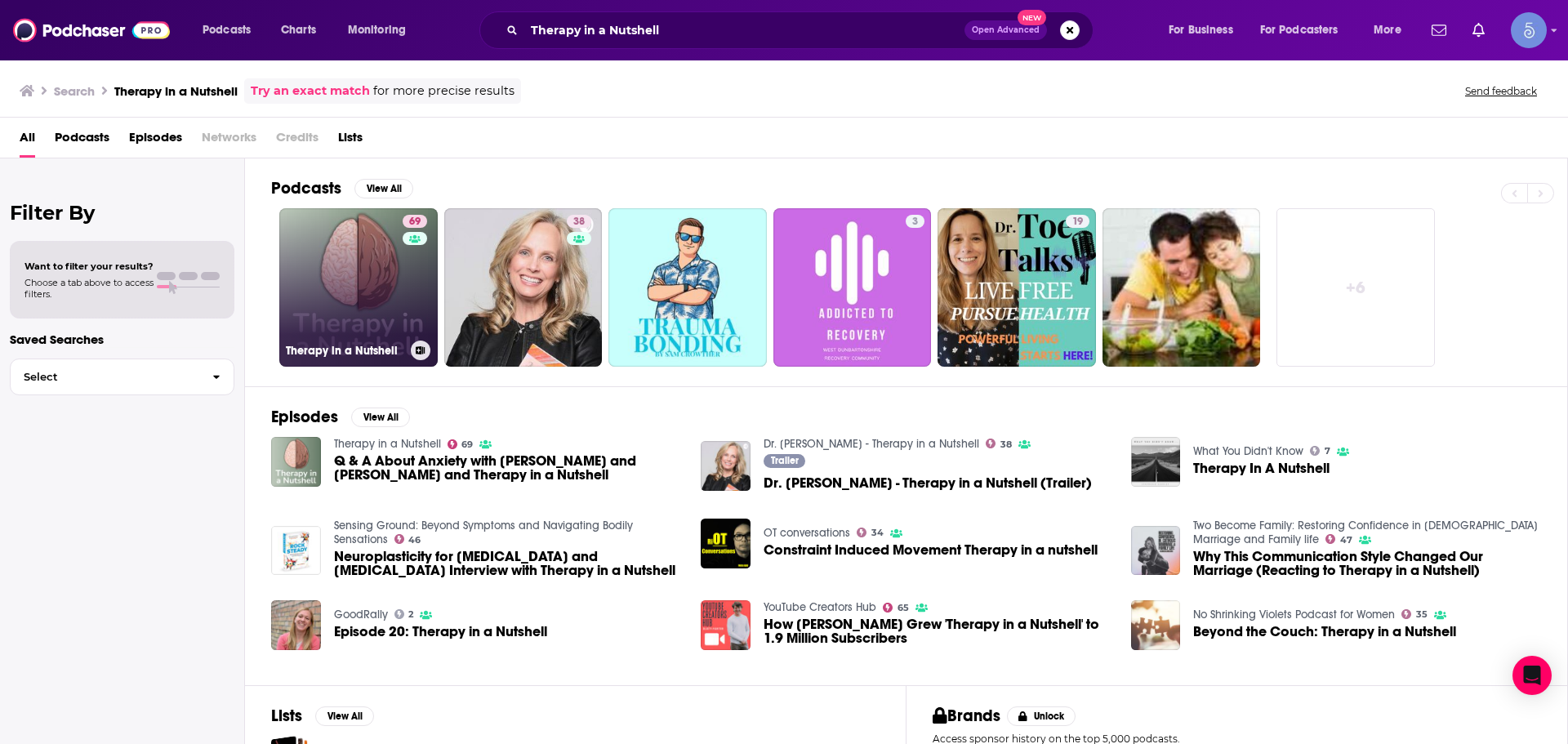
click at [380, 256] on link "69 Therapy in a Nutshell" at bounding box center [358, 288] width 158 height 158
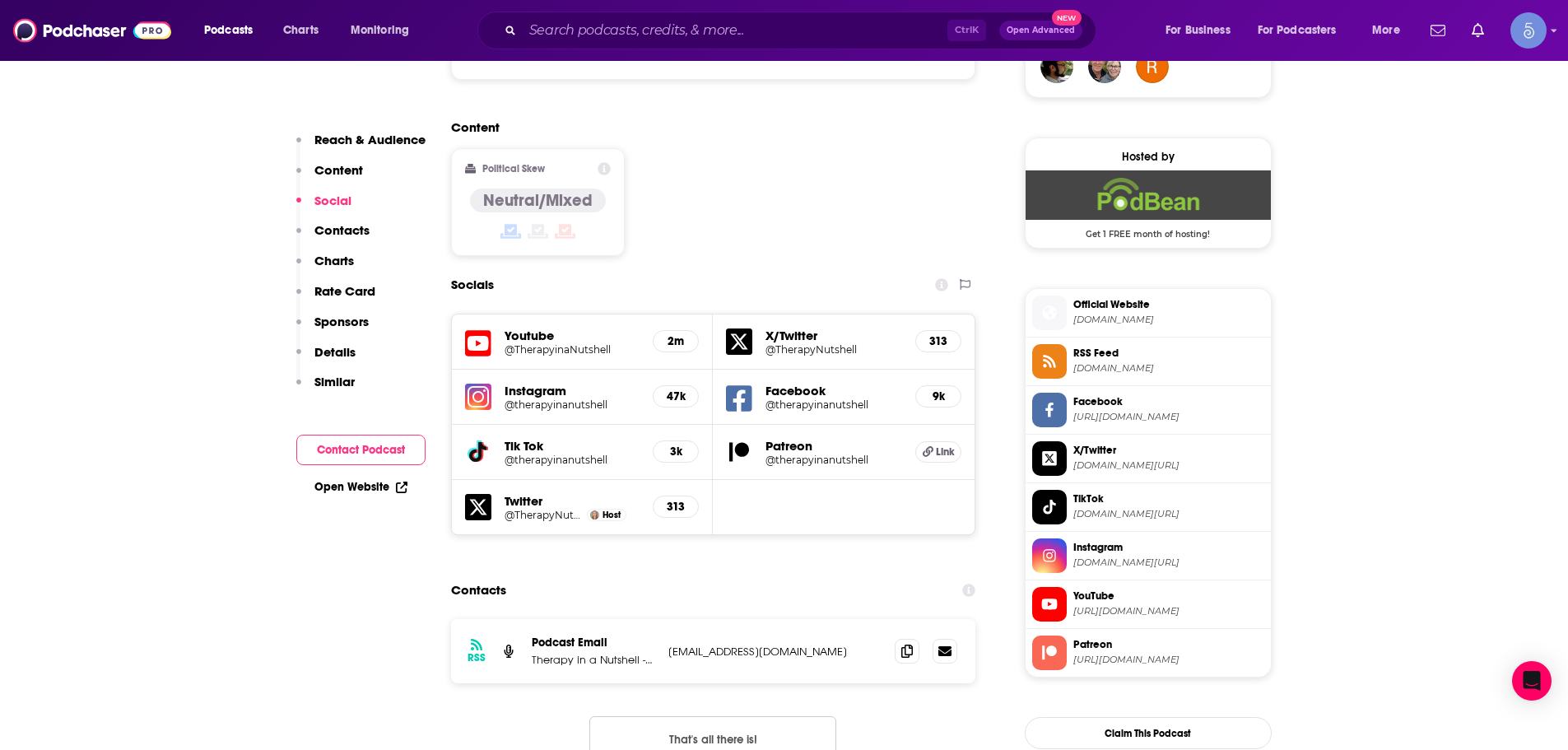
scroll to position [1317, 0]
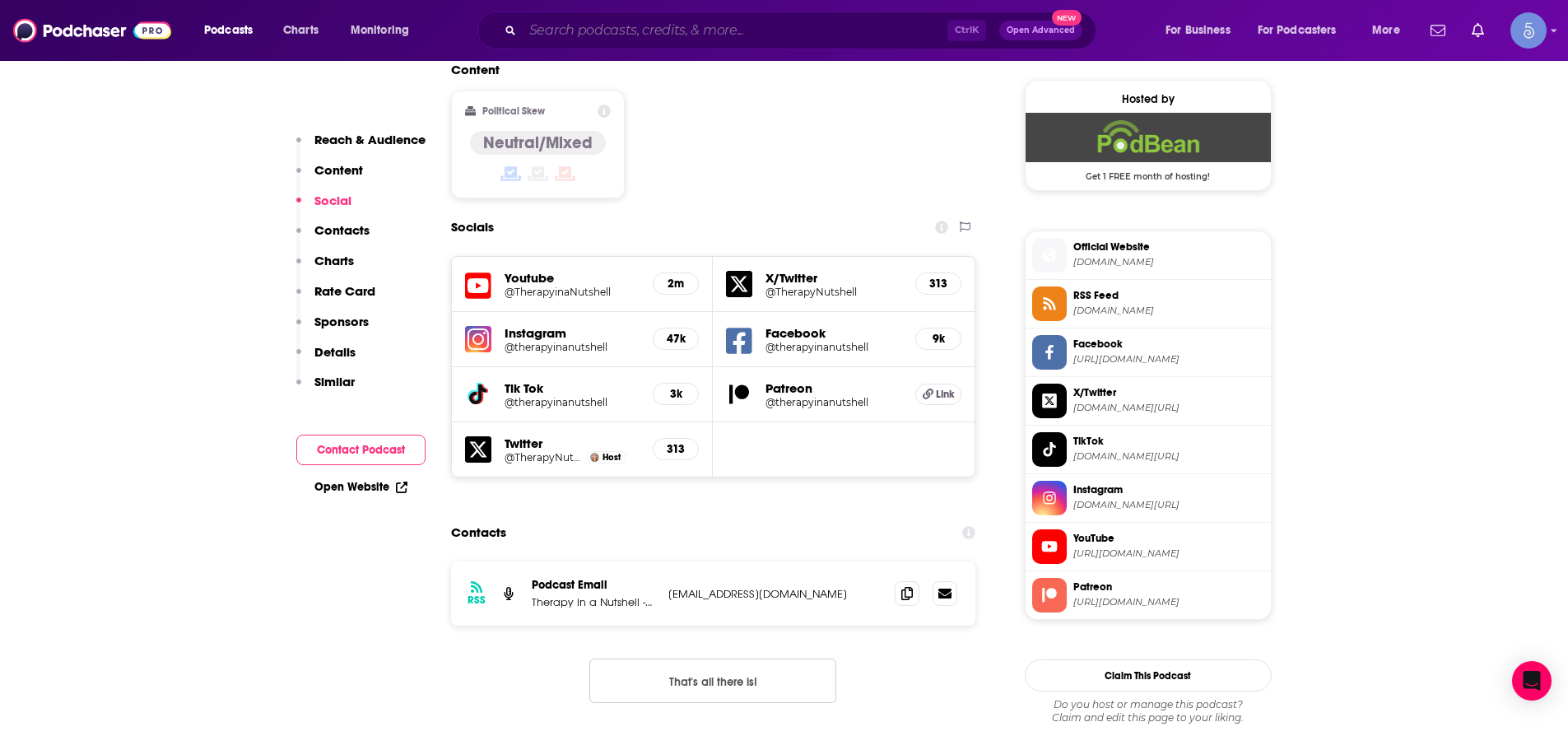
click at [709, 39] on input "Search podcasts, credits, & more..." at bounding box center [735, 30] width 425 height 27
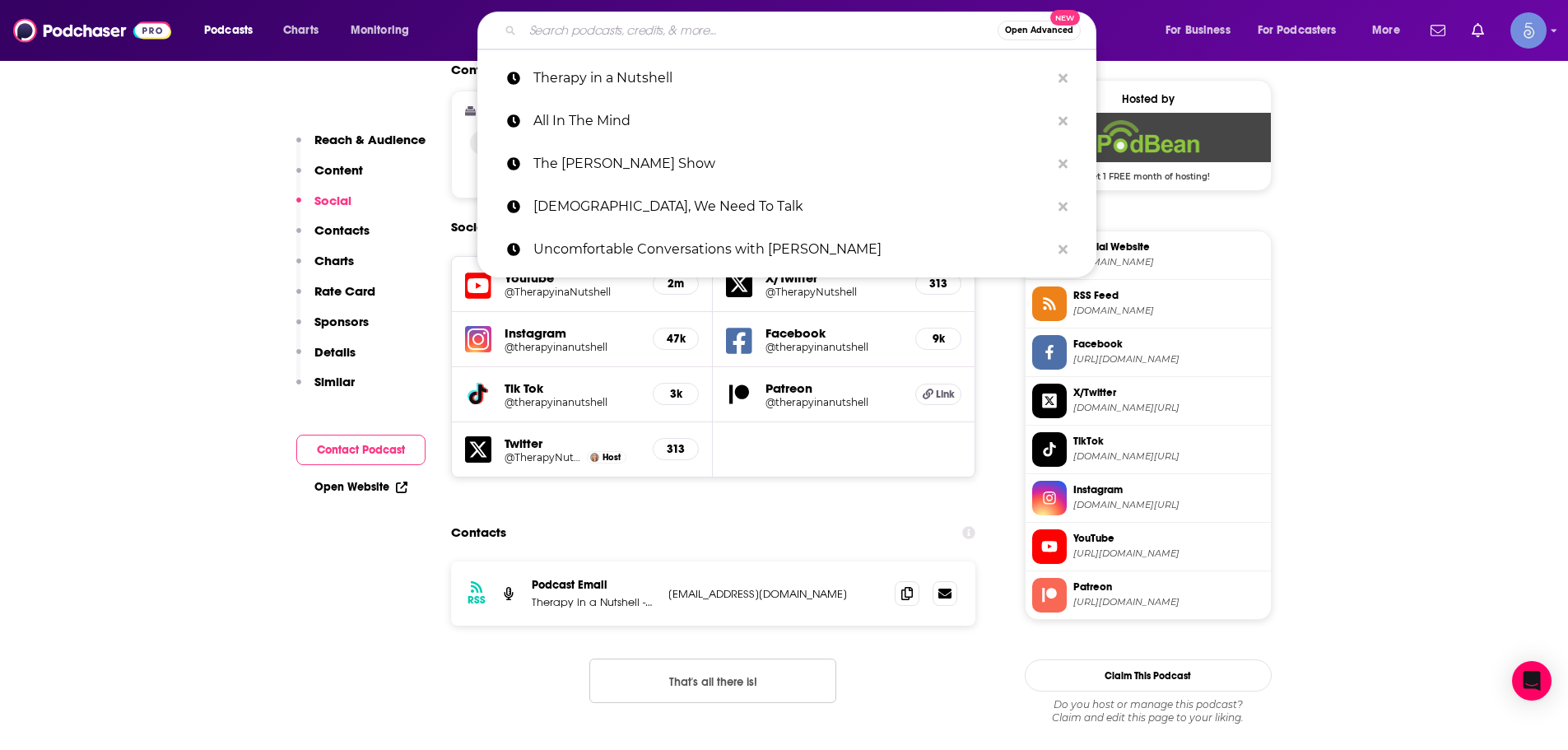
paste input "The Squeeze"
type input "The Squeeze"
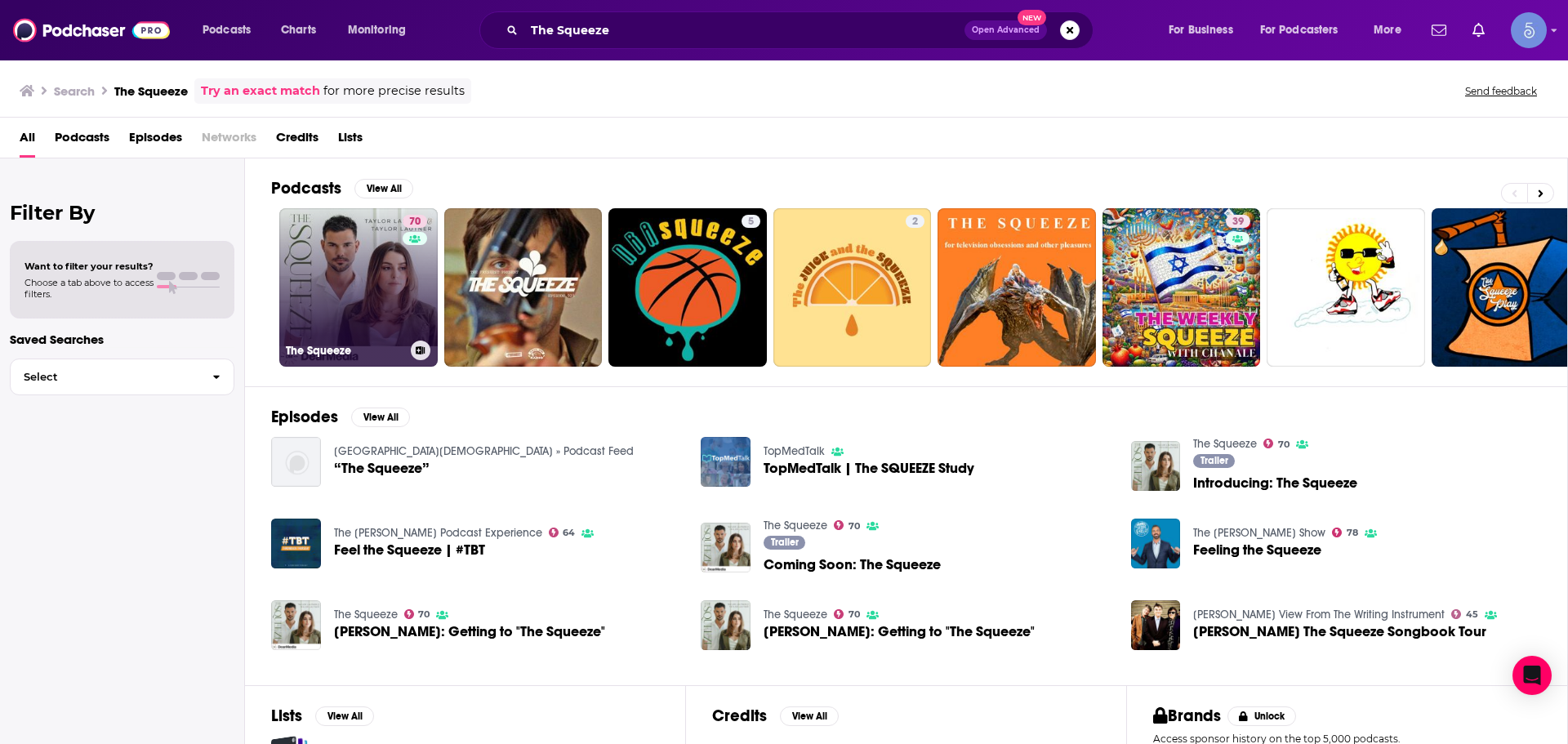
click at [353, 314] on link "70 The Squeeze" at bounding box center [358, 288] width 158 height 158
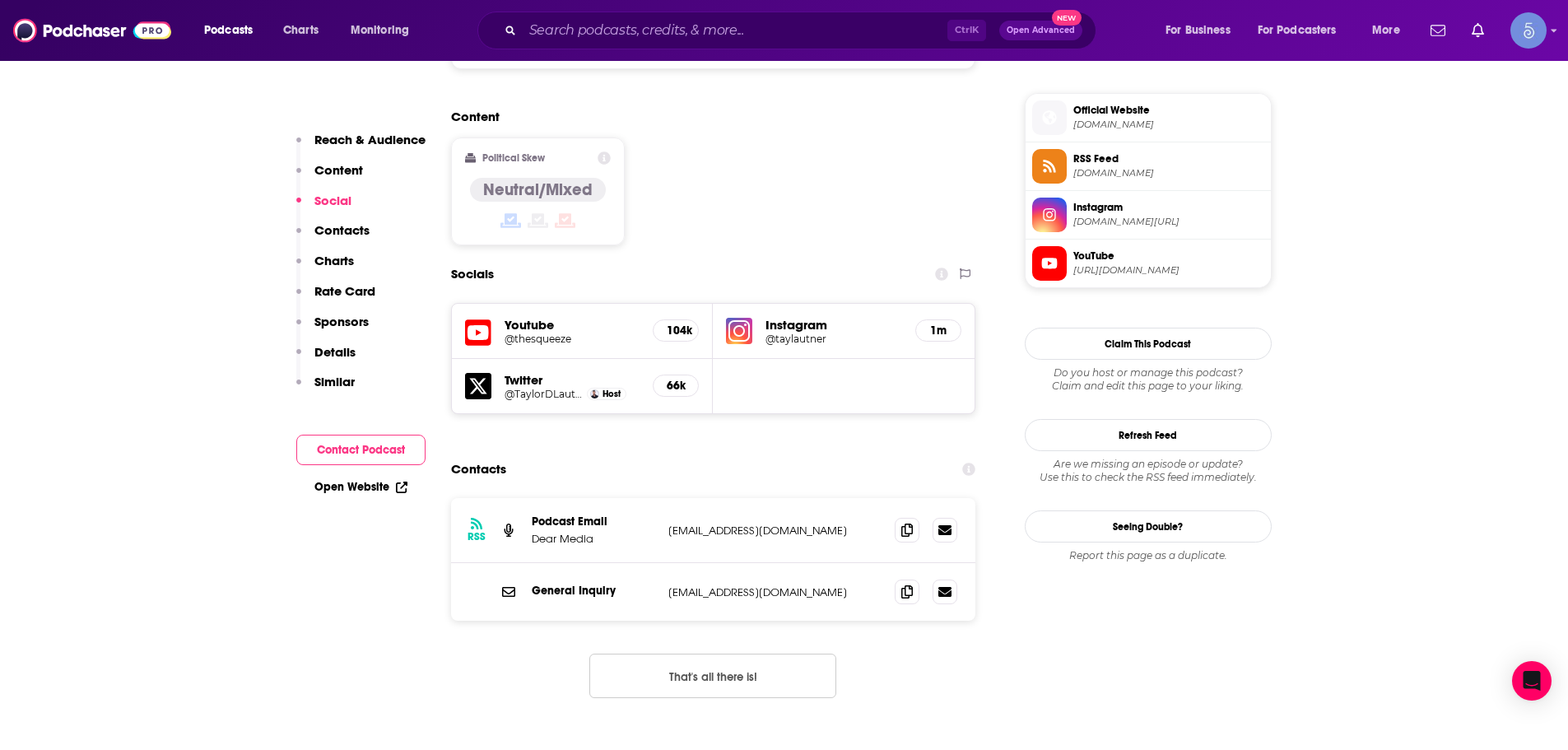
scroll to position [1317, 0]
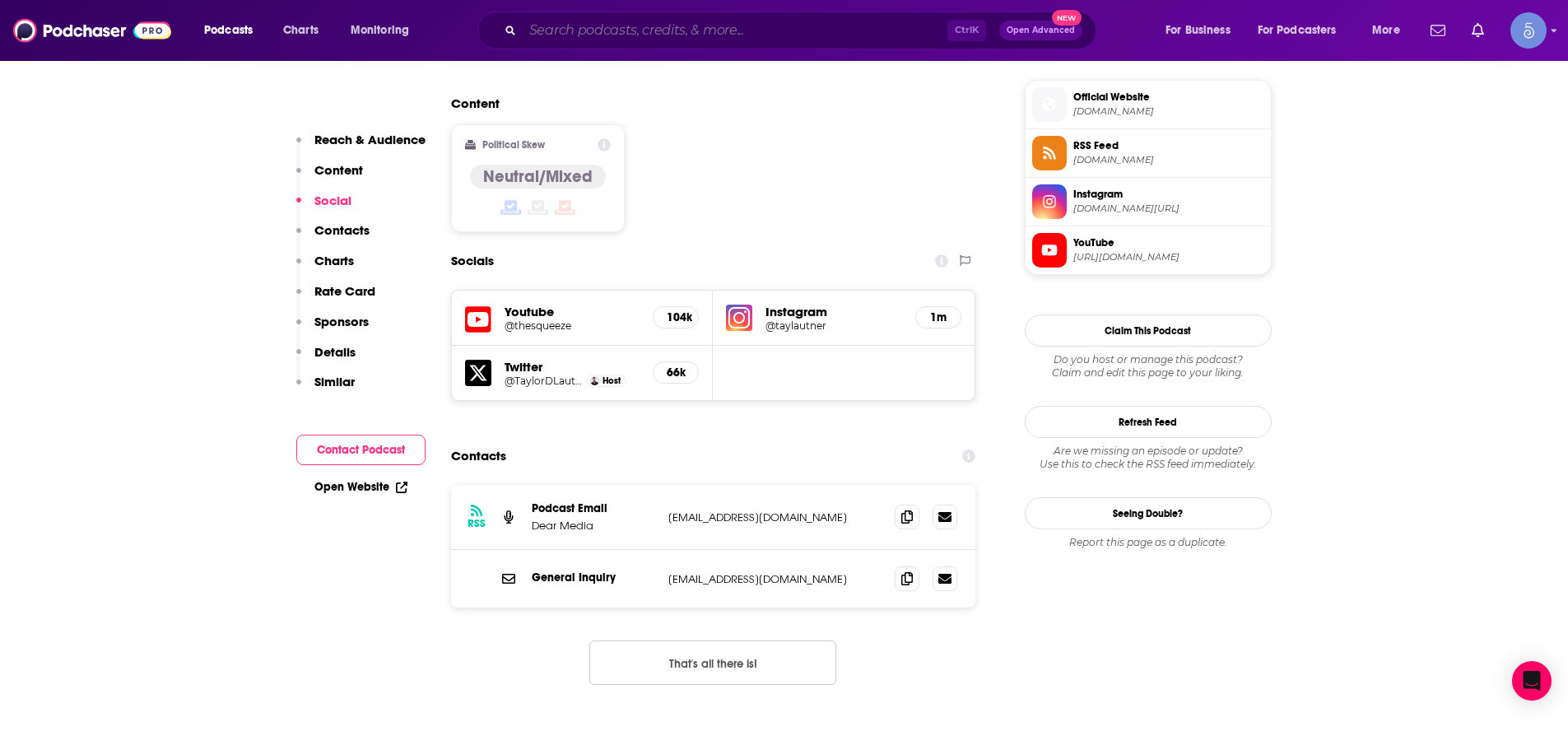
click at [611, 42] on input "Search podcasts, credits, & more..." at bounding box center [735, 30] width 425 height 27
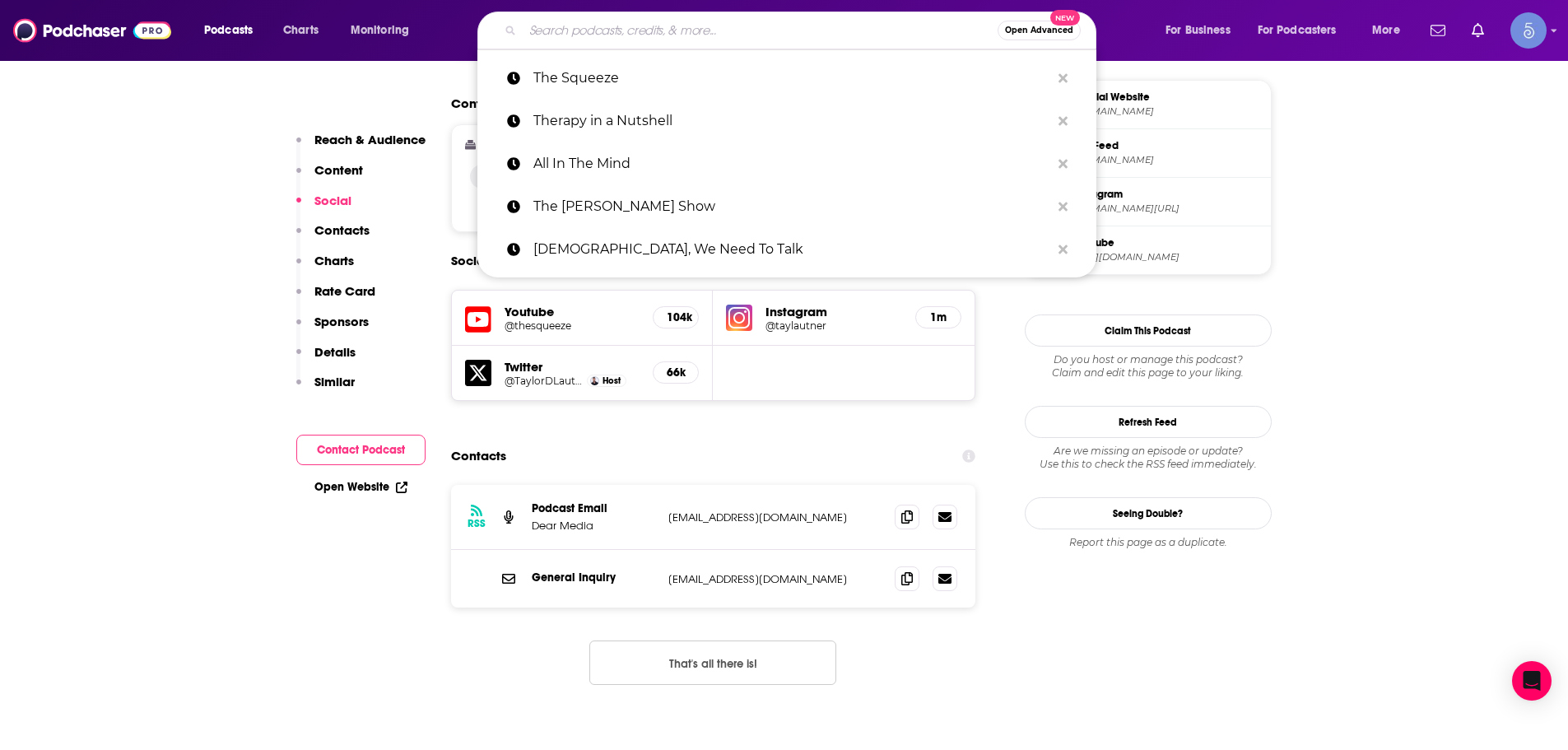
paste input "Raising Health"
type input "Raising Health"
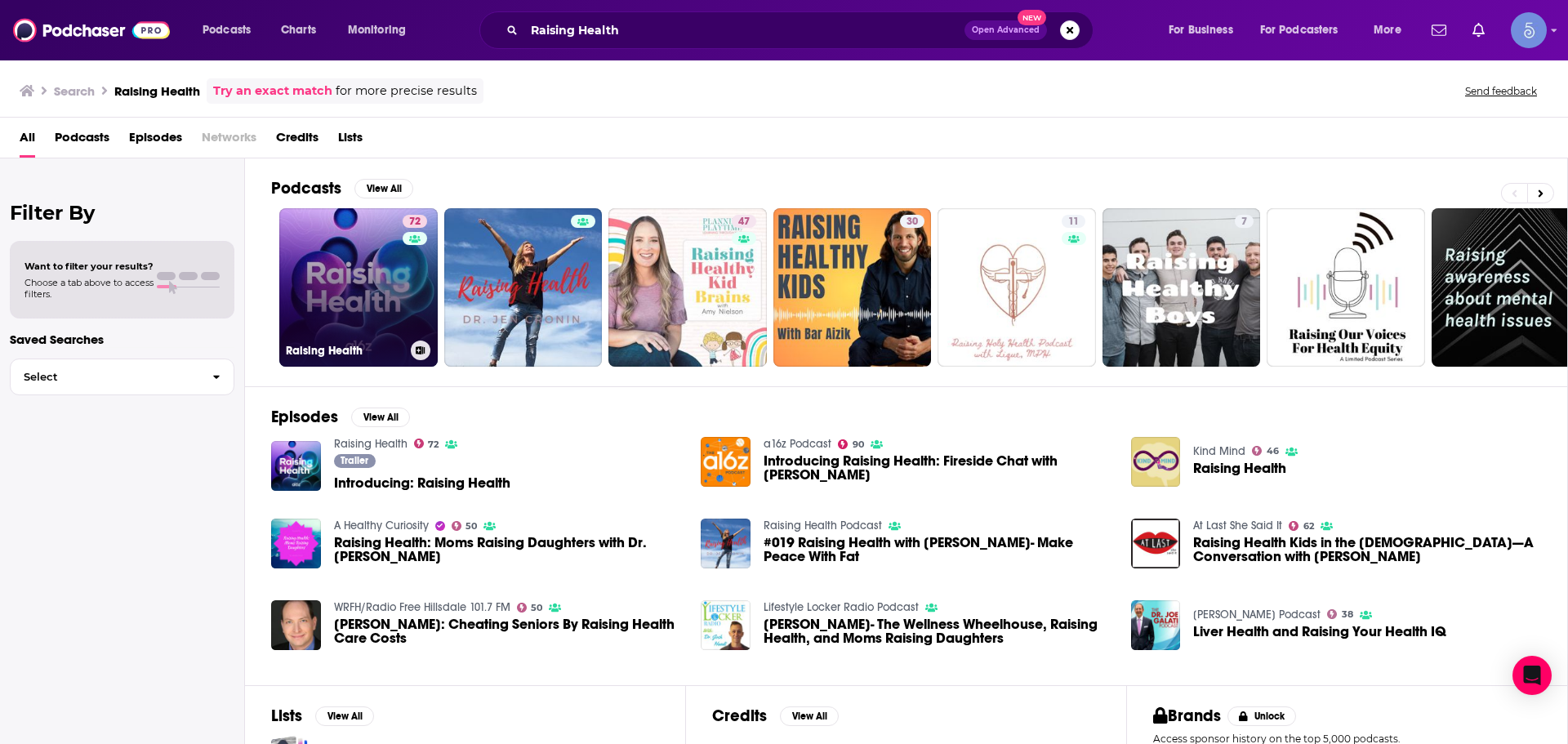
click at [337, 250] on link "72 Raising Health" at bounding box center [358, 288] width 158 height 158
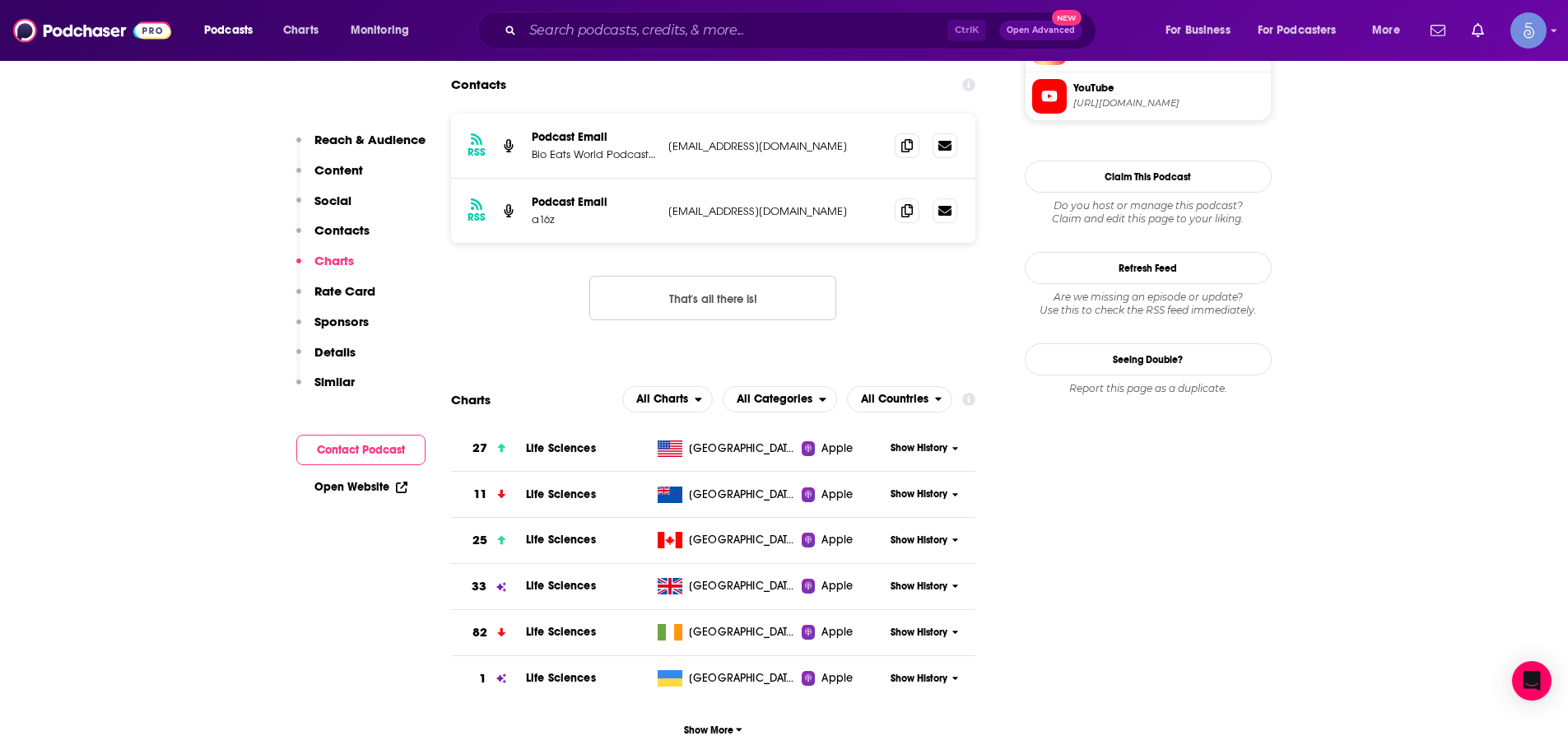
scroll to position [1564, 0]
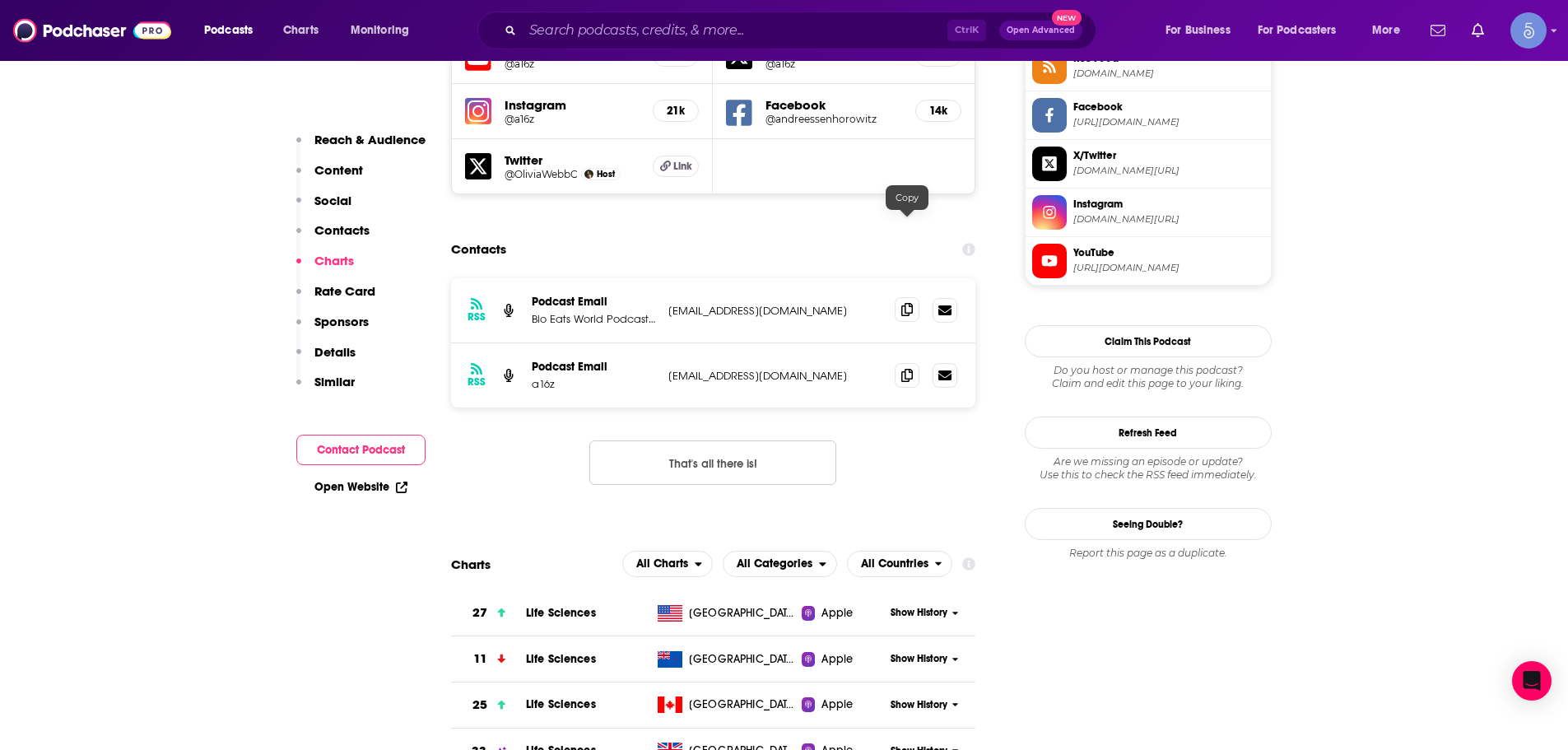
click at [904, 303] on icon at bounding box center [907, 310] width 11 height 13
click at [728, 32] on input "Search podcasts, credits, & more..." at bounding box center [735, 30] width 425 height 27
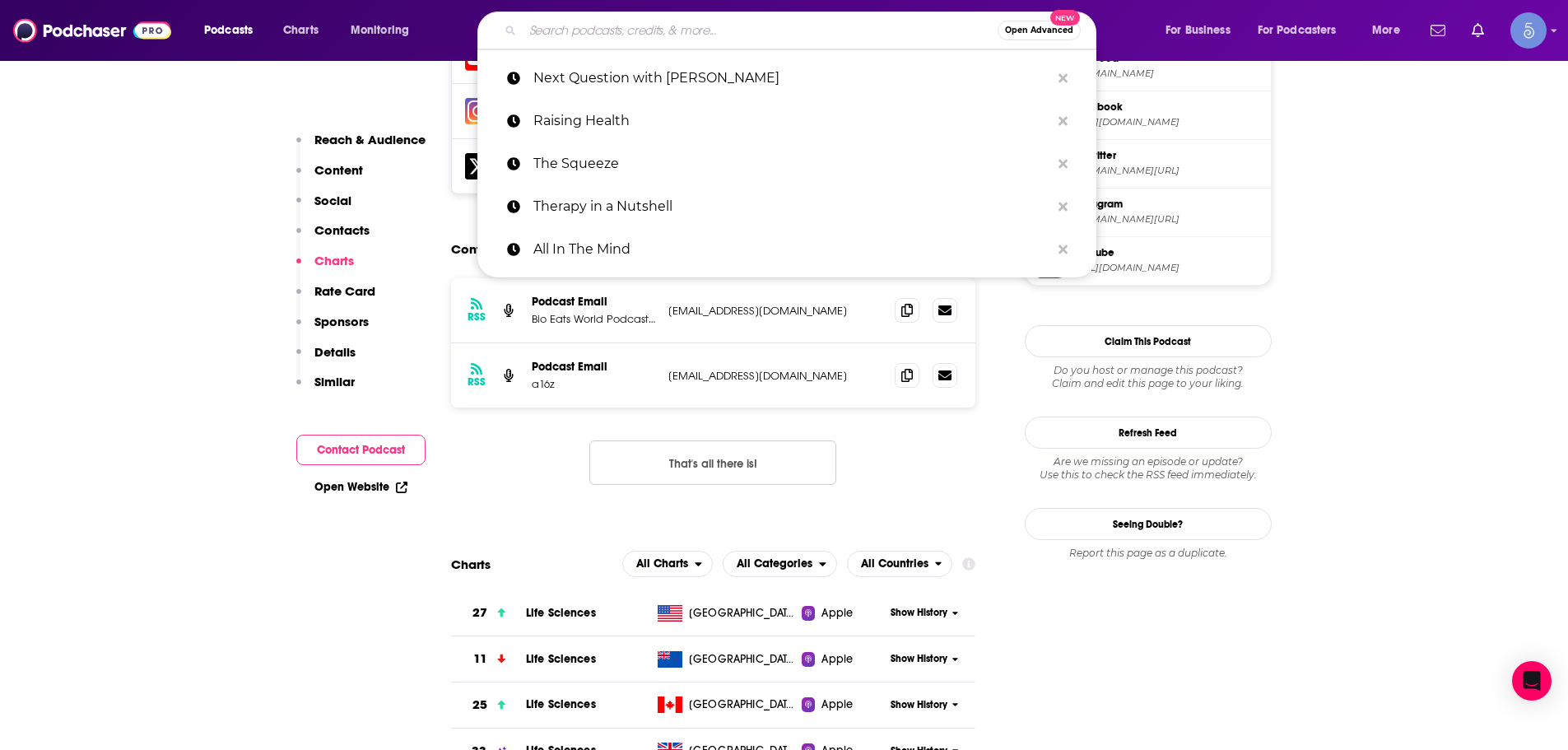
paste input "Mary's Cup of Tea: the Self Love Podcast for Women"
type input "Mary's Cup of Tea: the Self Love Podcast for Women"
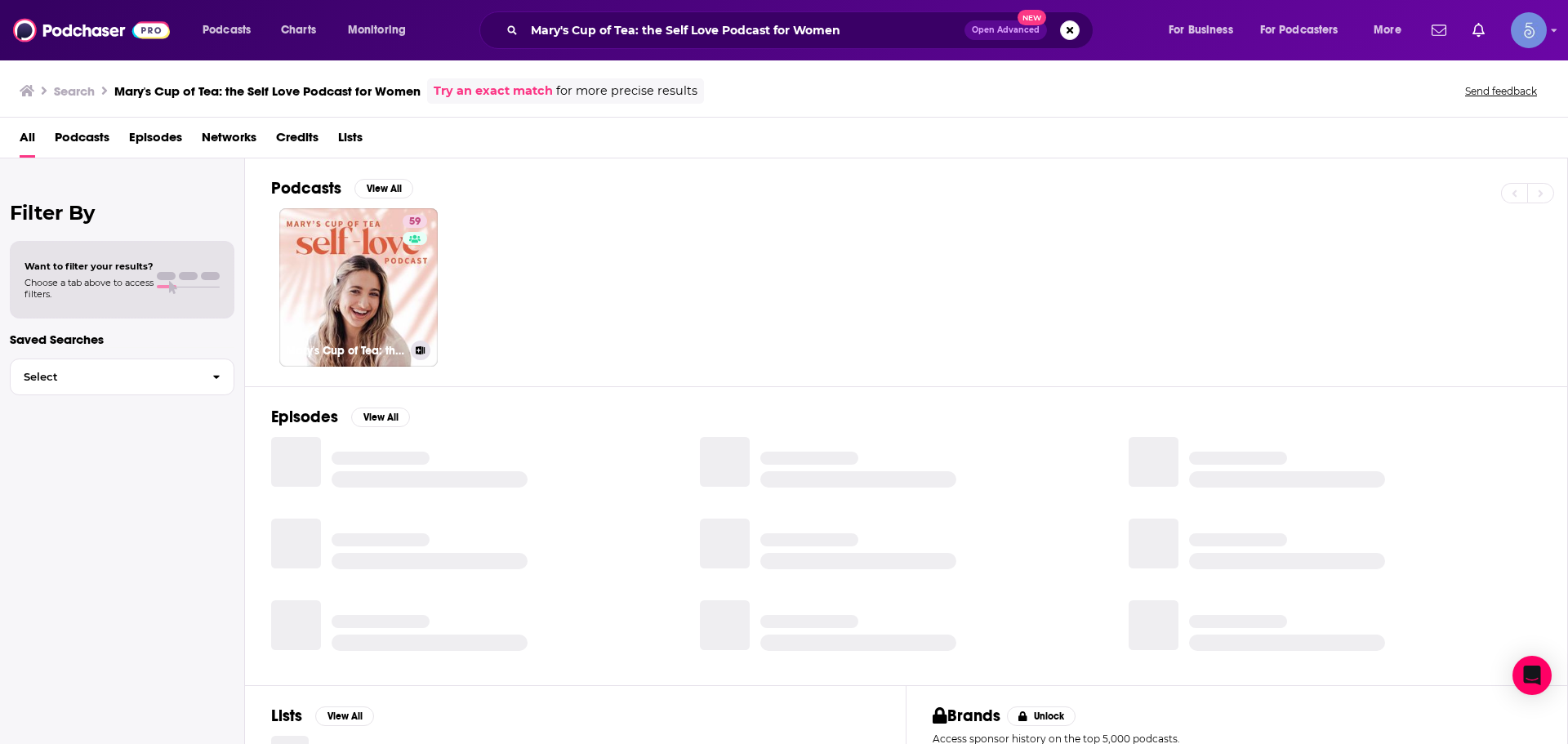
click at [361, 253] on link "59 [PERSON_NAME]'s Cup of Tea: the Self Love Podcast for Women" at bounding box center [358, 288] width 158 height 158
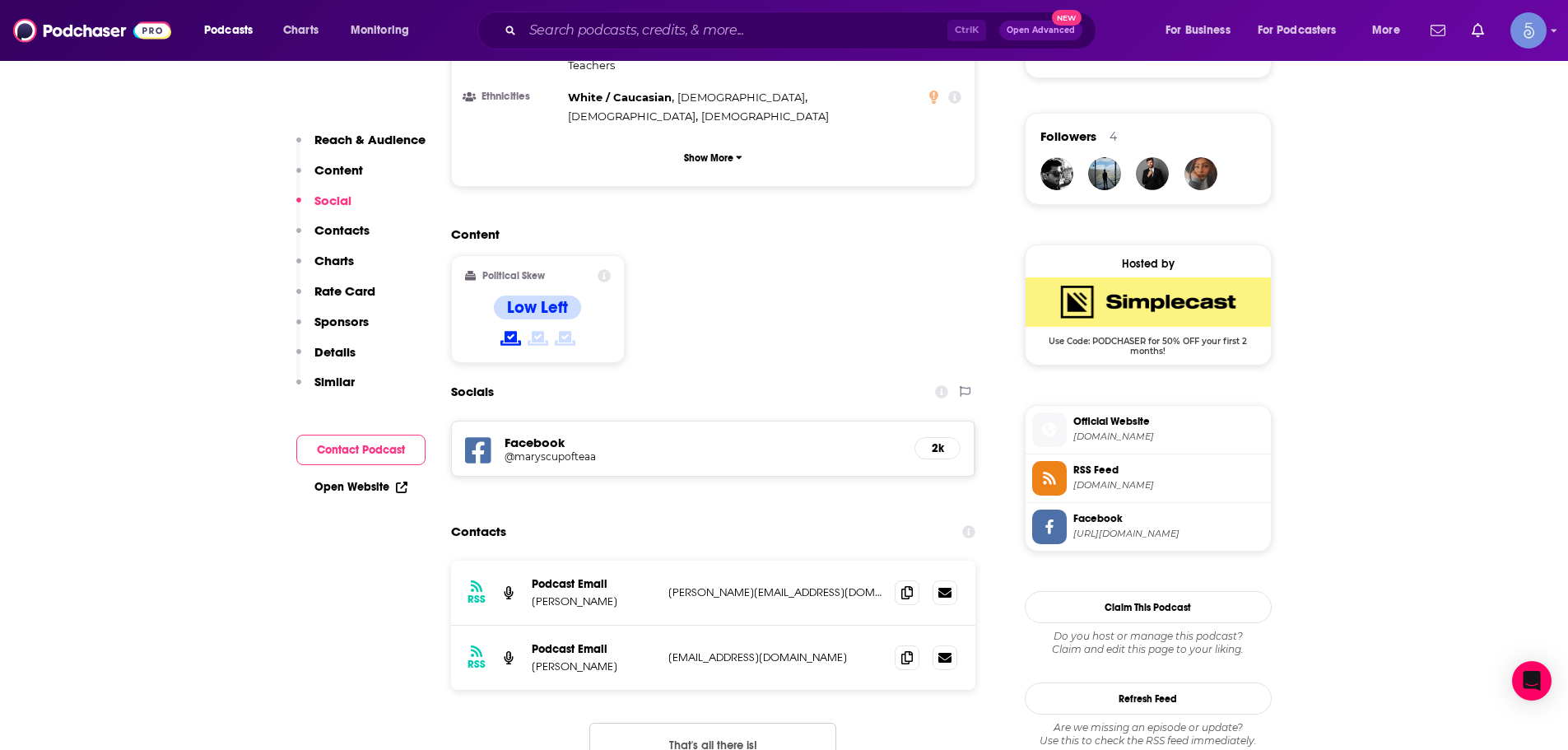
scroll to position [1482, 0]
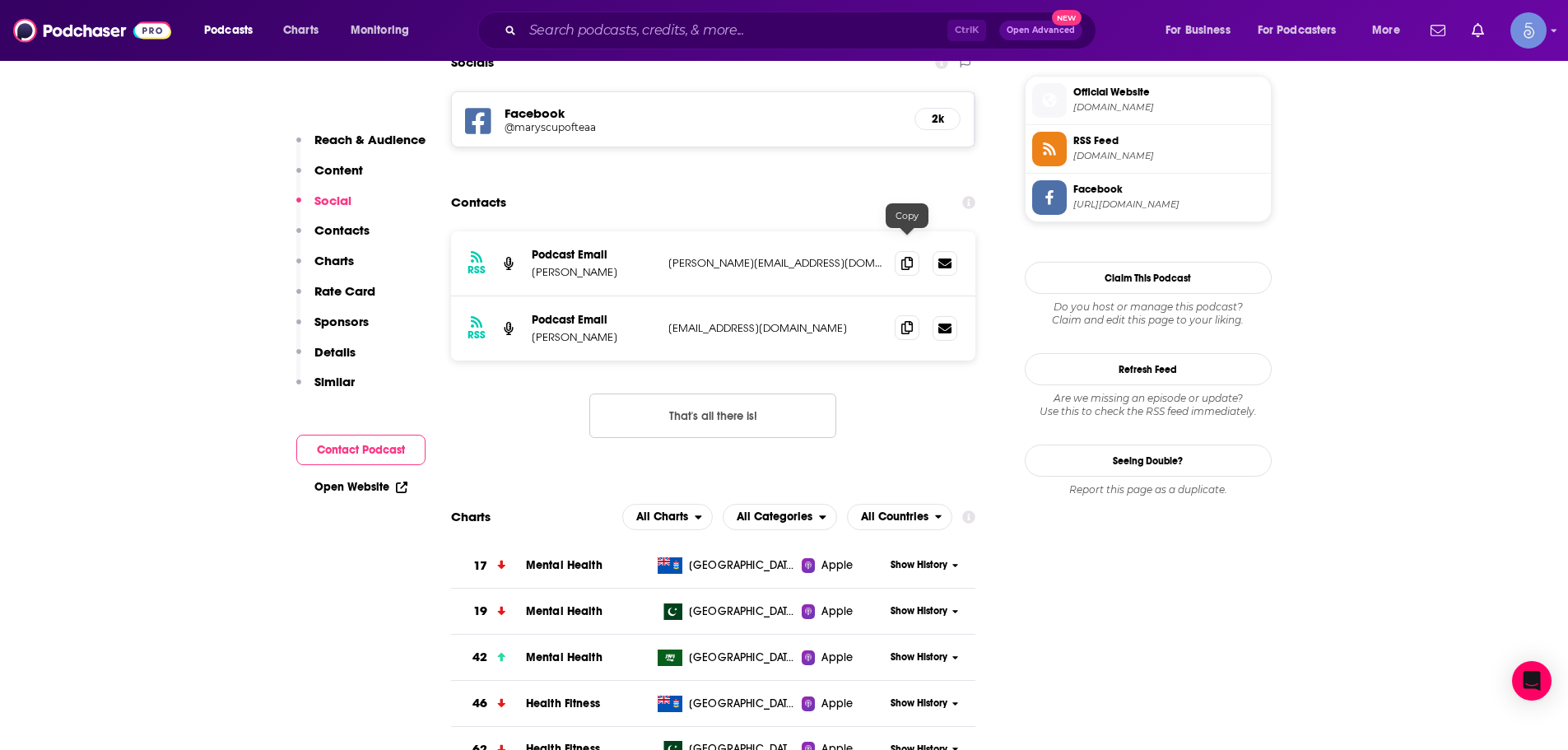
click at [904, 321] on icon at bounding box center [907, 328] width 11 height 13
click at [897, 250] on span at bounding box center [907, 262] width 25 height 25
click at [658, 47] on div "Ctrl K Open Advanced New" at bounding box center [786, 30] width 619 height 38
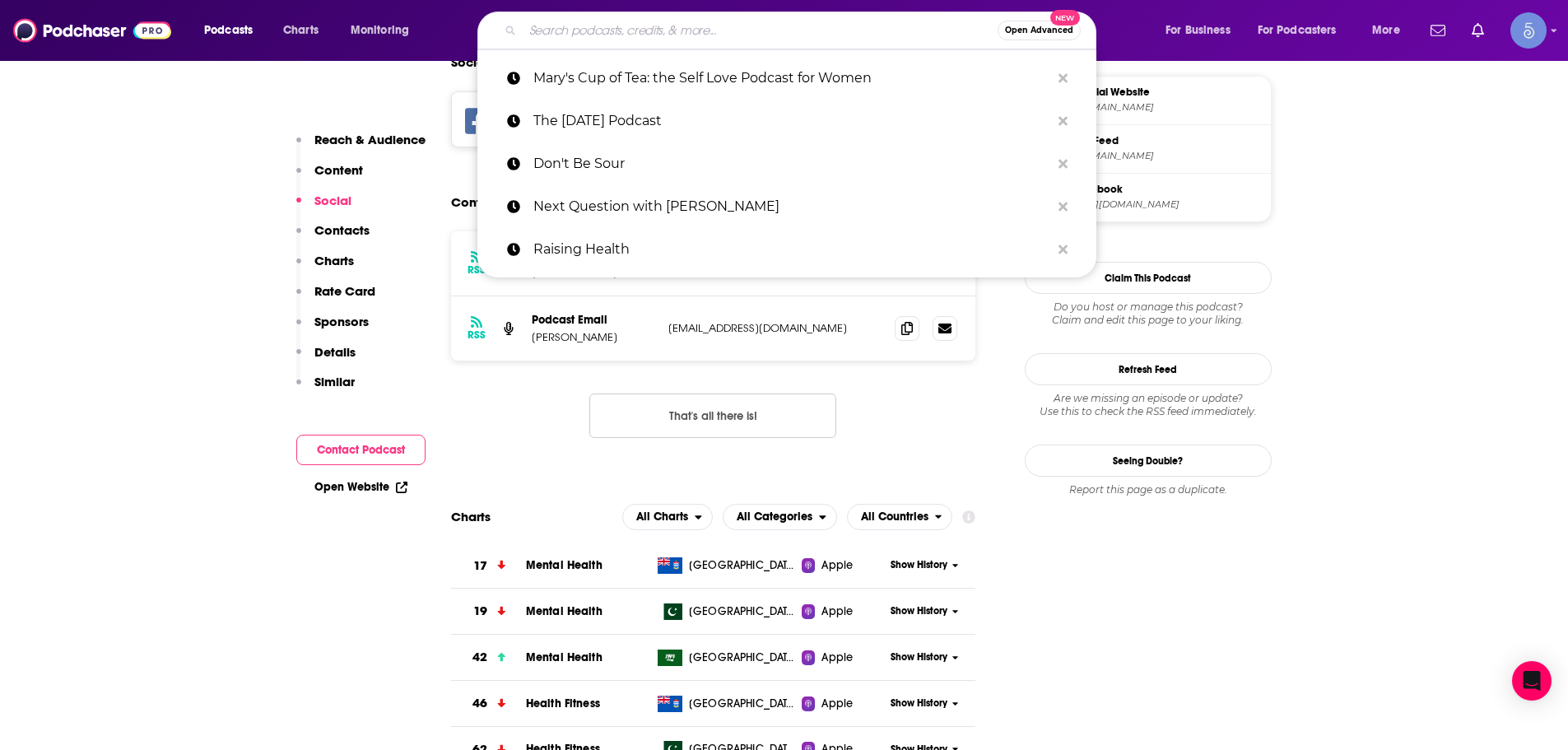
click at [660, 36] on input "Search podcasts, credits, & more..." at bounding box center [760, 30] width 475 height 27
paste input "The Self Esteem and Confidence Mindset: Confidence Strategies for Ambi"
type input "The Self Esteem and Confidence Mindset: Confidence Strategies for Ambi"
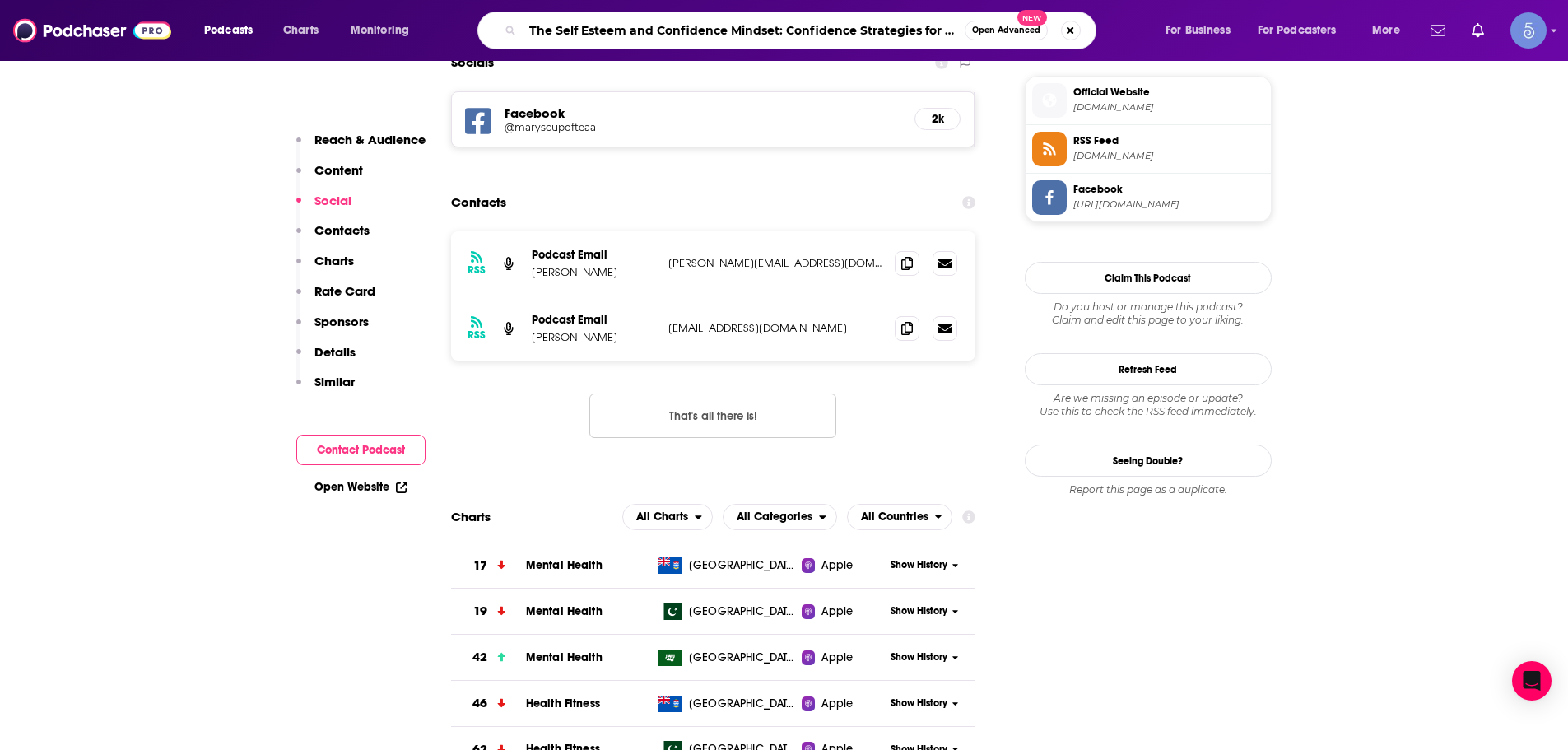
scroll to position [0, 16]
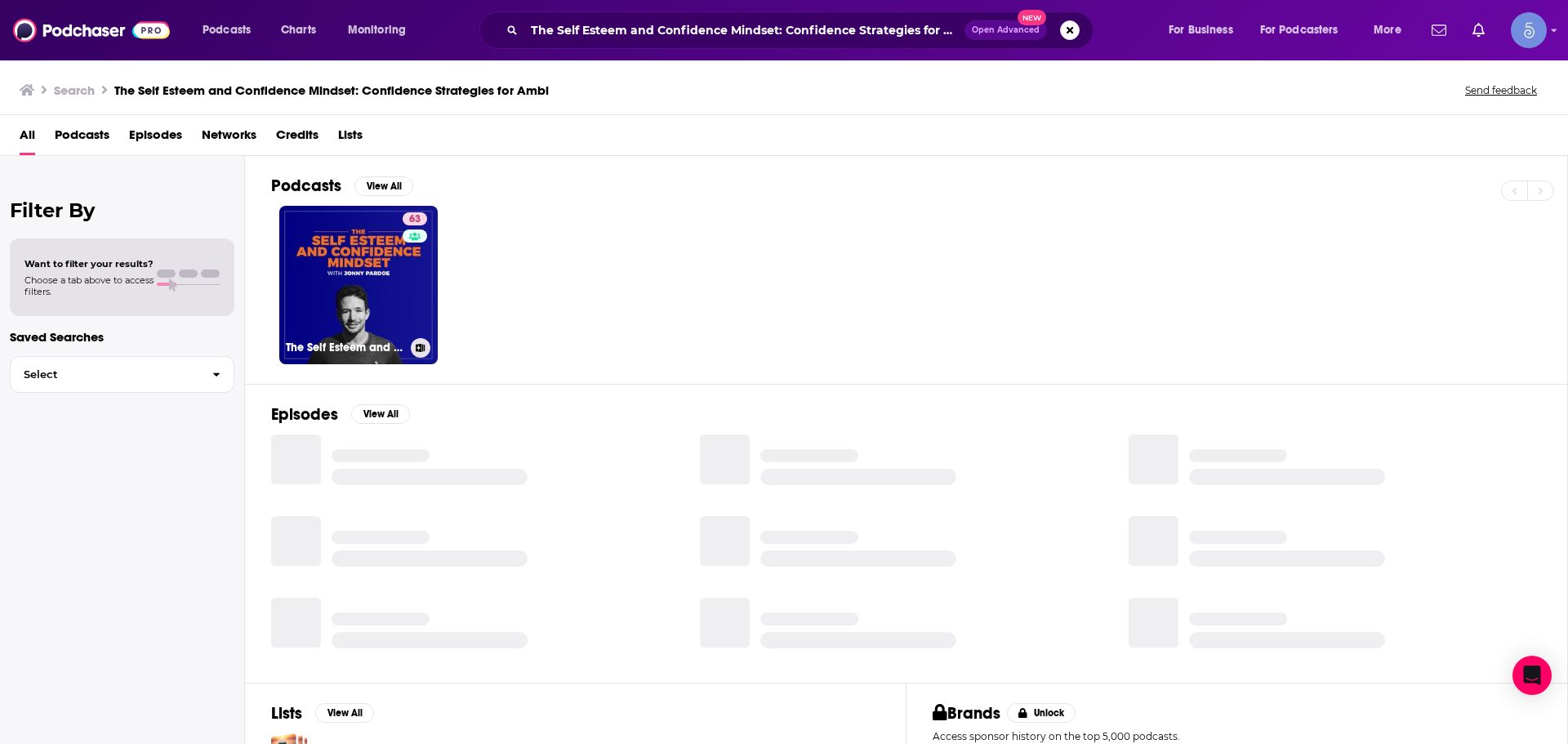
click at [338, 289] on link "63 The Self Esteem and Confidence Mindset: Confidence Strategies for Ambitious …" at bounding box center [358, 285] width 158 height 158
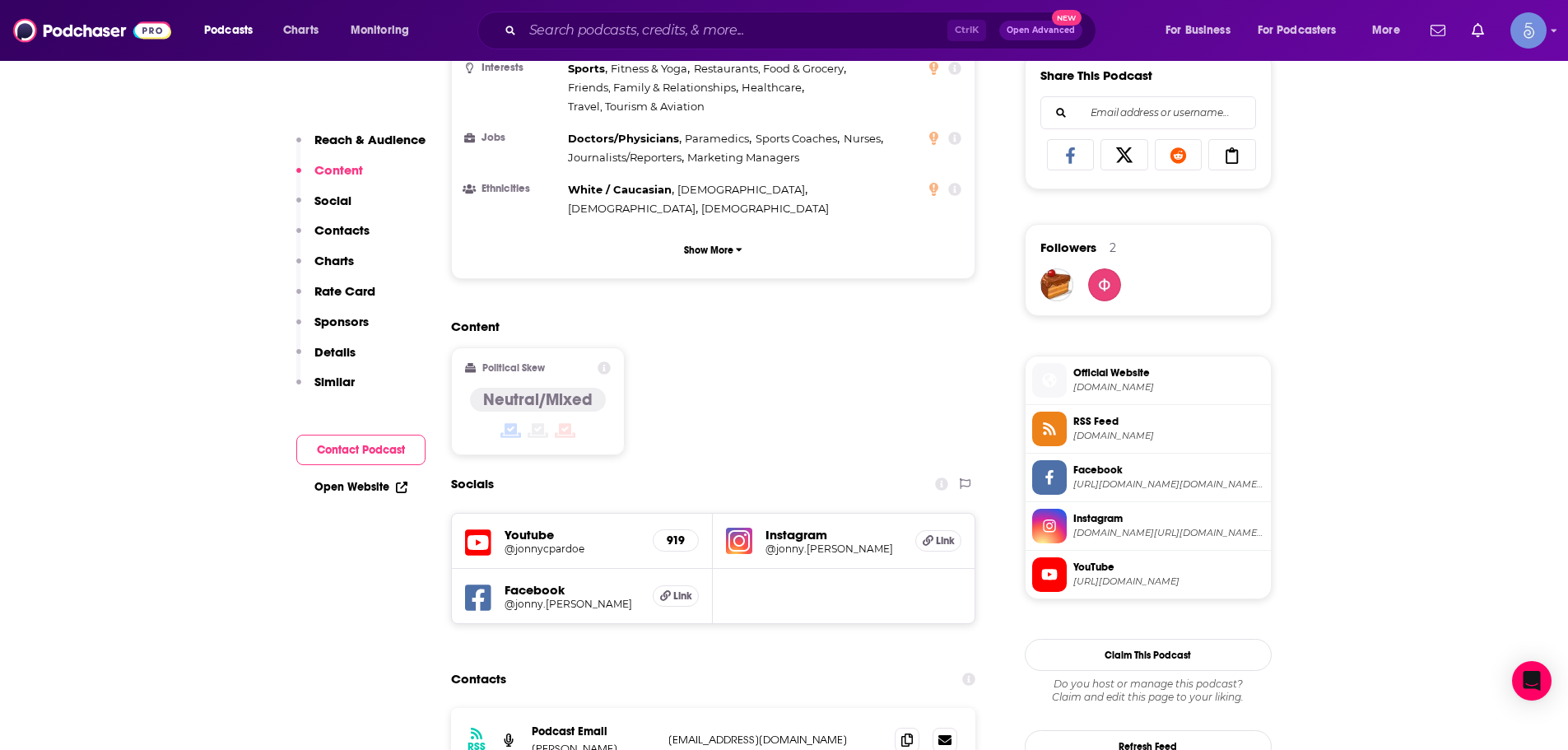
scroll to position [1152, 0]
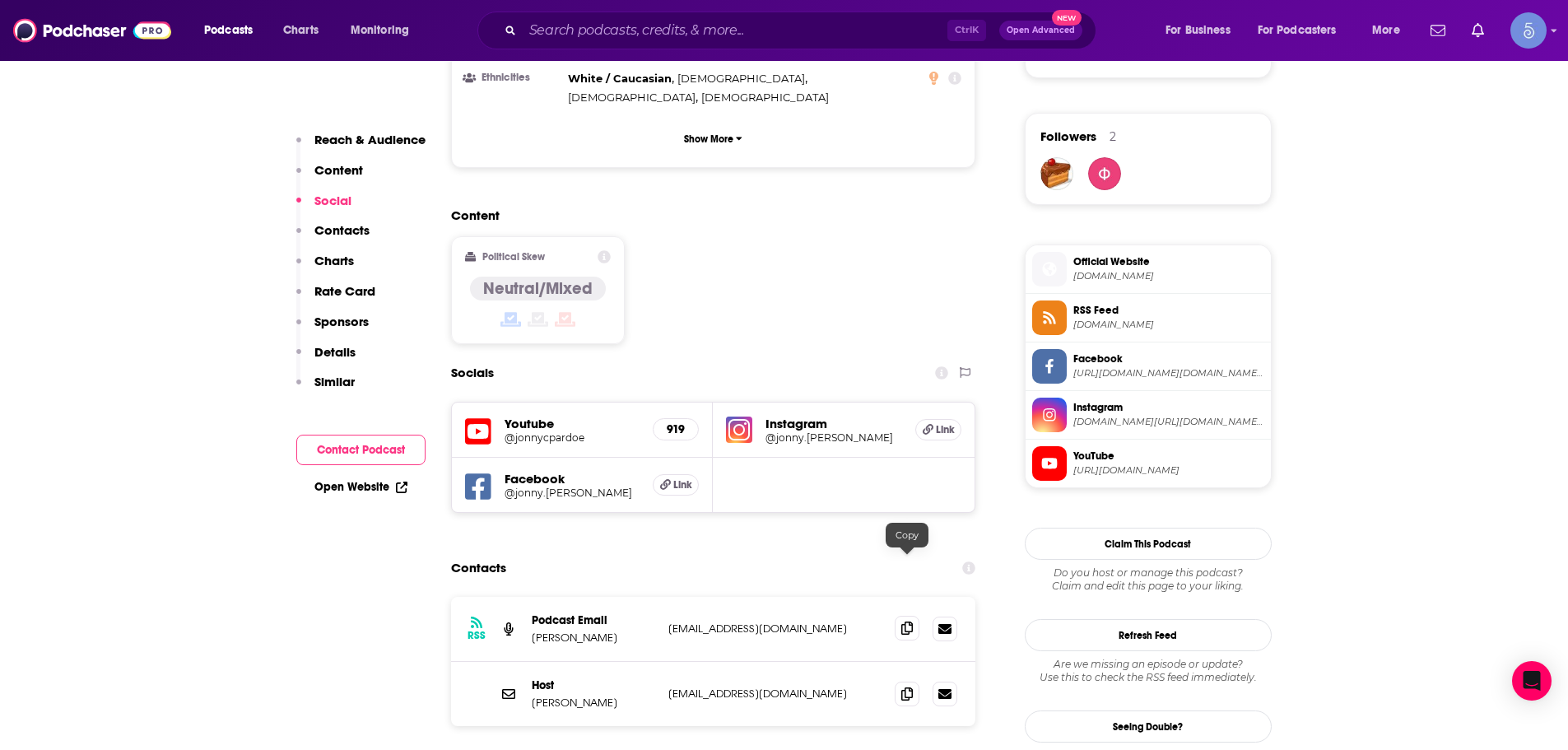
click at [914, 616] on span at bounding box center [907, 628] width 25 height 25
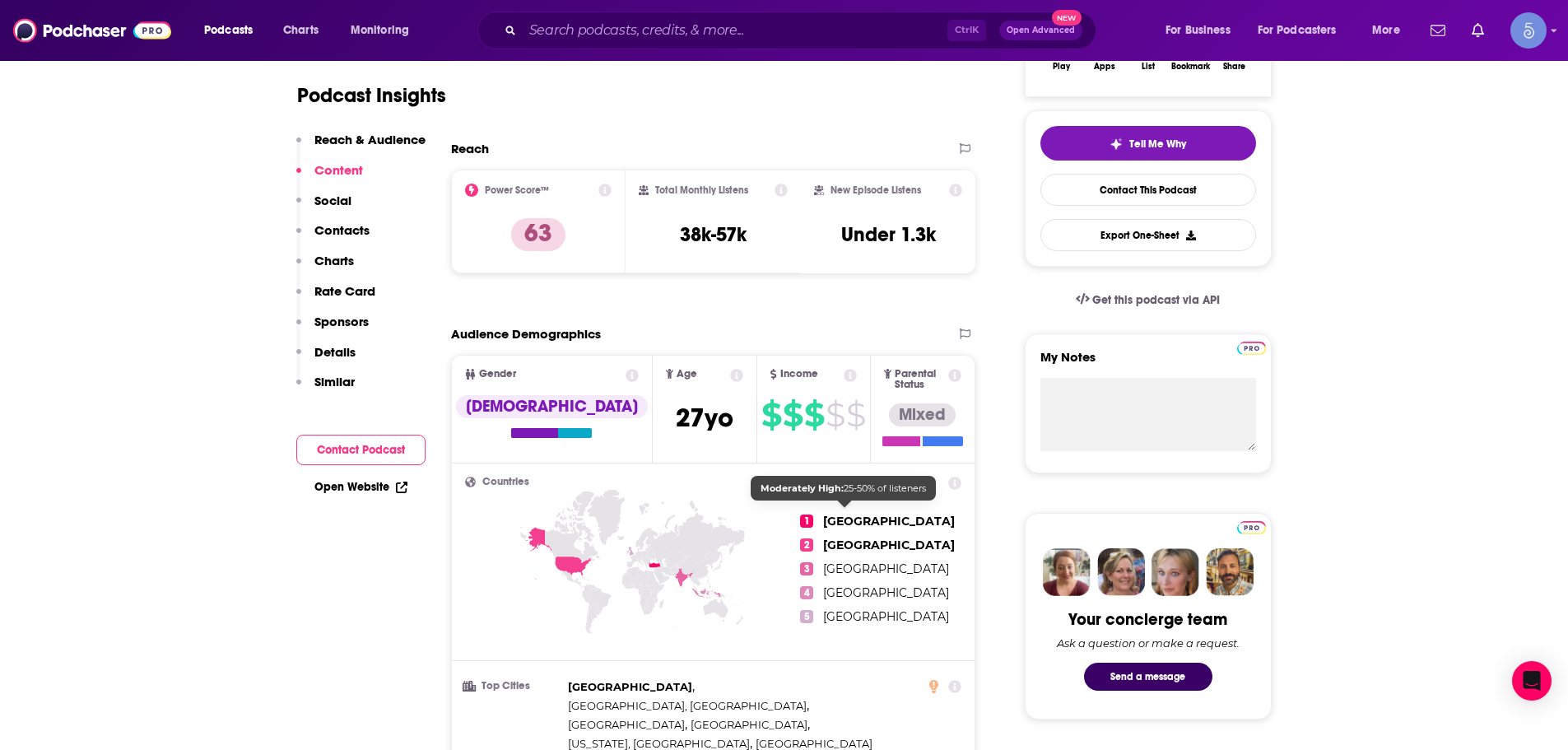
scroll to position [329, 0]
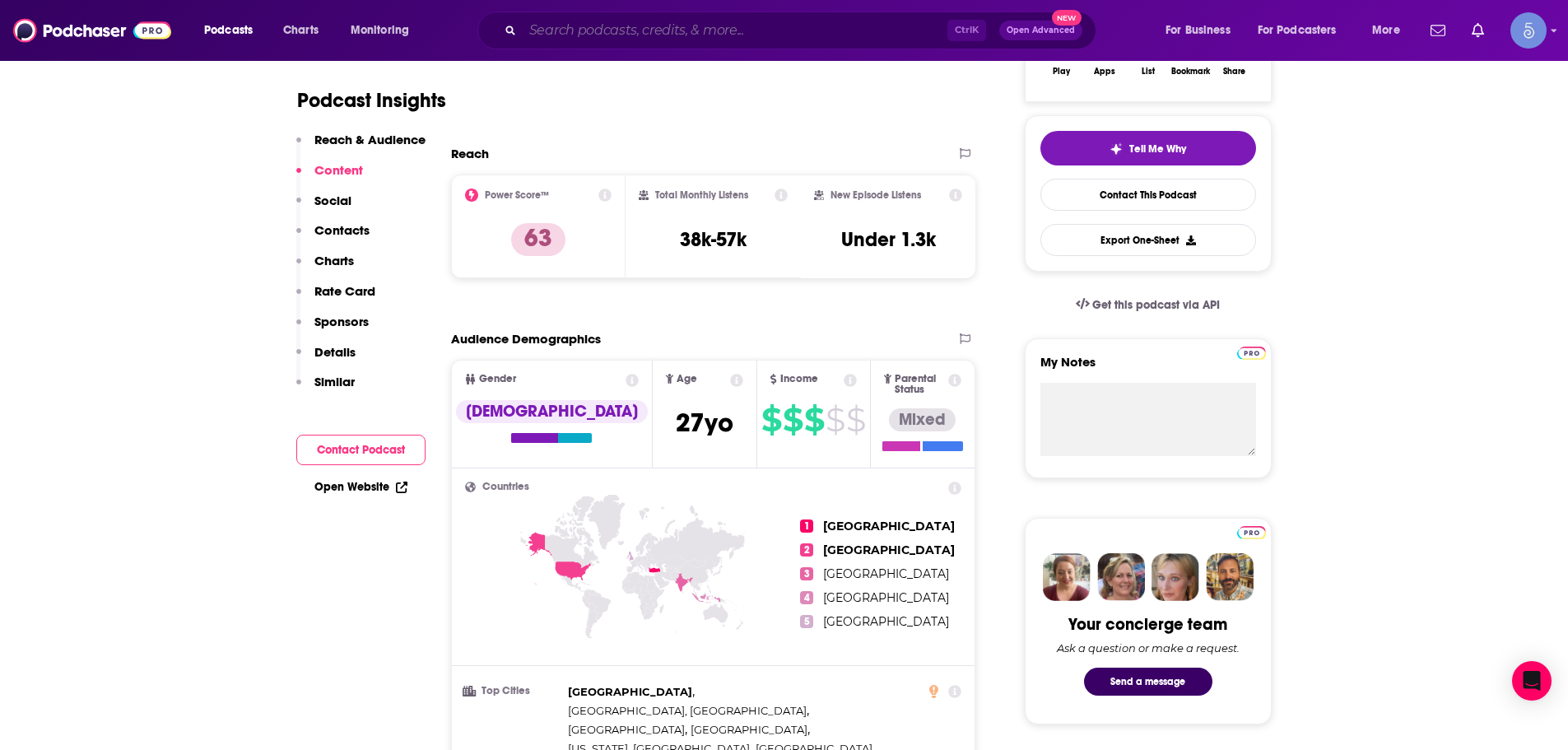
click at [583, 20] on input "Search podcasts, credits, & more..." at bounding box center [735, 30] width 425 height 27
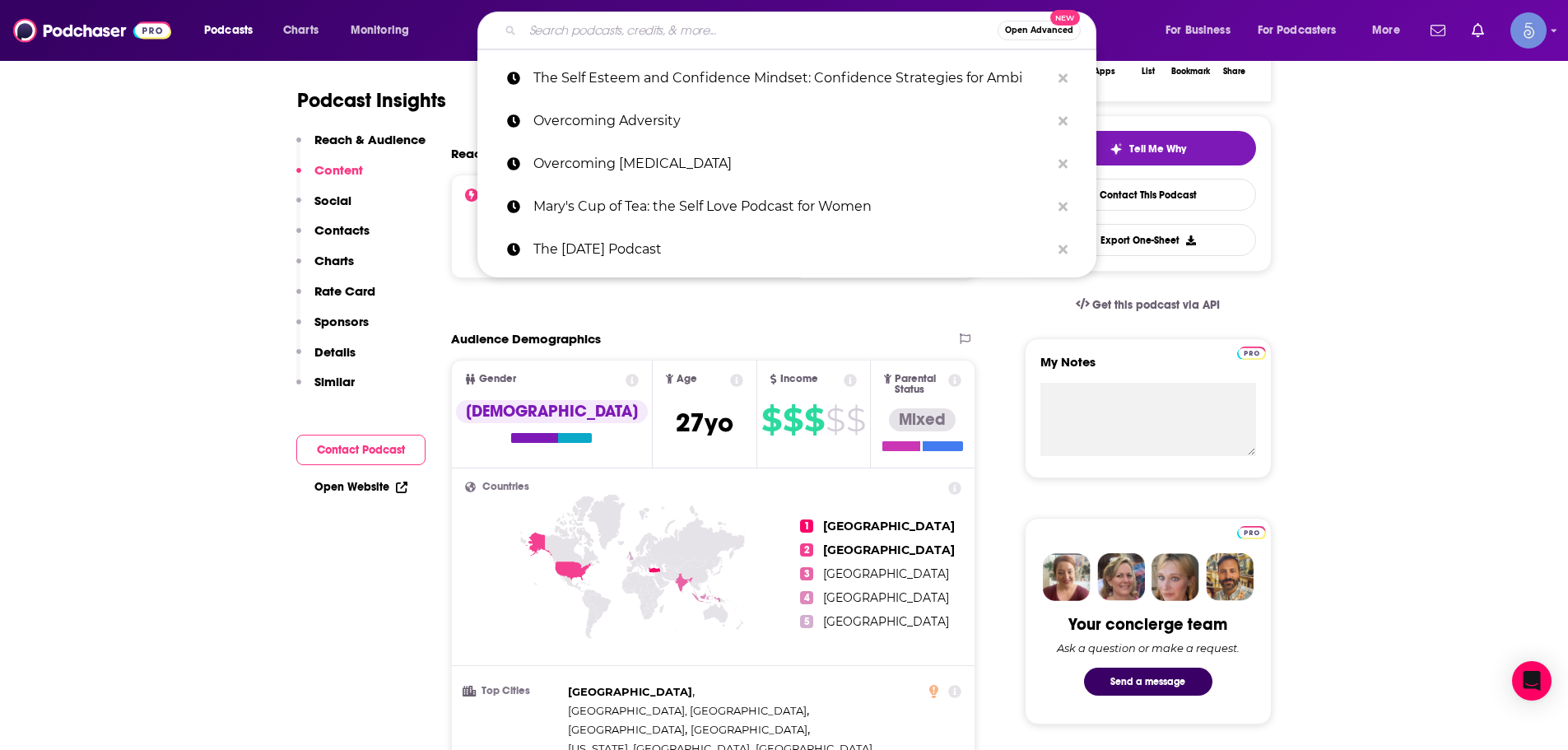
paste input "The Anxious Achiever"
type input "The Anxious Achiever"
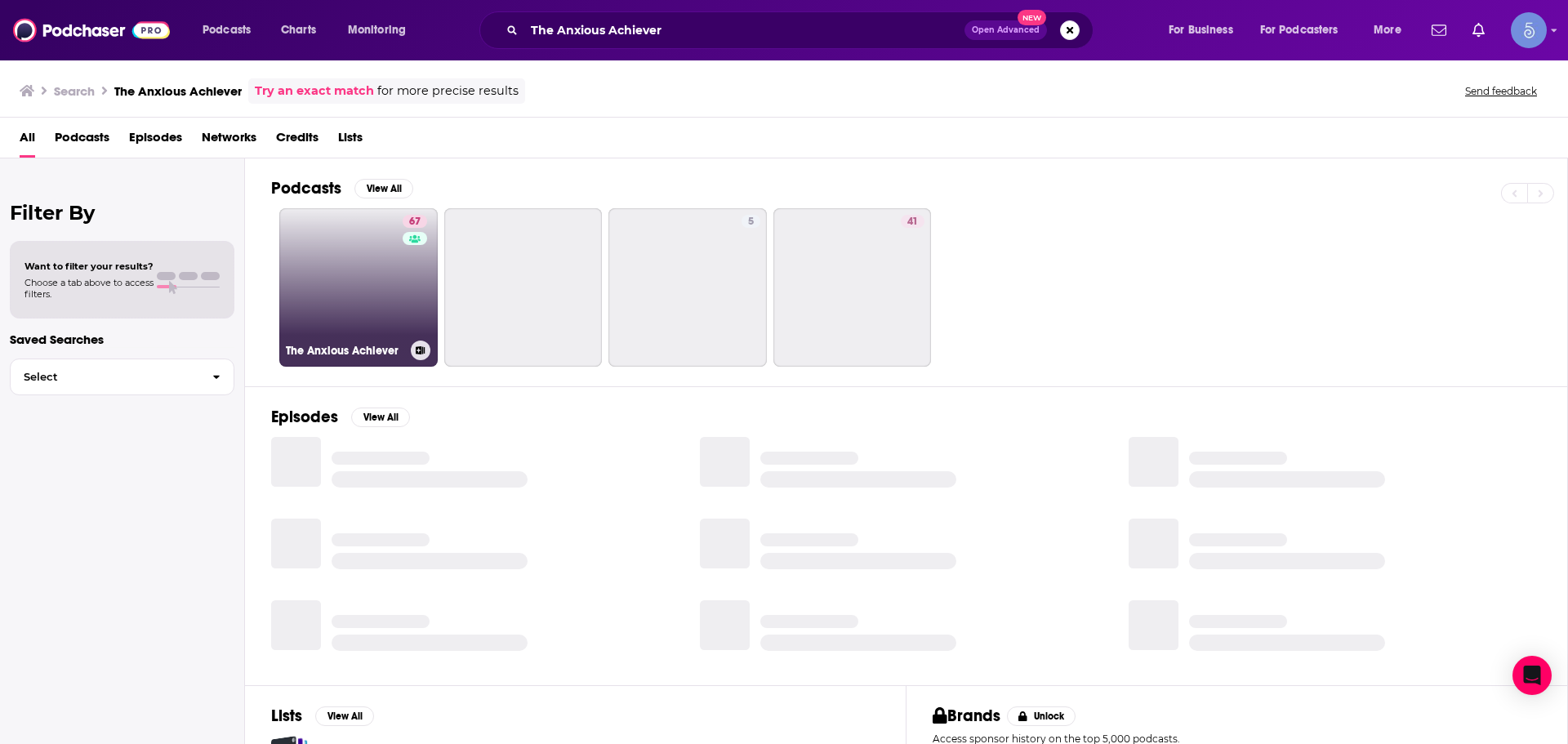
click at [344, 238] on link "67 The Anxious Achiever" at bounding box center [358, 288] width 158 height 158
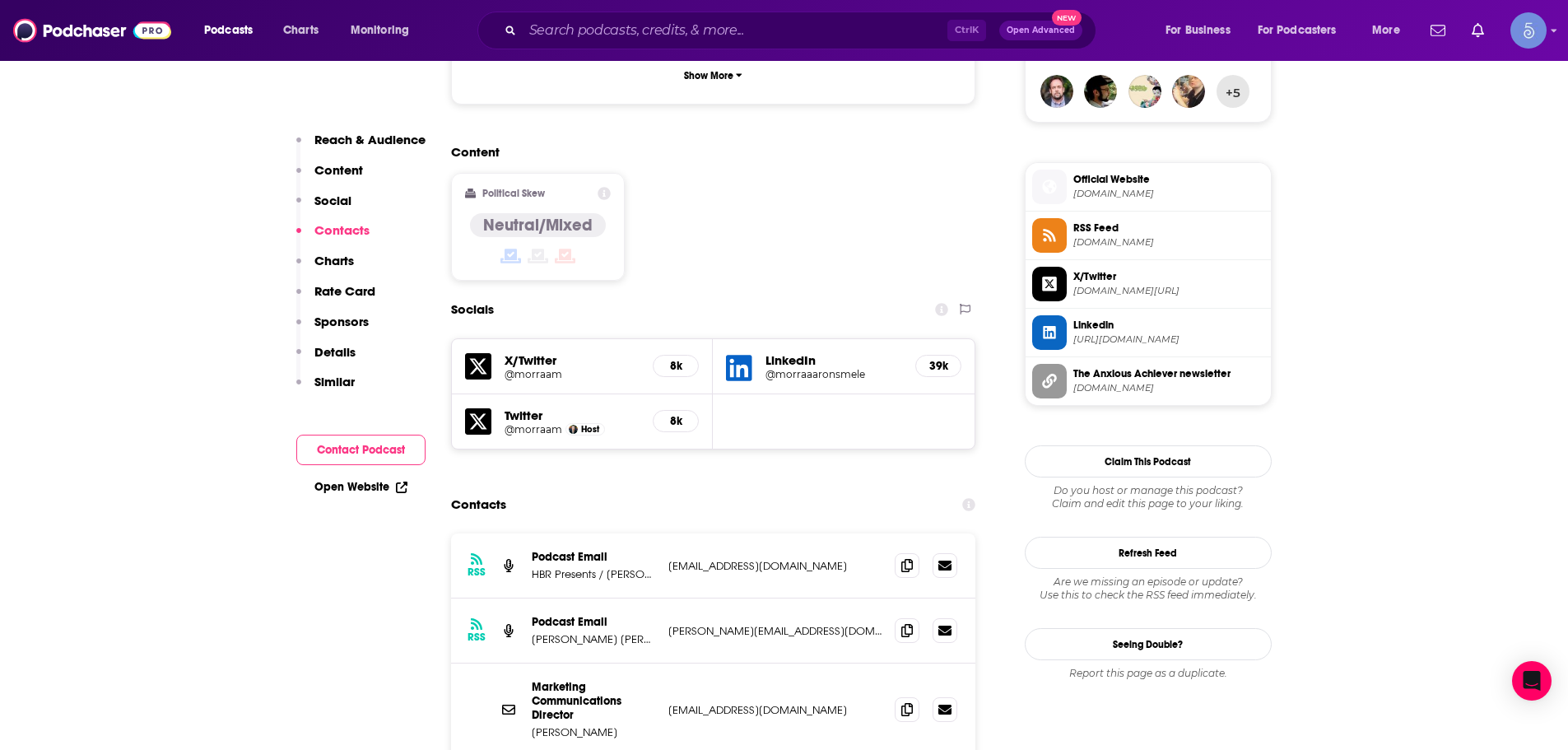
scroll to position [1564, 0]
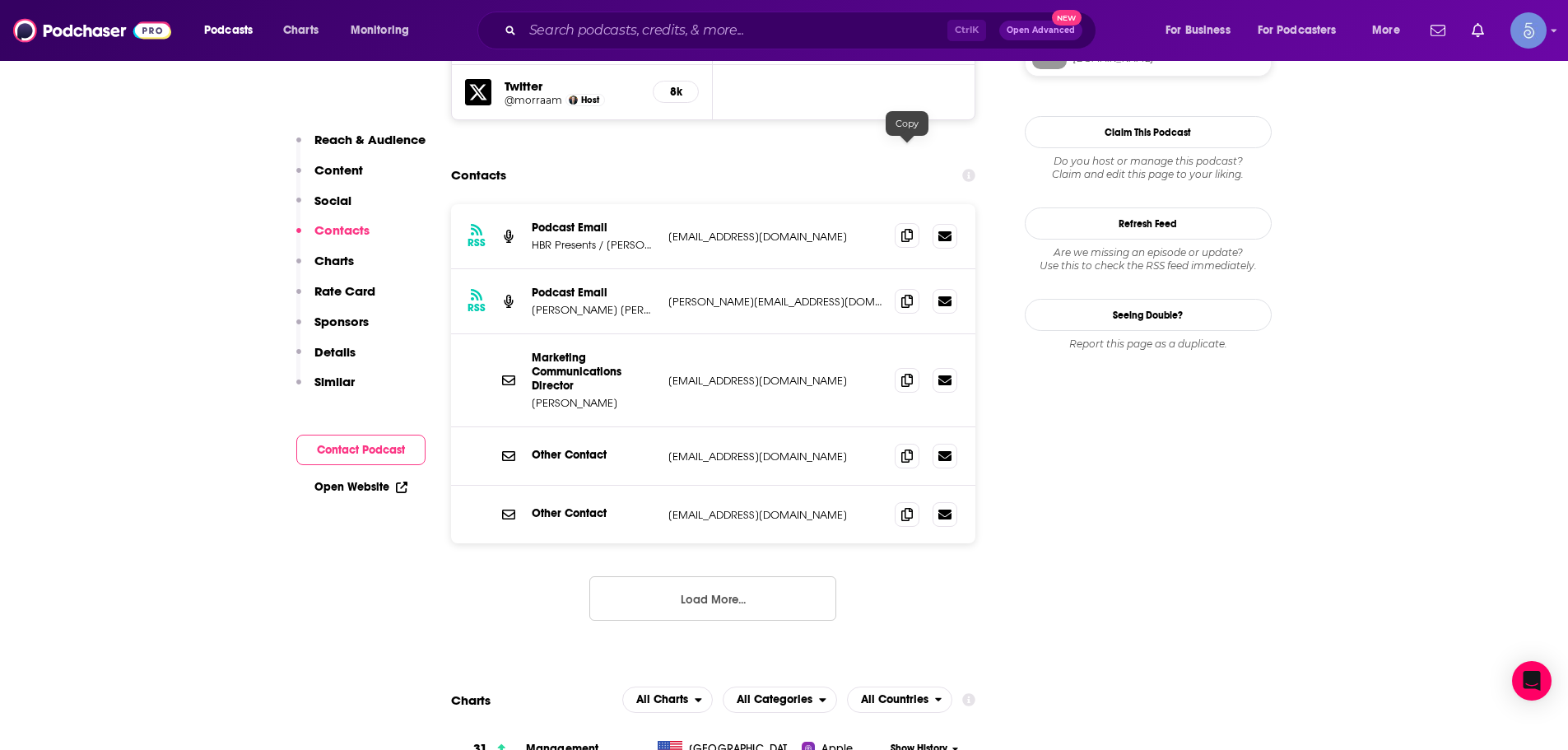
click at [906, 229] on icon at bounding box center [907, 236] width 11 height 13
click at [901, 373] on icon at bounding box center [907, 379] width 11 height 13
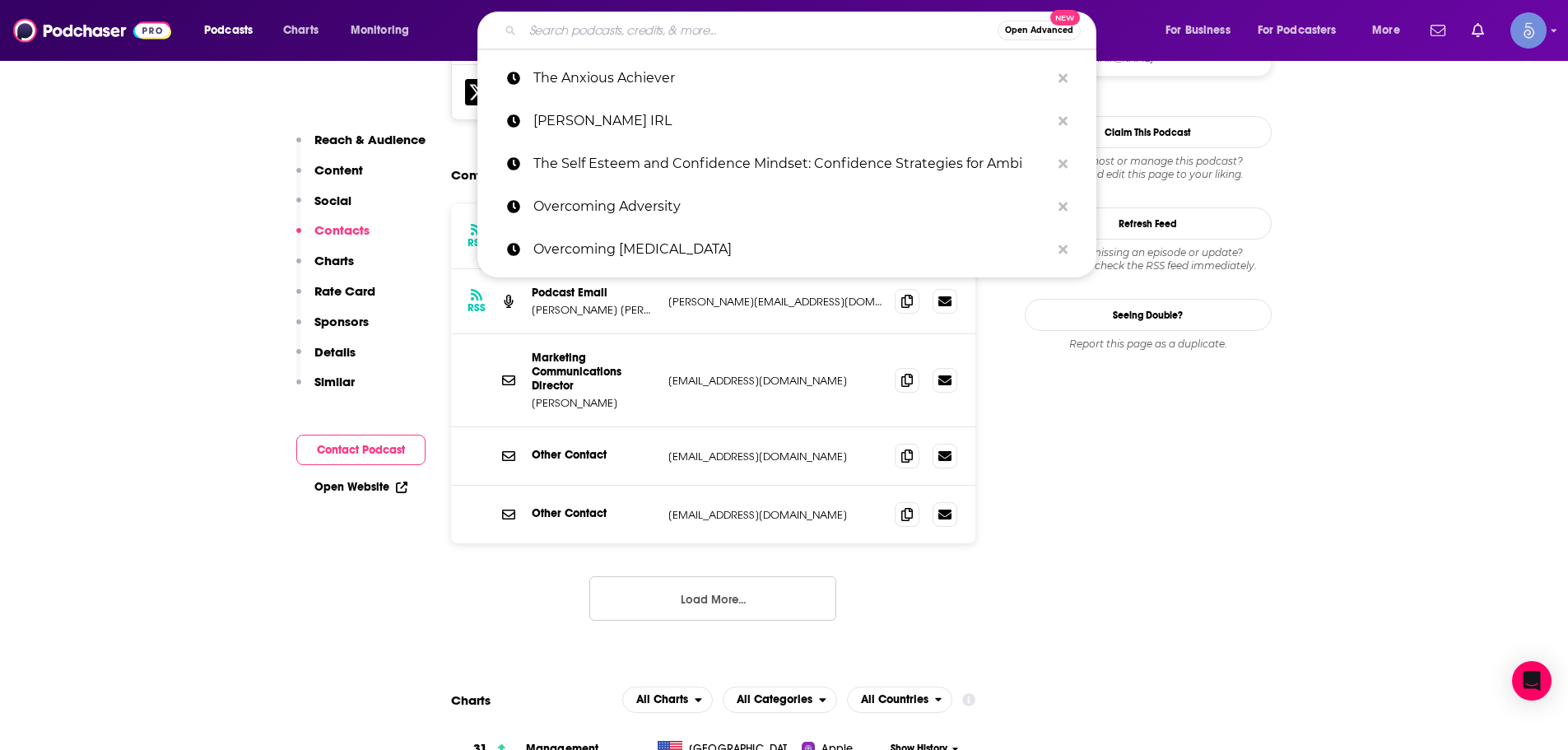
click at [615, 38] on input "Search podcasts, credits, & more..." at bounding box center [760, 30] width 475 height 27
paste input "The mindbodygreen Podcast"
type input "The mindbodygreen Podcast"
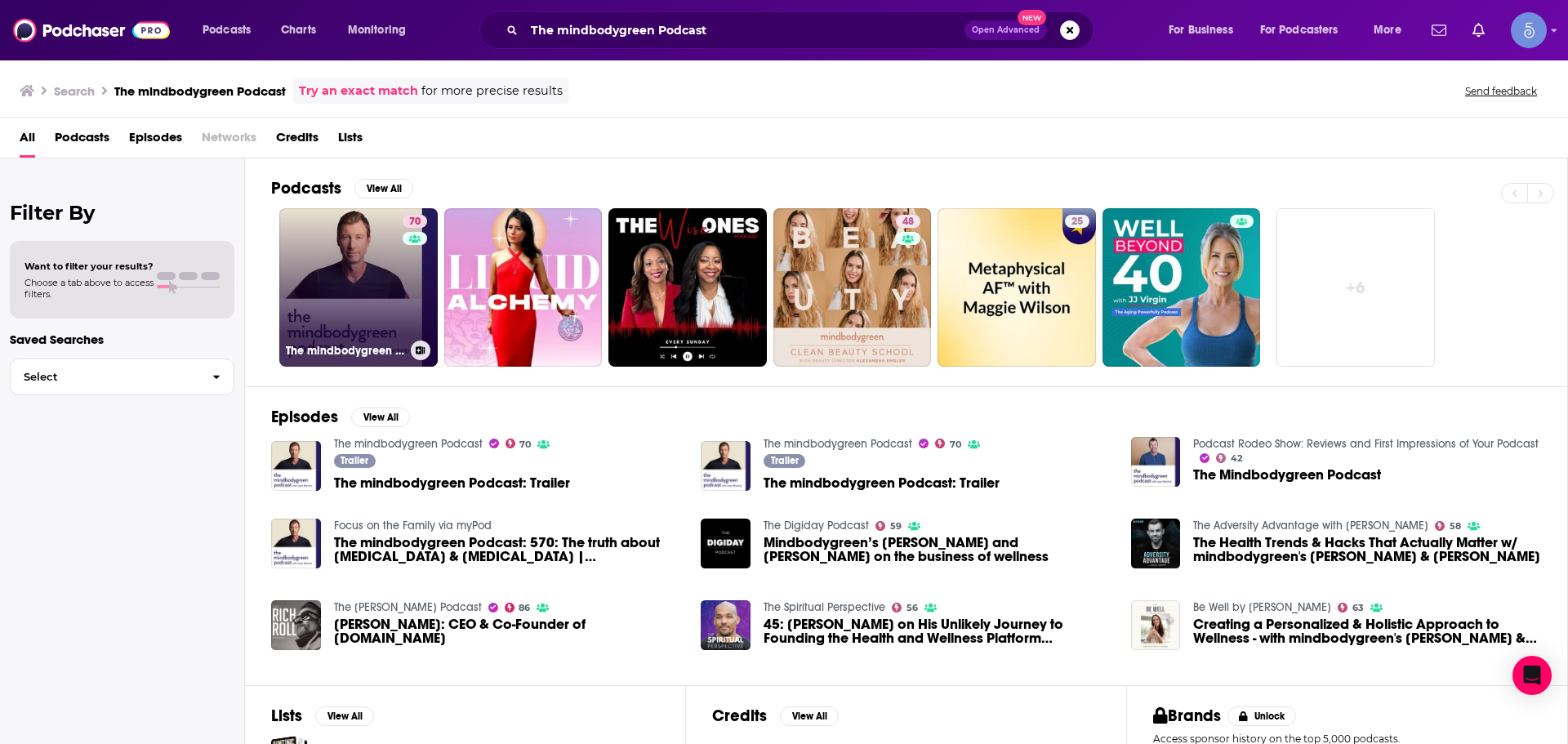
click at [354, 340] on div "The mindbodygreen Podcast" at bounding box center [358, 350] width 145 height 20
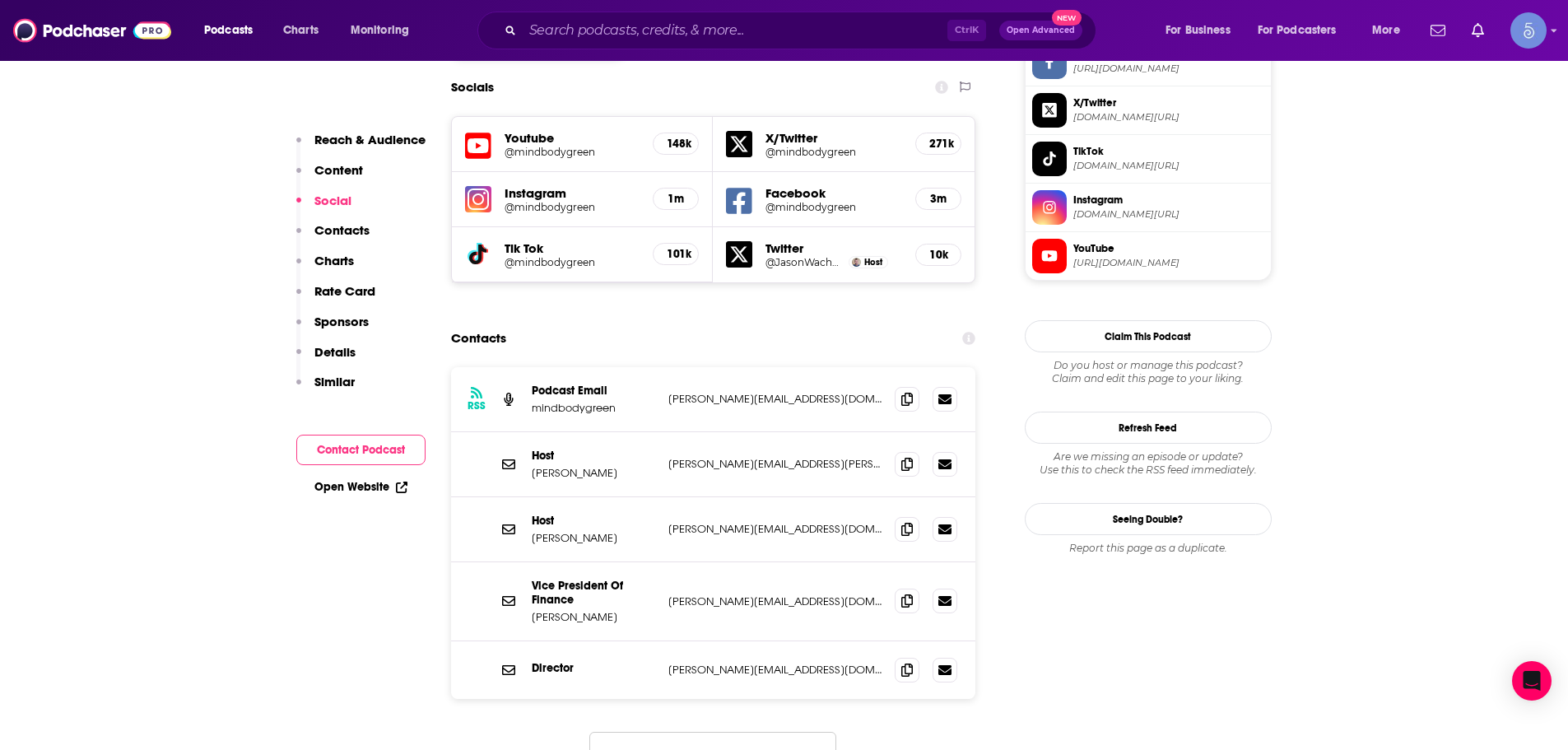
scroll to position [1482, 0]
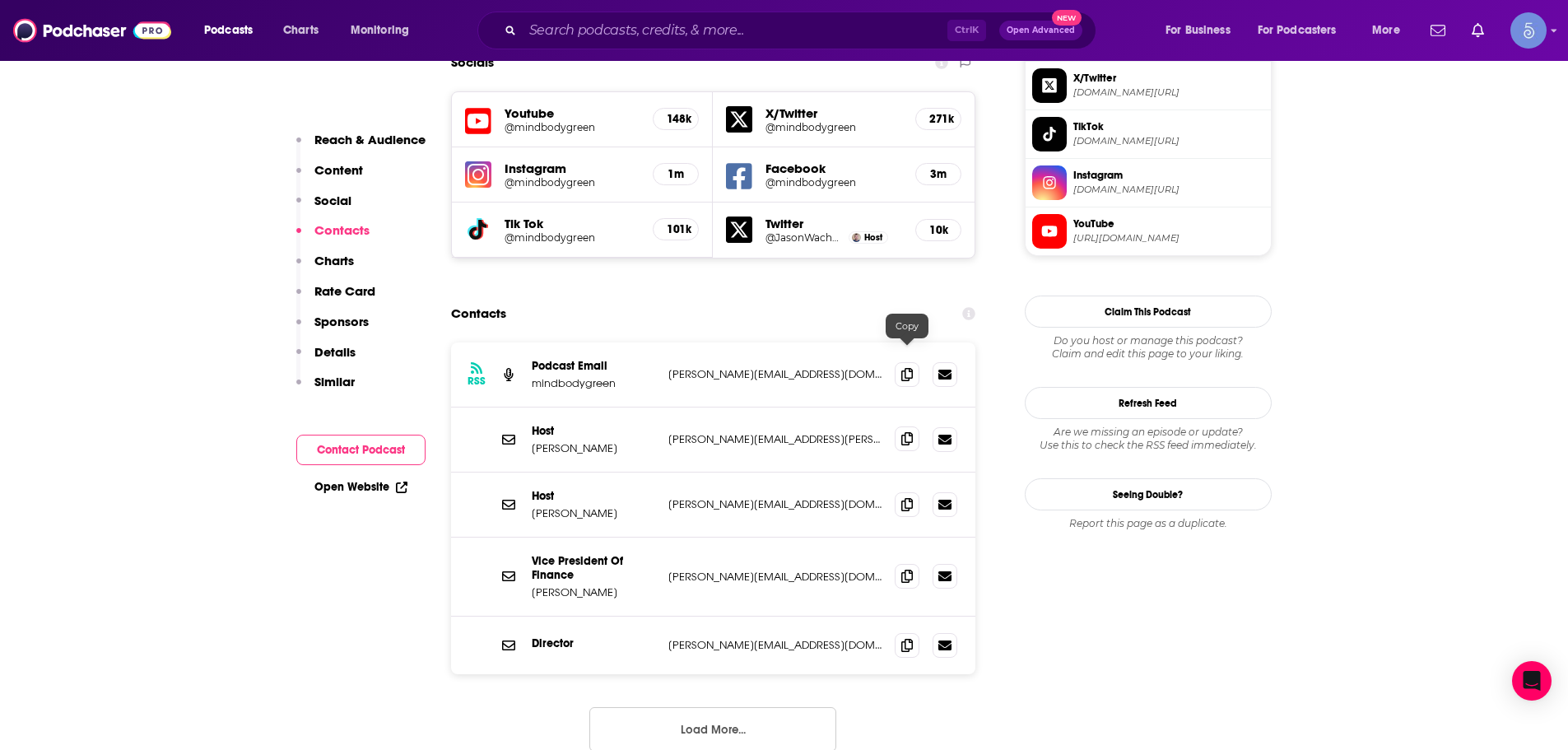
click at [900, 427] on span at bounding box center [907, 439] width 25 height 25
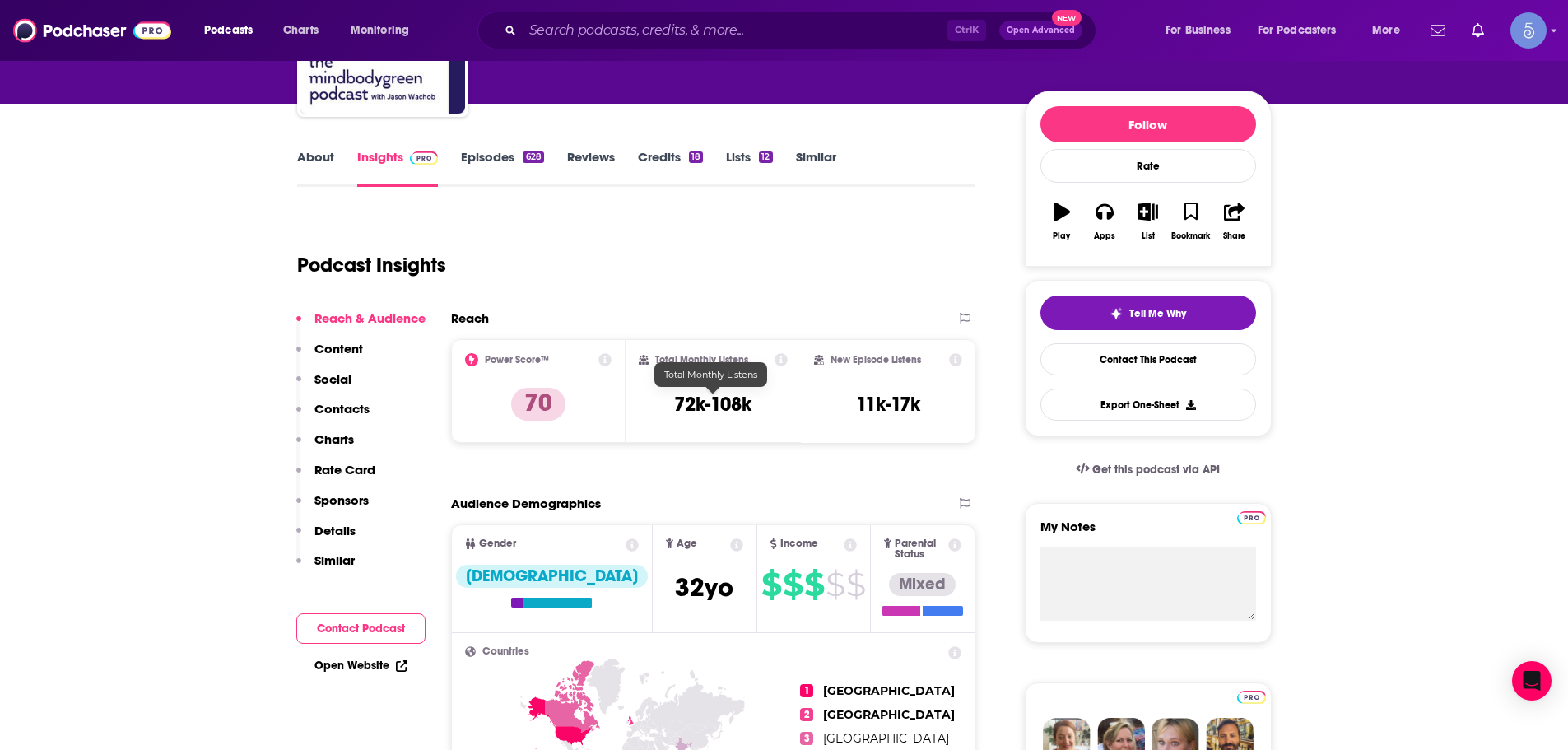
scroll to position [0, 0]
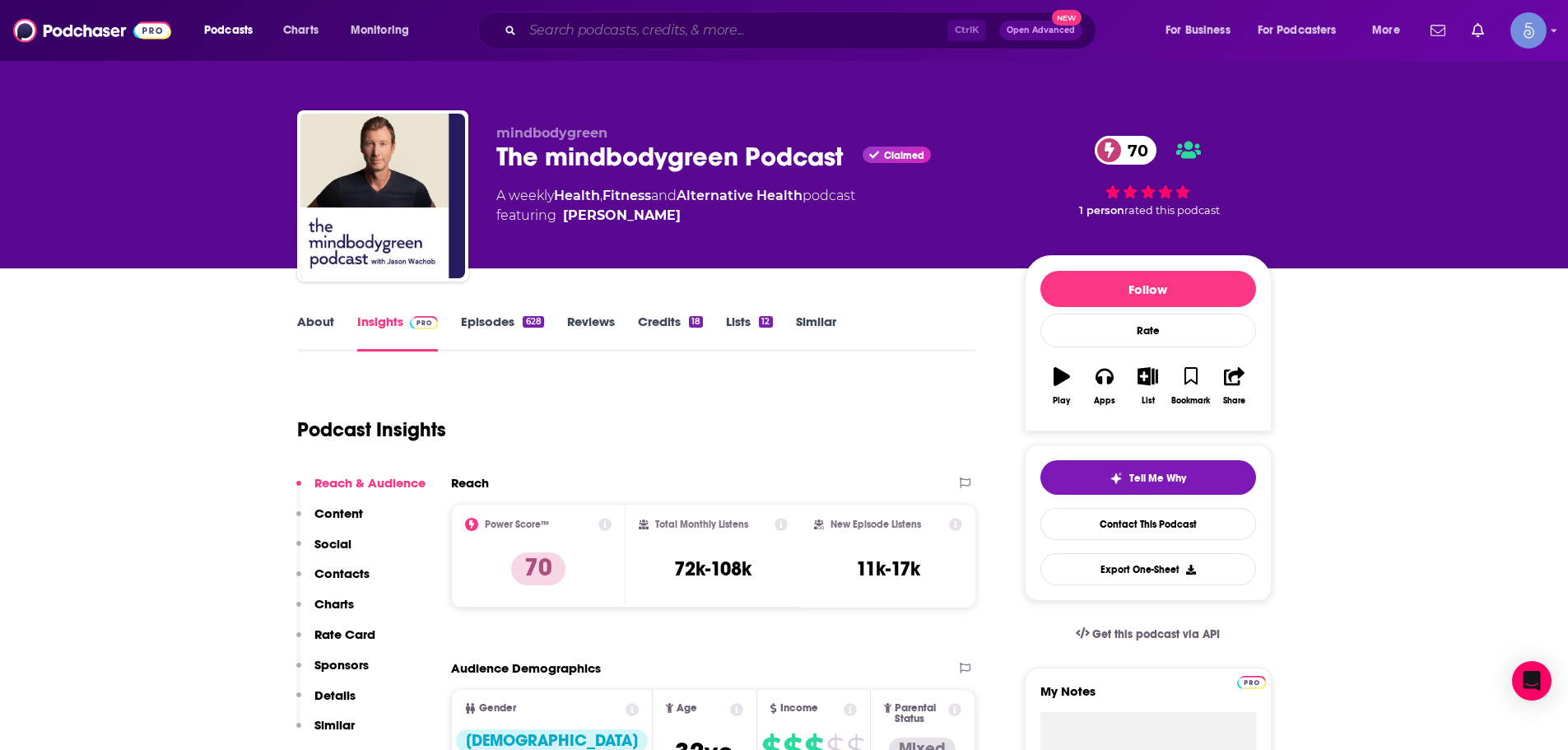
click at [593, 26] on input "Search podcasts, credits, & more..." at bounding box center [735, 30] width 425 height 27
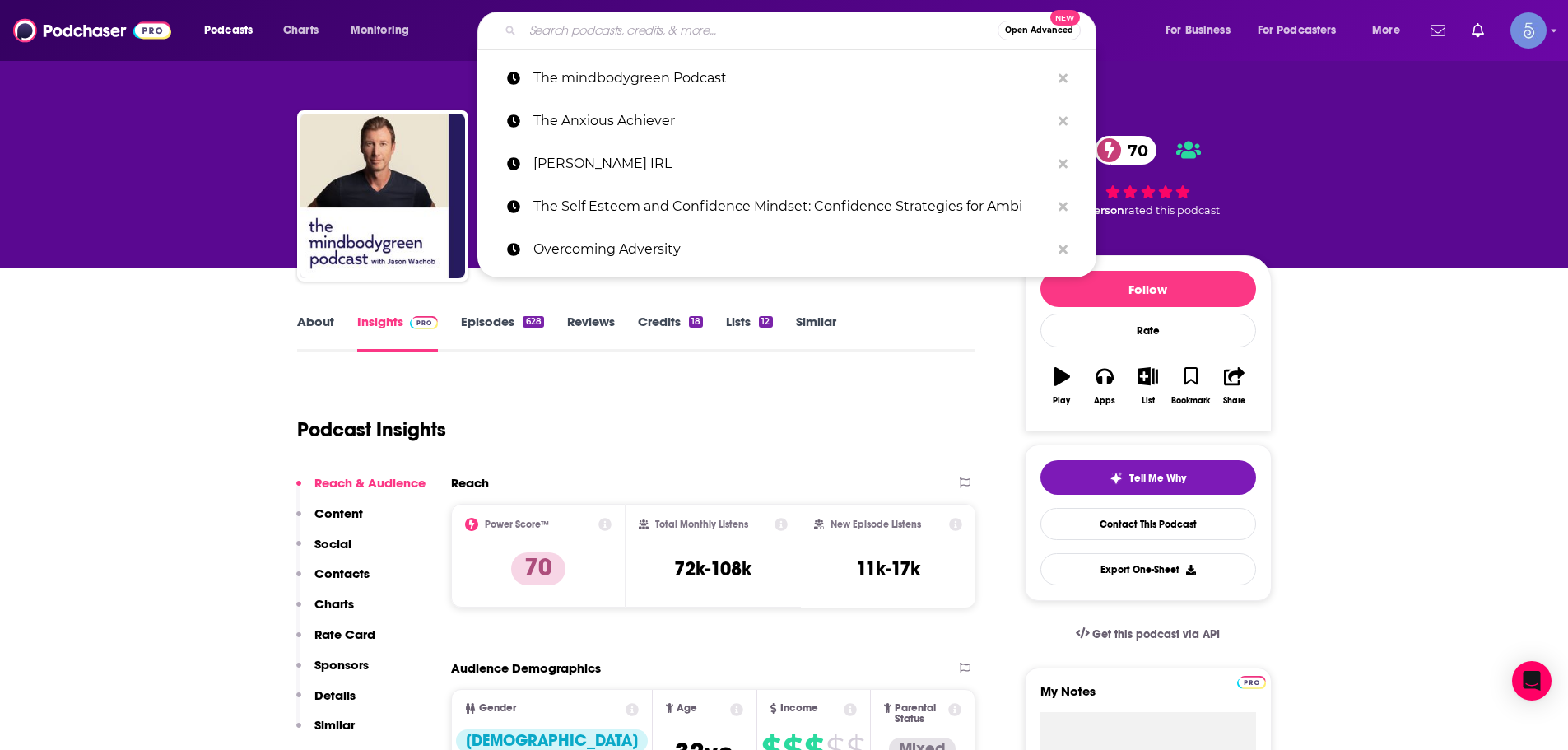
paste input "Change Your Brain Every Day"
type input "Change Your Brain Every Day"
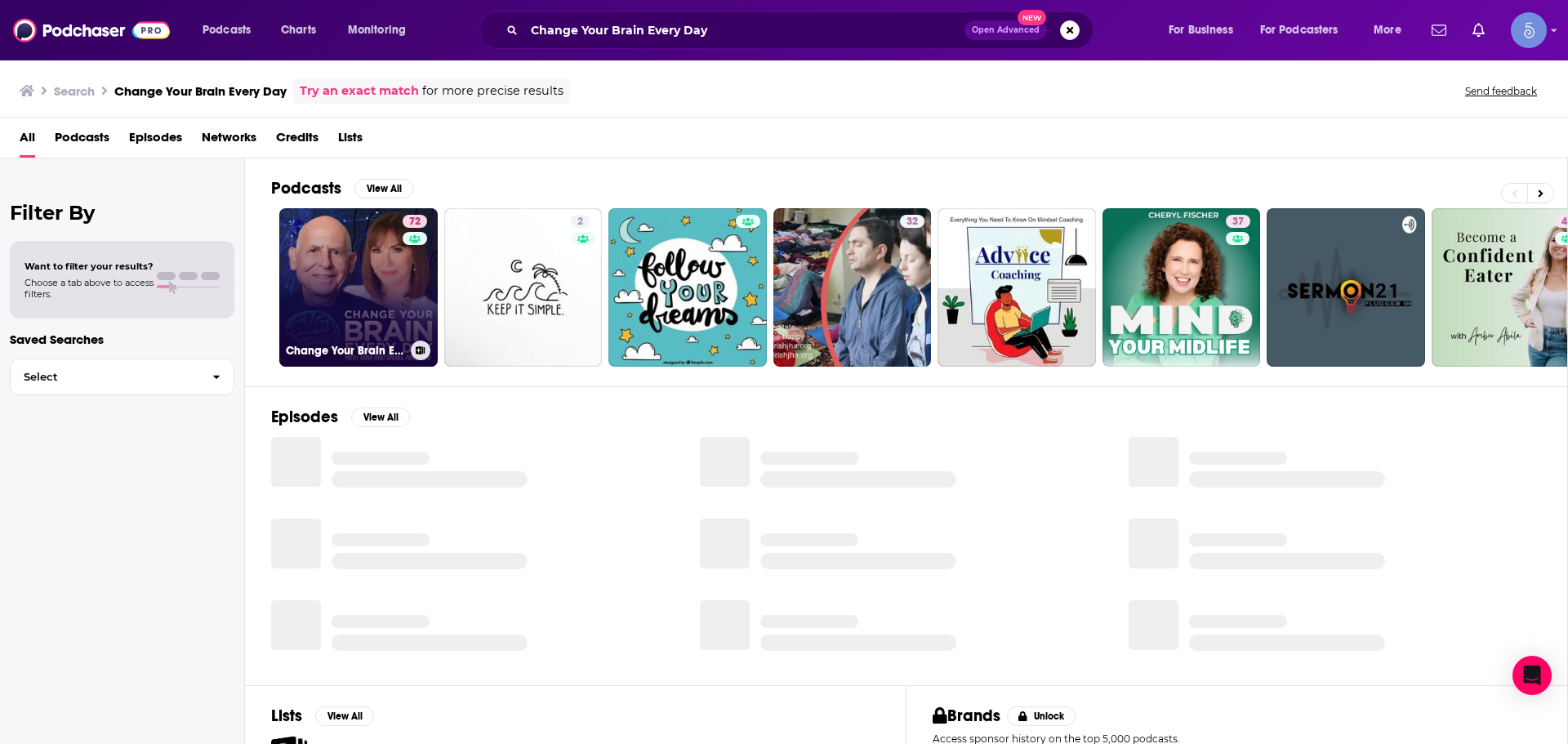
click at [314, 299] on link "72 Change Your Brain Every Day" at bounding box center [358, 288] width 158 height 158
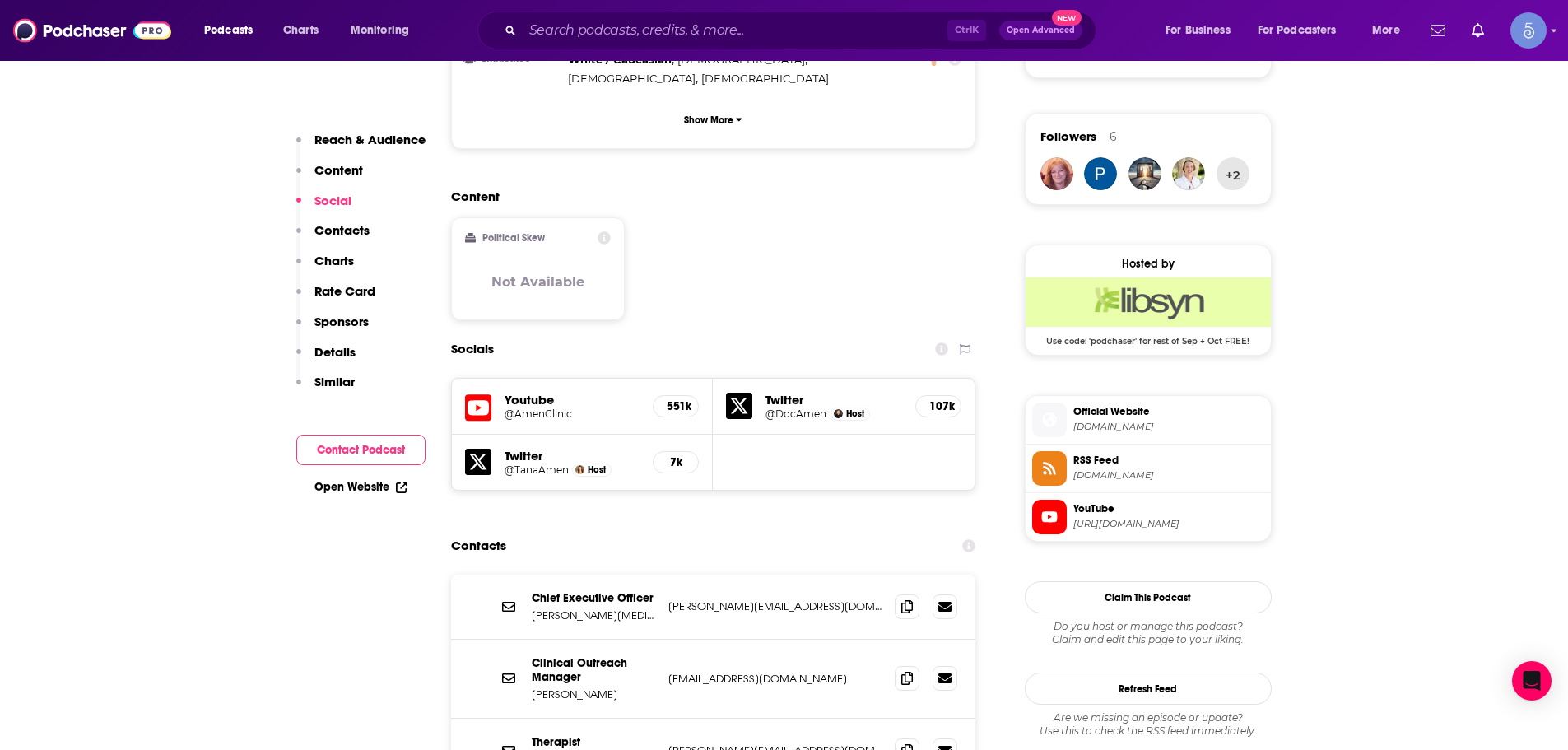
scroll to position [1482, 0]
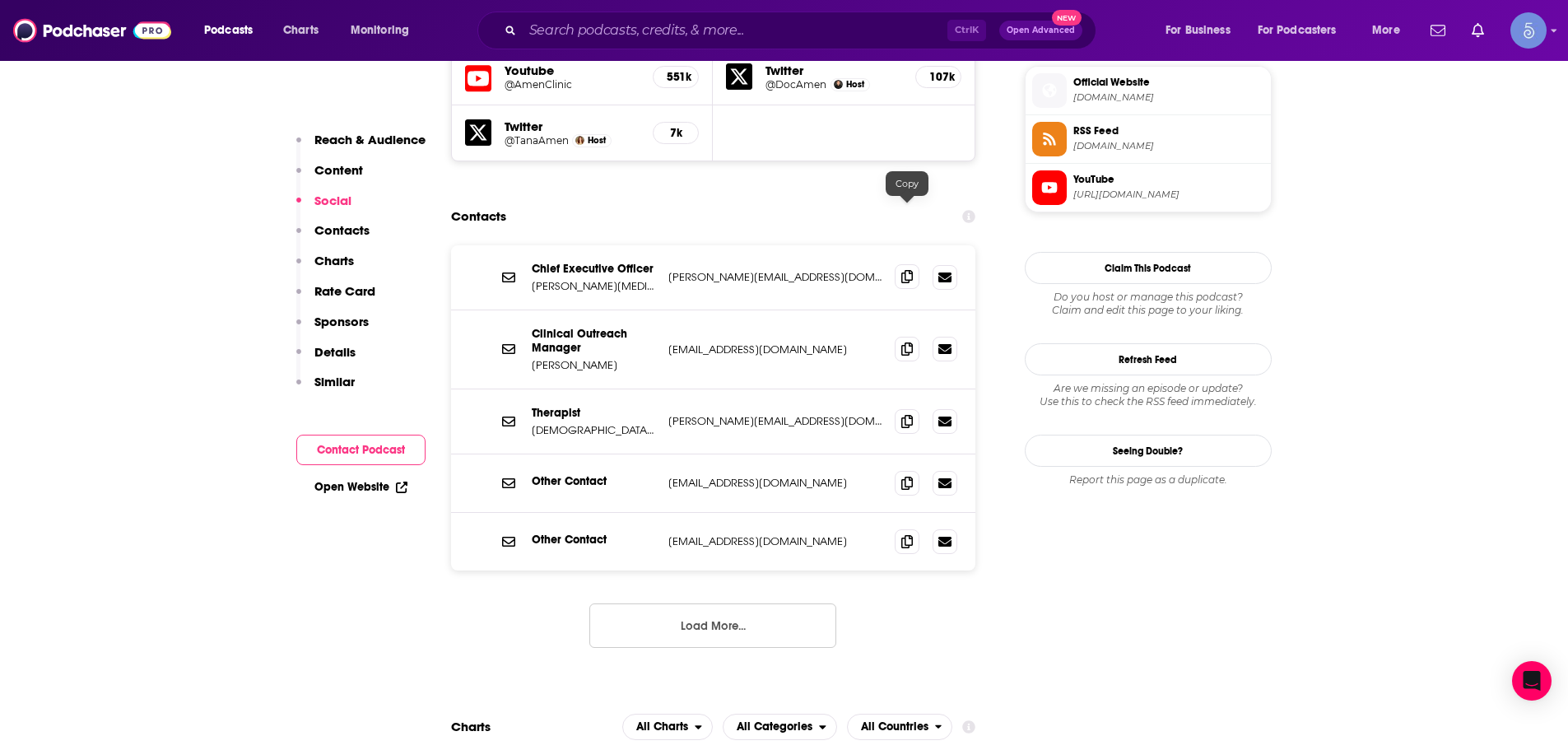
click at [906, 264] on span at bounding box center [907, 277] width 25 height 25
click at [922, 471] on div at bounding box center [926, 483] width 63 height 25
click at [908, 476] on icon at bounding box center [907, 483] width 11 height 13
click at [664, 37] on input "Search podcasts, credits, & more..." at bounding box center [735, 30] width 425 height 27
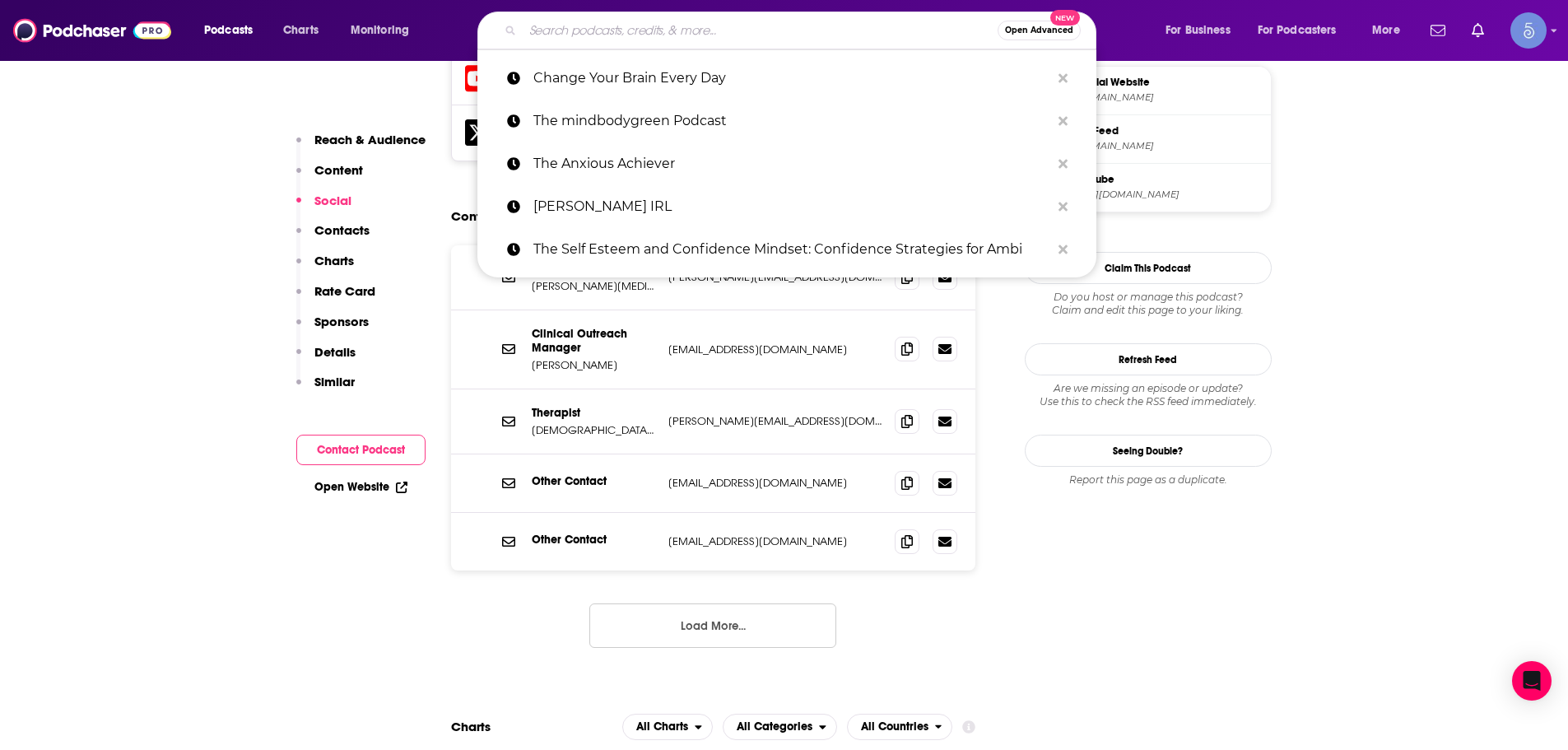
paste input "Keeping It Real: Conversations with [PERSON_NAME]"
type input "Keeping It Real: Conversations with [PERSON_NAME]"
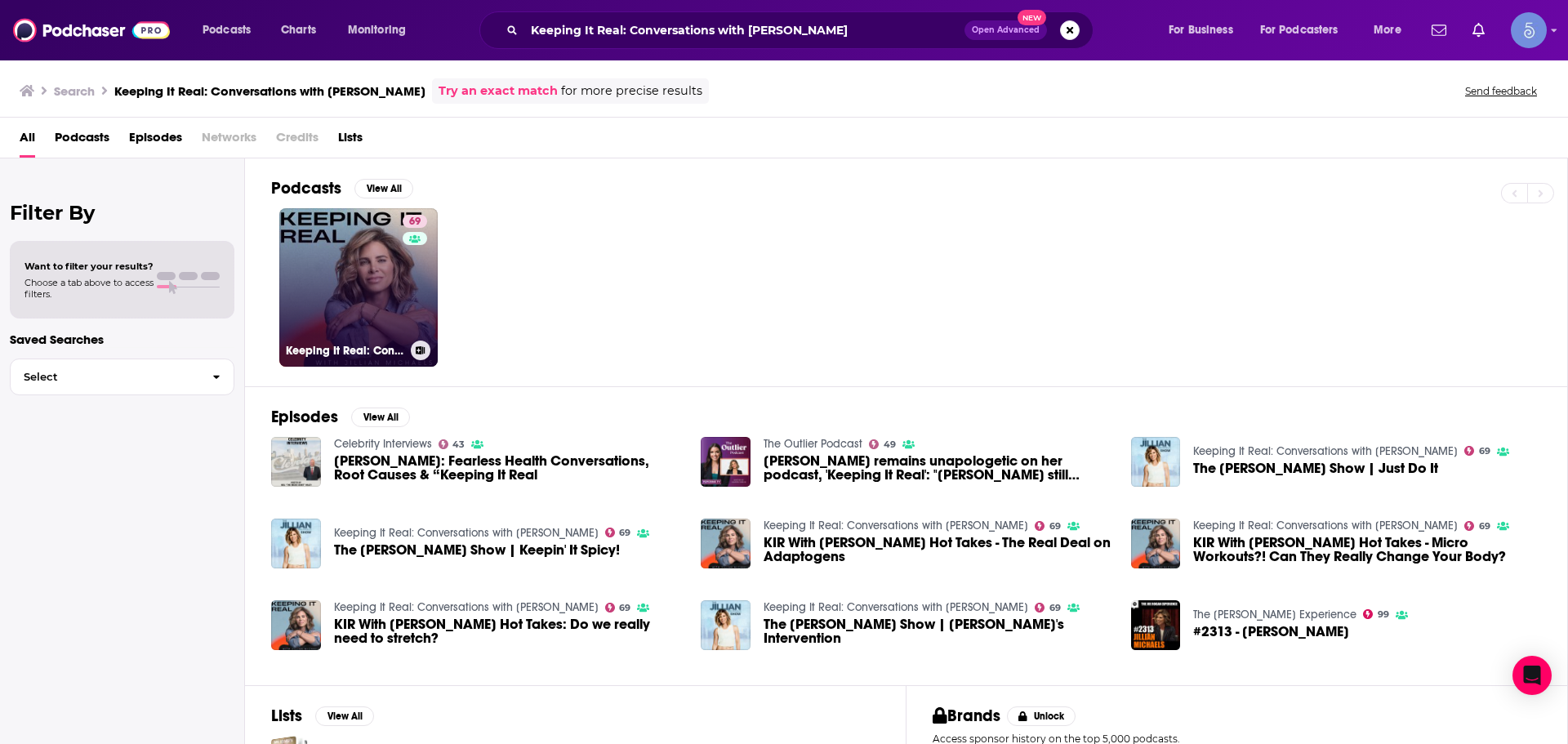
click at [338, 268] on link "69 Keeping It Real: Conversations with [PERSON_NAME]" at bounding box center [358, 288] width 158 height 158
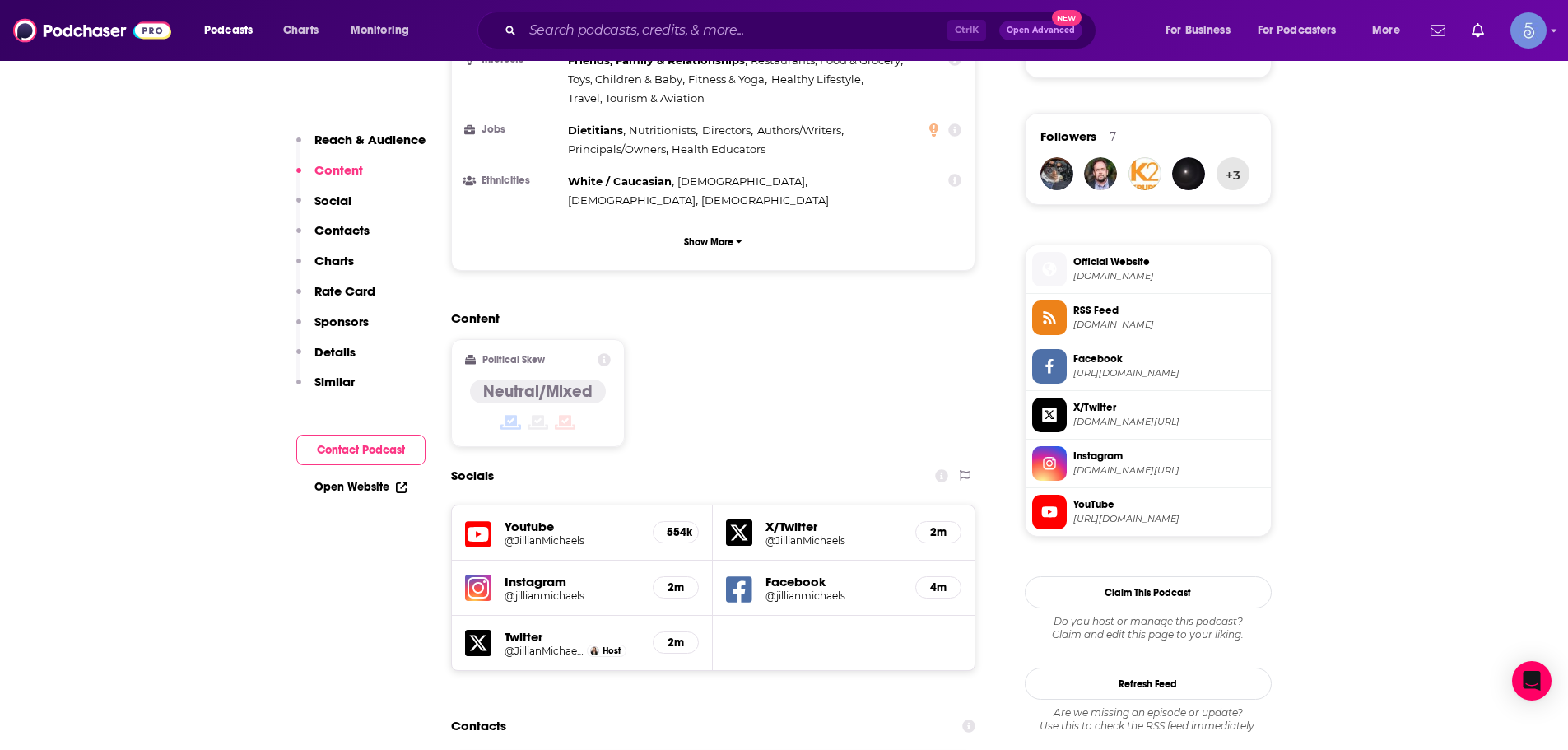
scroll to position [1564, 0]
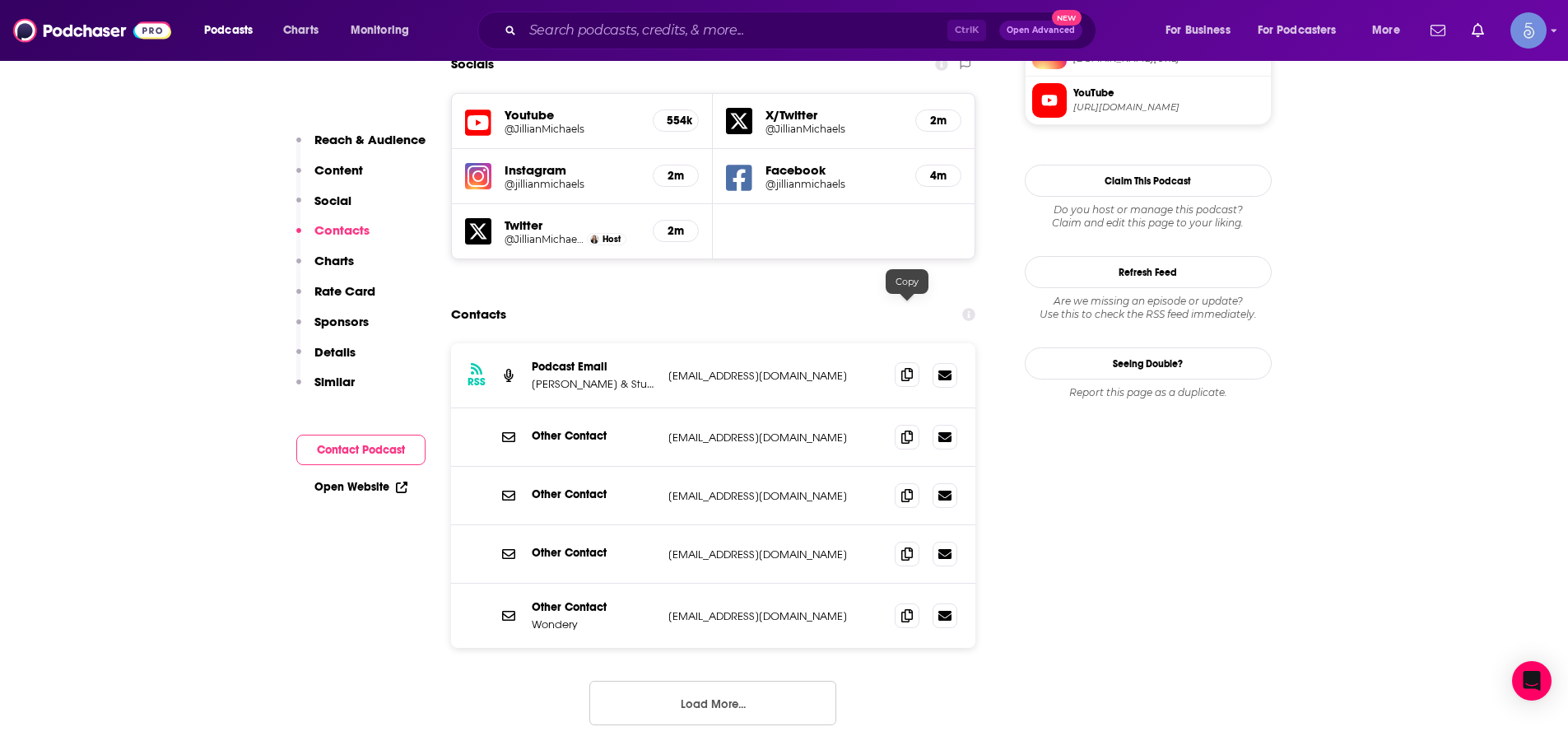
click at [900, 362] on span at bounding box center [907, 375] width 25 height 25
